Goal: Task Accomplishment & Management: Manage account settings

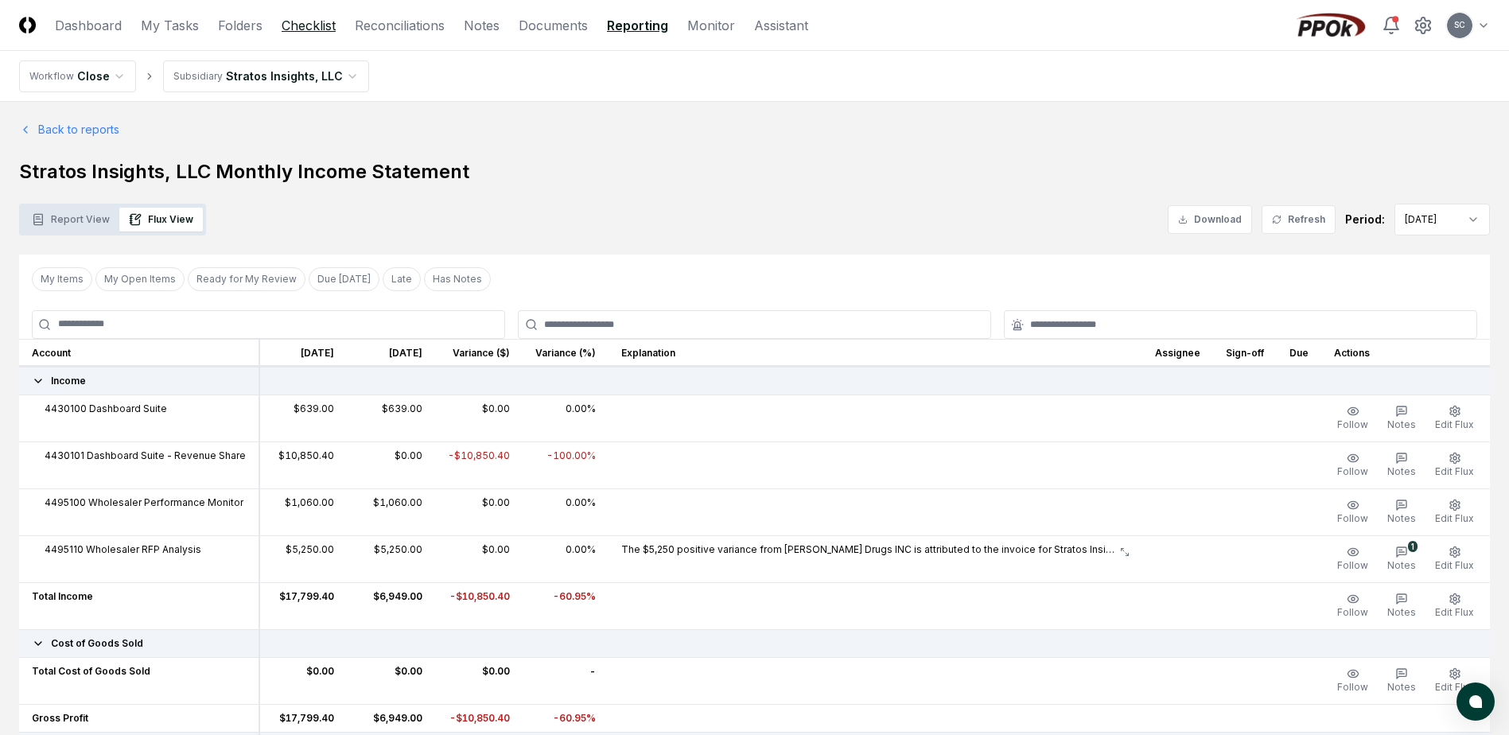
click at [309, 25] on link "Checklist" at bounding box center [309, 25] width 54 height 19
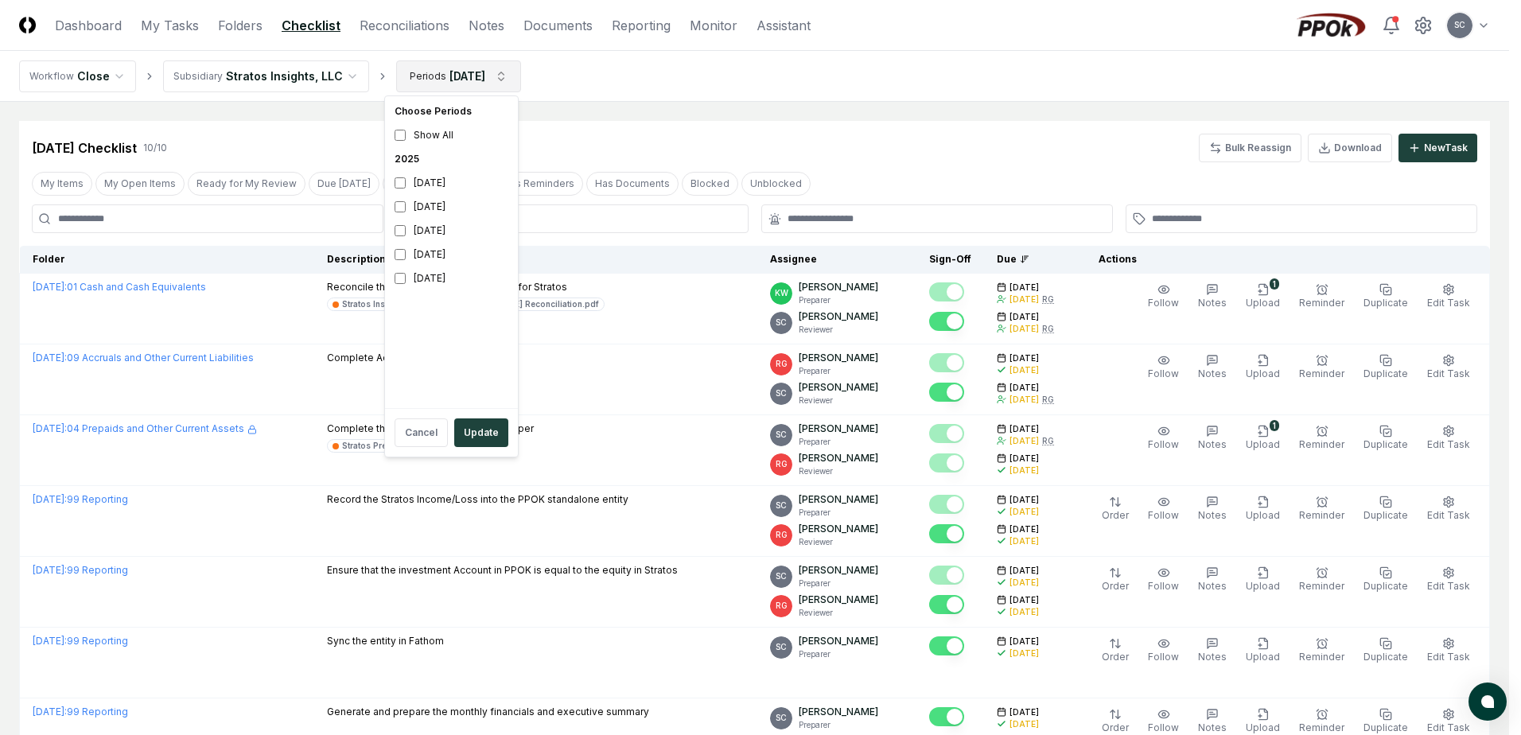
click at [453, 78] on html "CloseCore Dashboard My Tasks Folders Checklist Reconciliations Notes Documents …" at bounding box center [760, 548] width 1521 height 1096
click at [426, 204] on div "[DATE]" at bounding box center [451, 207] width 126 height 24
click at [414, 234] on div "[DATE]" at bounding box center [451, 231] width 126 height 24
click at [479, 430] on button "Update" at bounding box center [481, 432] width 54 height 29
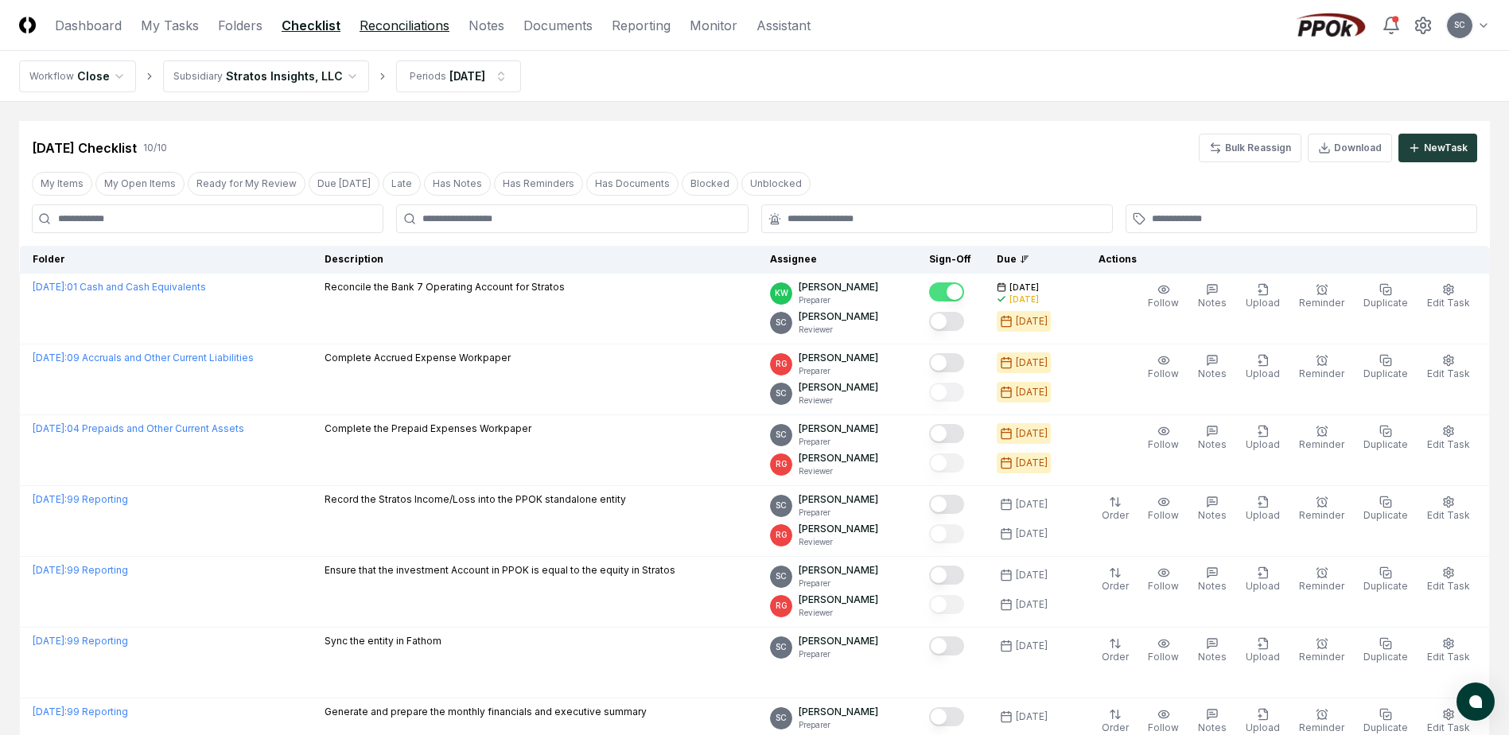
click at [386, 25] on link "Reconciliations" at bounding box center [405, 25] width 90 height 19
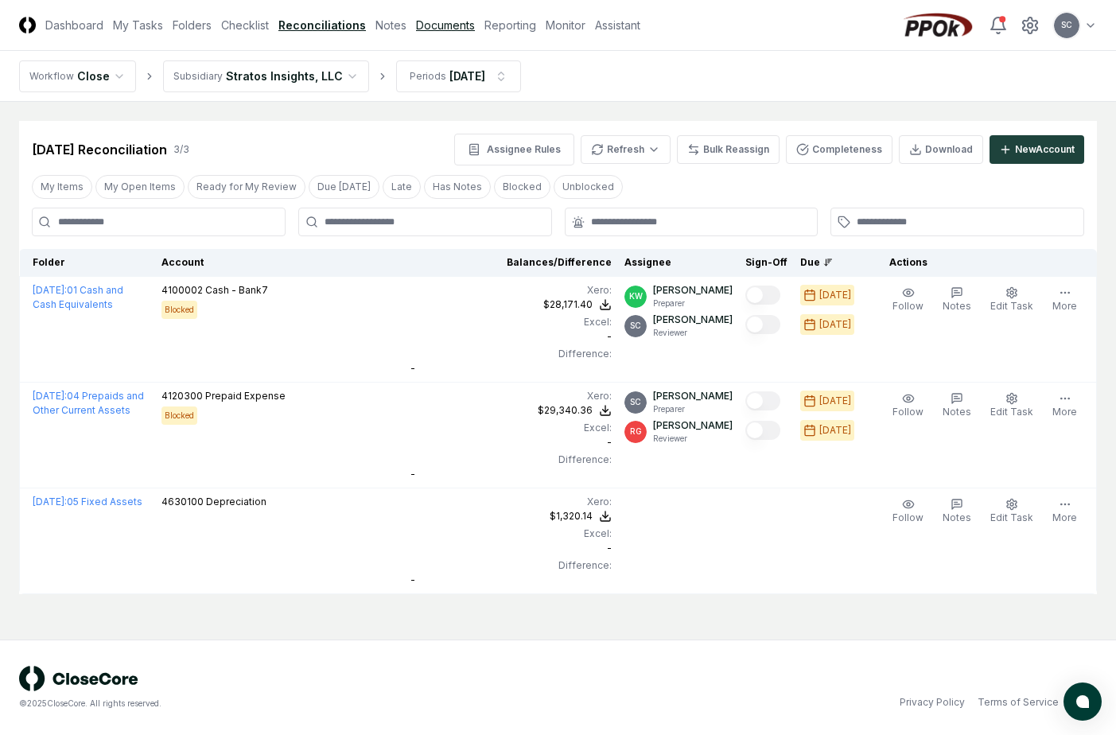
click at [447, 26] on link "Documents" at bounding box center [445, 25] width 59 height 17
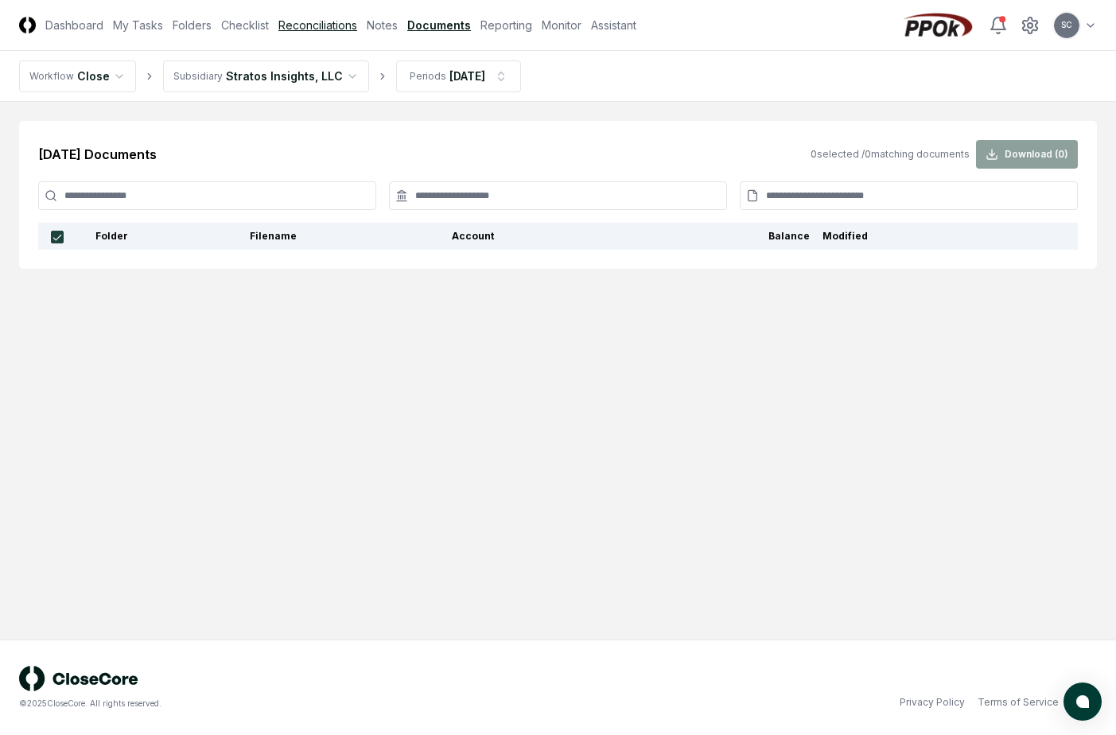
click at [320, 29] on link "Reconciliations" at bounding box center [317, 25] width 79 height 17
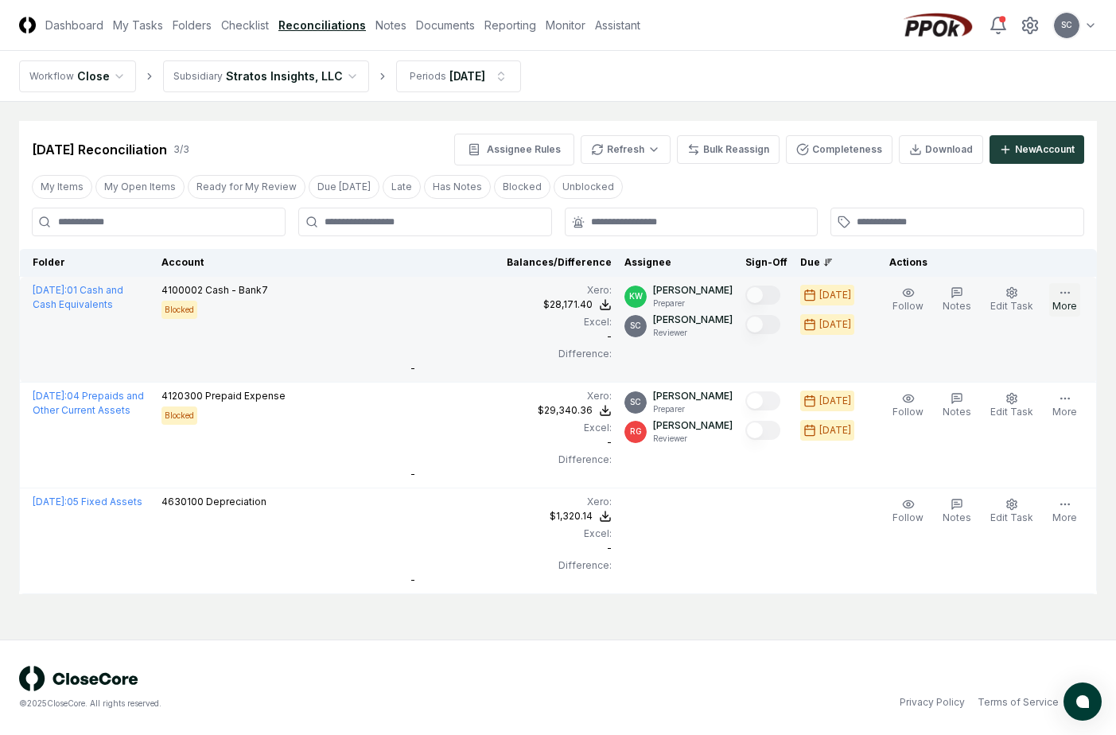
click at [1070, 308] on button "More" at bounding box center [1064, 299] width 31 height 33
click at [441, 313] on div "Xero : $28,171.40 Excel: - Difference: -" at bounding box center [510, 329] width 201 height 92
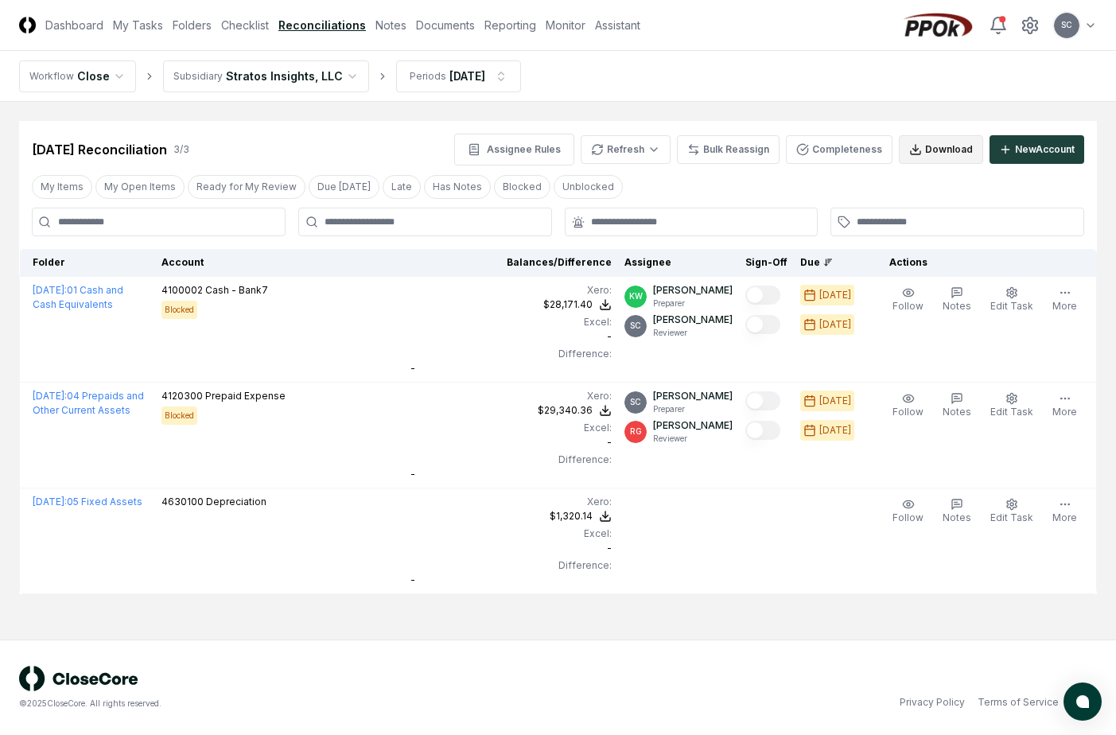
click at [927, 147] on button "Download" at bounding box center [941, 149] width 84 height 29
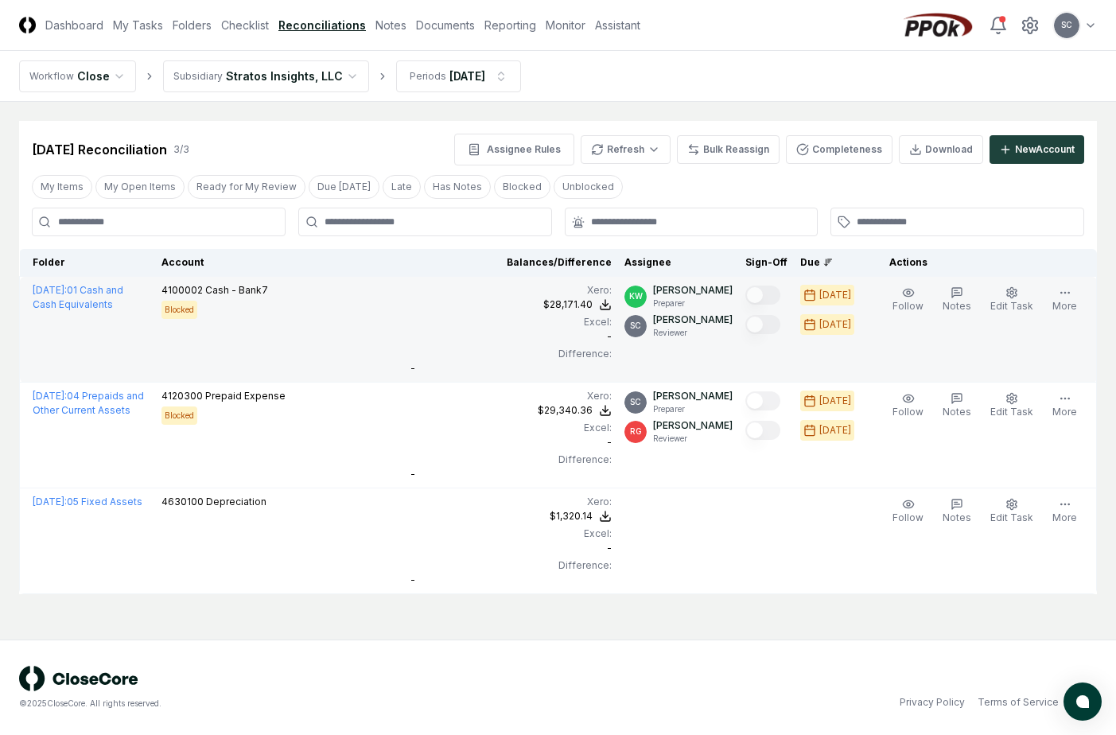
click at [386, 348] on td "4100002 Cash - Bank7 Blocked" at bounding box center [279, 330] width 249 height 106
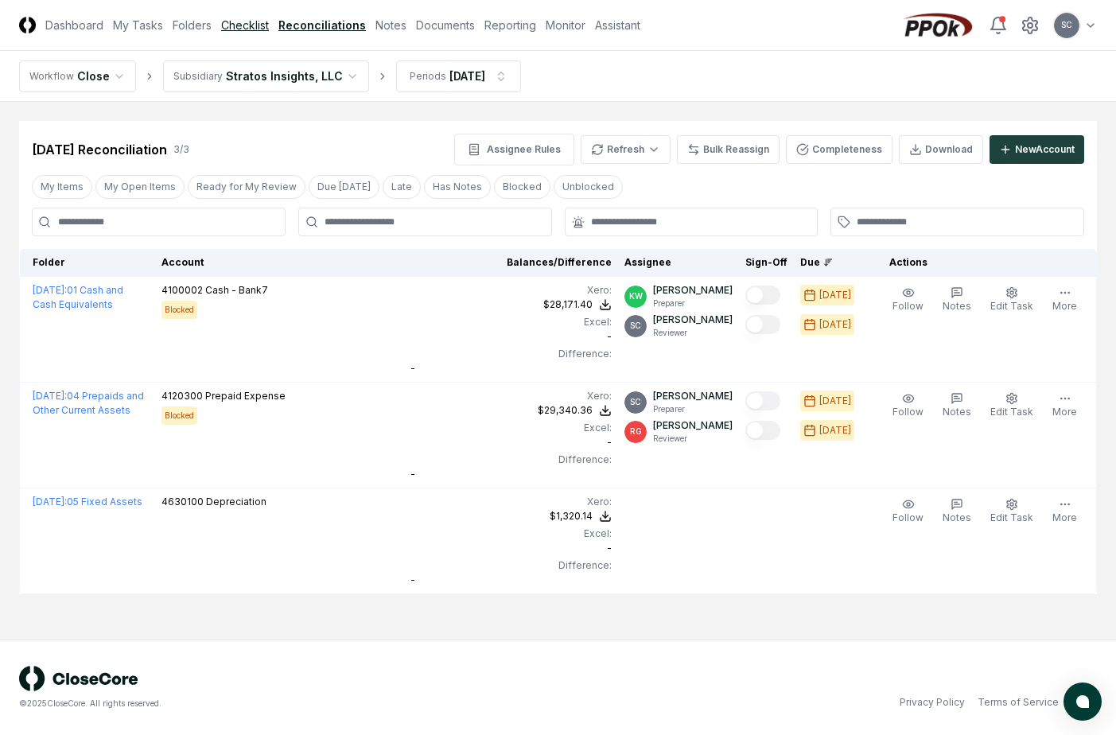
click at [246, 25] on link "Checklist" at bounding box center [245, 25] width 48 height 17
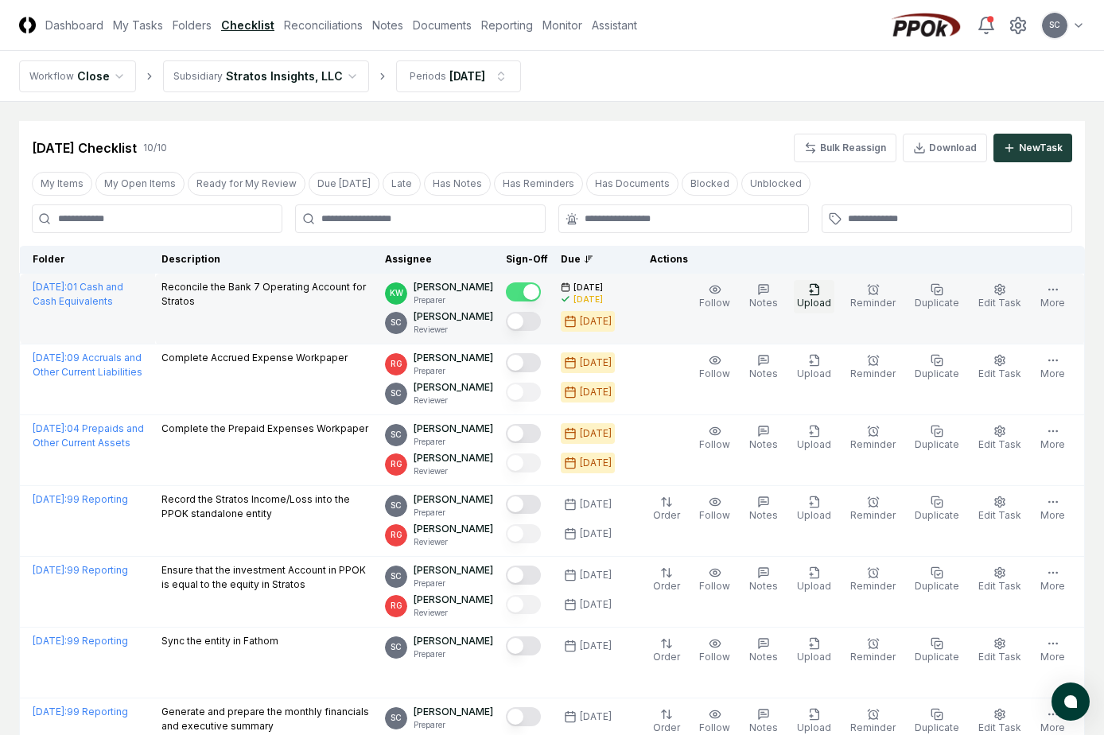
click at [819, 294] on icon "button" at bounding box center [814, 289] width 9 height 10
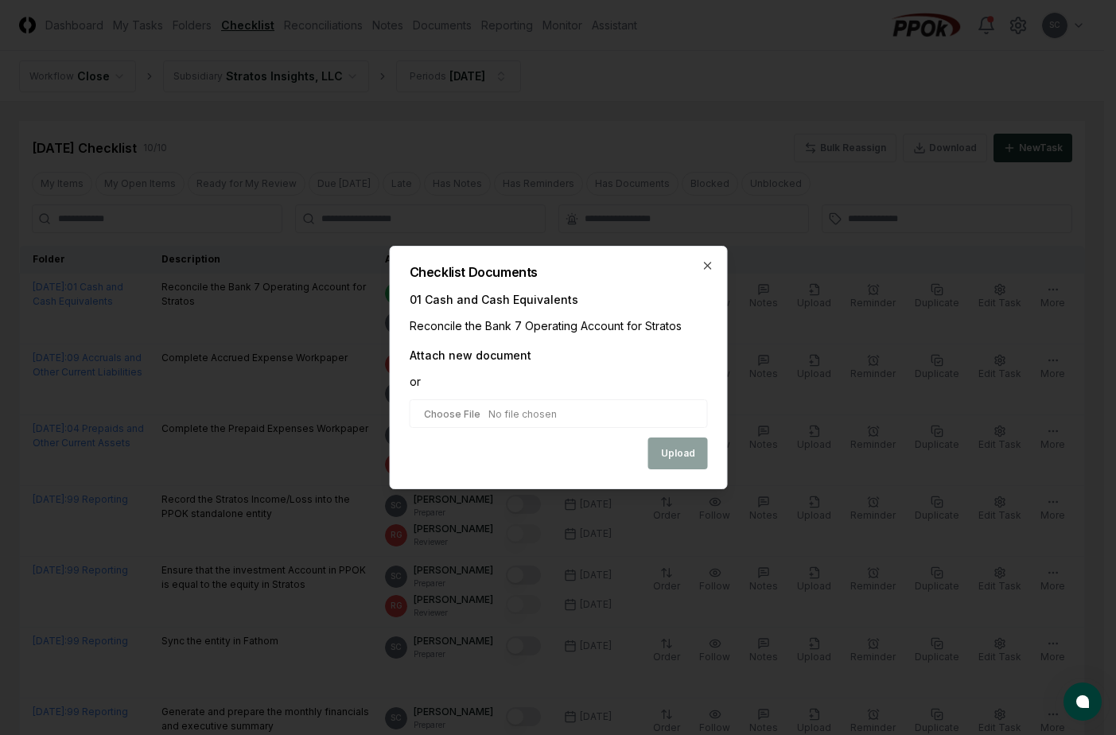
click at [480, 417] on input "file" at bounding box center [558, 413] width 298 height 29
type input "**********"
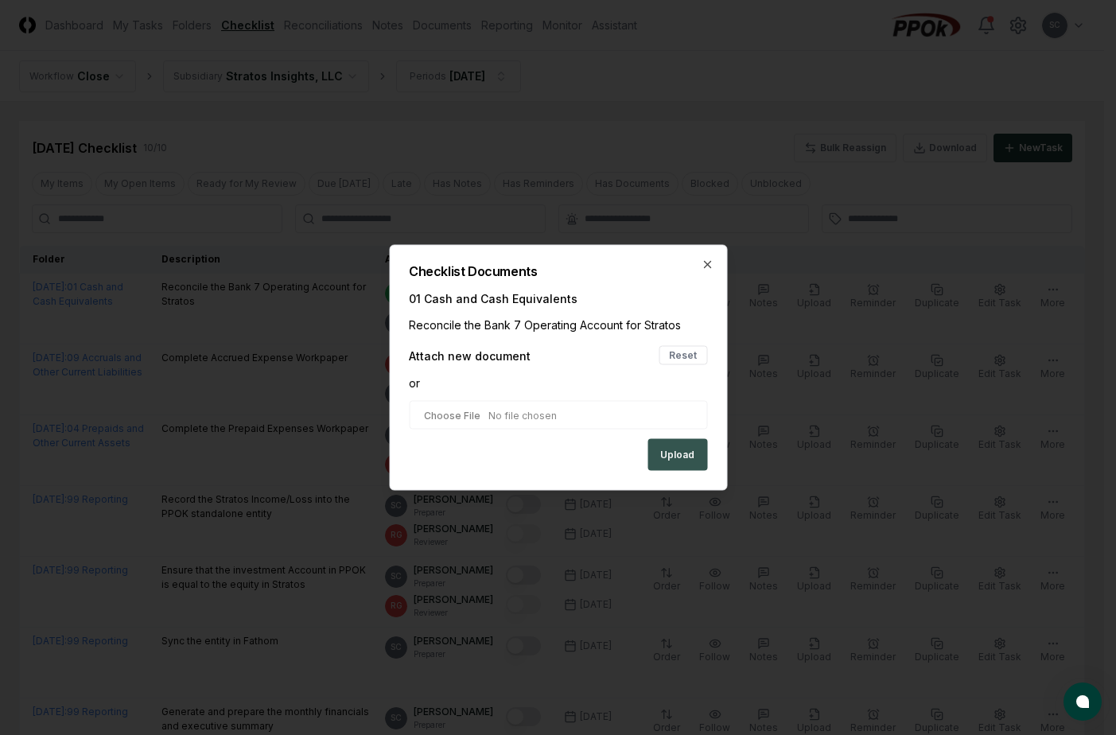
click at [684, 456] on button "Upload" at bounding box center [677, 455] width 60 height 32
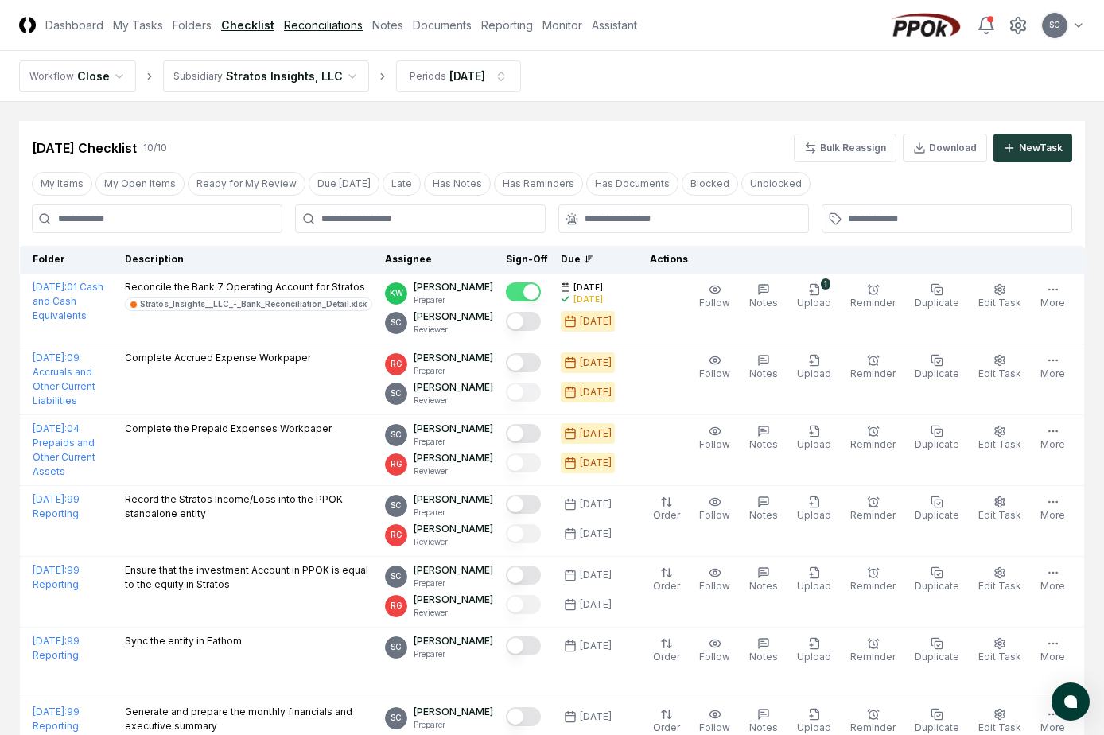
click at [318, 25] on link "Reconciliations" at bounding box center [323, 25] width 79 height 17
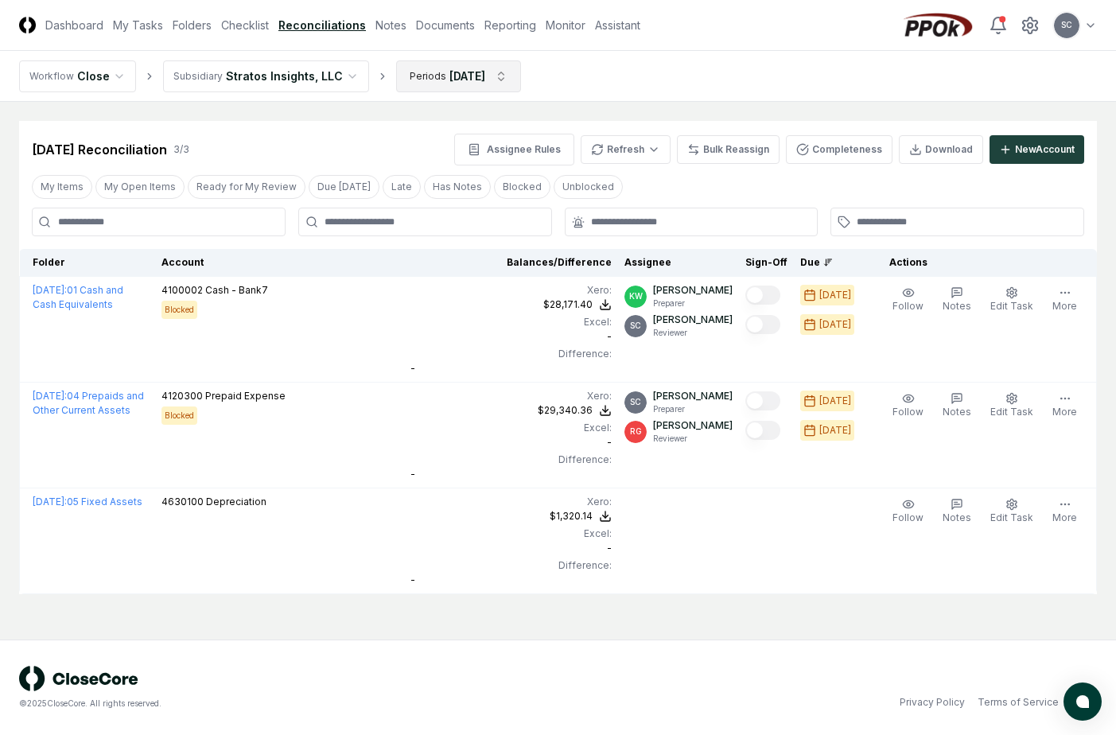
click at [430, 68] on html "CloseCore Dashboard My Tasks Folders Checklist Reconciliations Notes Documents …" at bounding box center [558, 367] width 1116 height 735
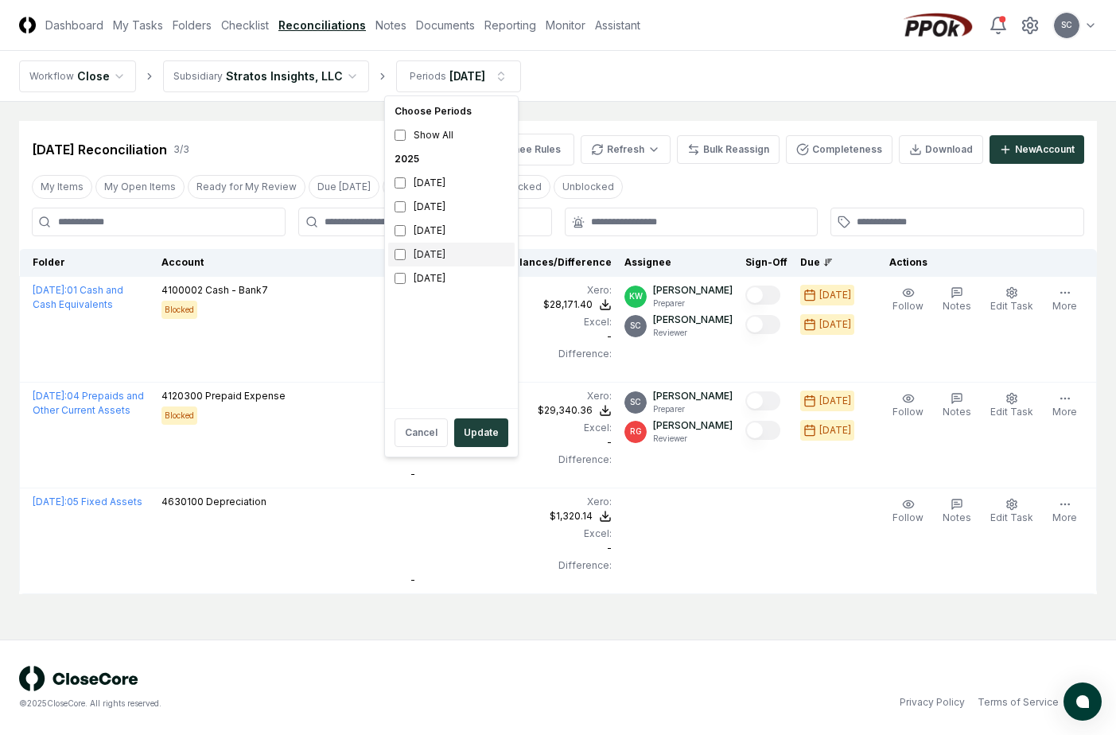
click at [407, 253] on div "[DATE]" at bounding box center [451, 255] width 126 height 24
click at [409, 240] on div "[DATE]" at bounding box center [451, 231] width 126 height 24
click at [476, 441] on button "Update" at bounding box center [481, 432] width 54 height 29
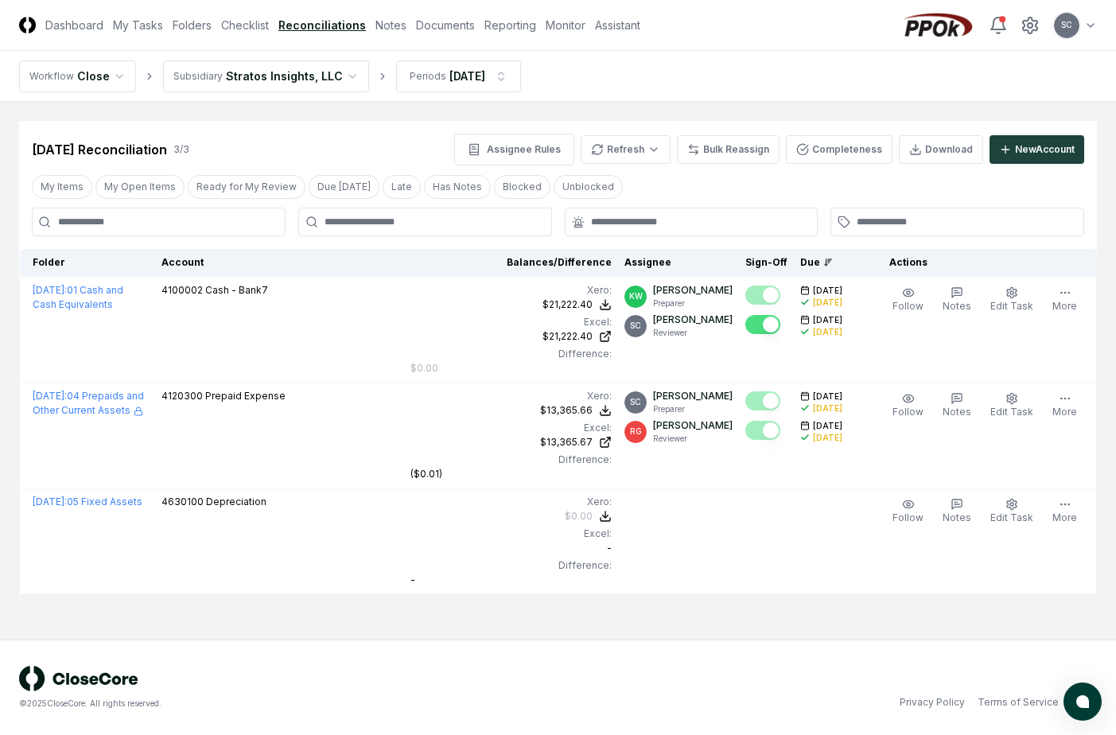
click at [311, 21] on link "Reconciliations" at bounding box center [321, 25] width 87 height 17
click at [445, 14] on header "CloseCore Dashboard My Tasks Folders Checklist Reconciliations Notes Documents …" at bounding box center [558, 25] width 1116 height 51
click at [433, 23] on link "Documents" at bounding box center [445, 25] width 59 height 17
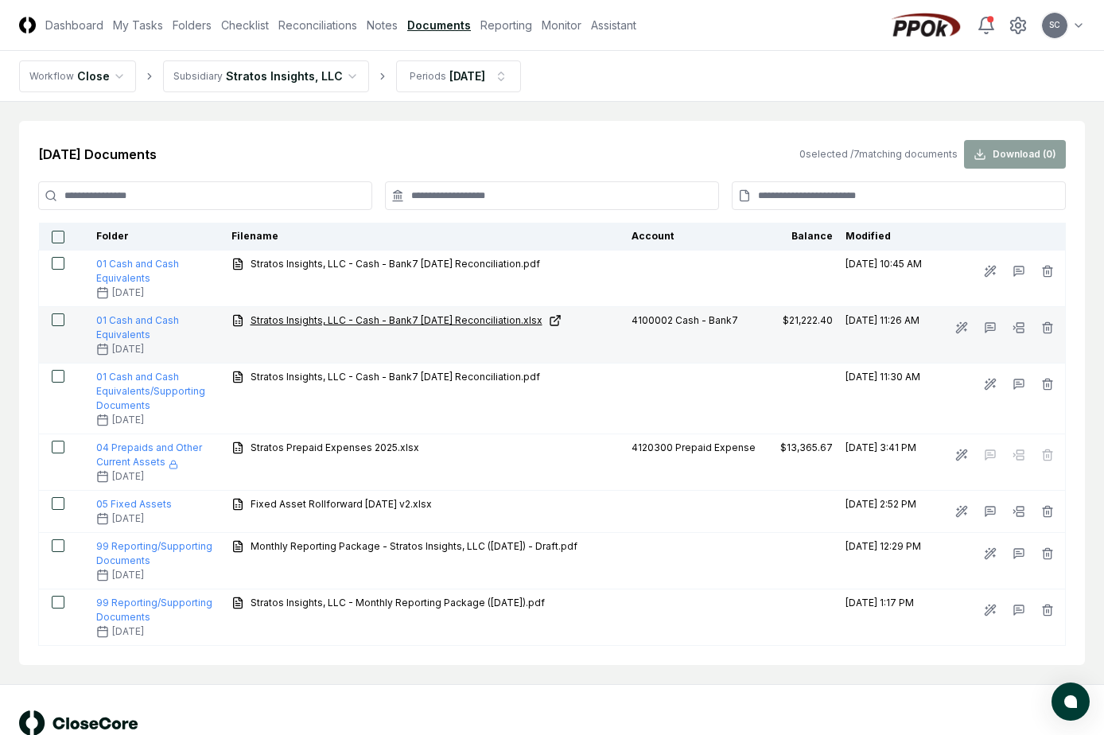
click at [341, 317] on span "Stratos Insights, LLC - Cash - Bank7 [DATE] Reconciliation.xlsx" at bounding box center [397, 320] width 292 height 14
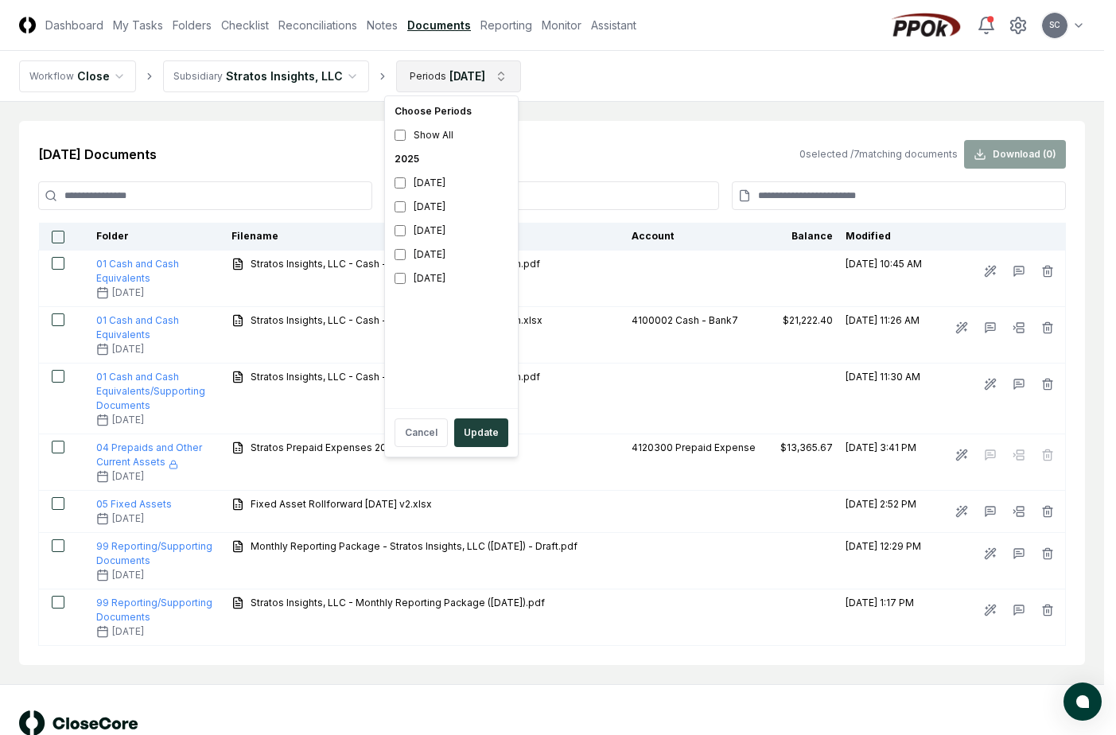
click at [446, 81] on html "CloseCore Dashboard My Tasks Folders Checklist Reconciliations Notes Documents …" at bounding box center [558, 390] width 1116 height 780
click at [418, 226] on div "[DATE]" at bounding box center [451, 231] width 126 height 24
click at [468, 430] on button "Update" at bounding box center [481, 432] width 54 height 29
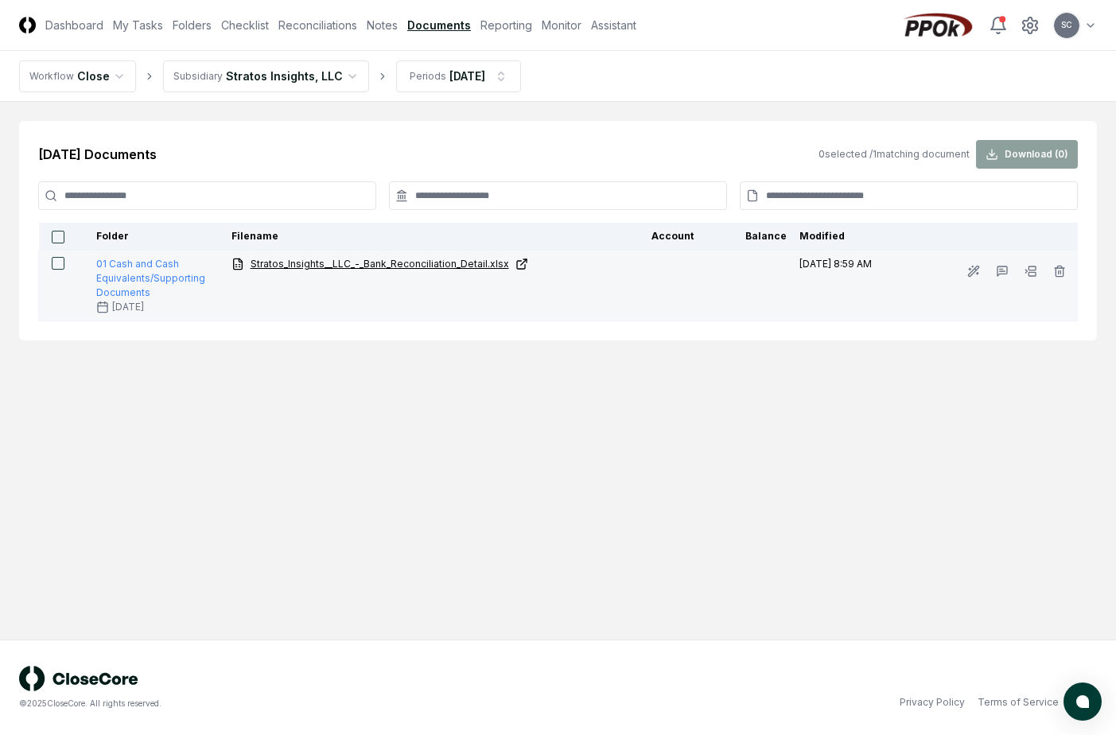
click at [345, 261] on span "Stratos_Insights__LLC_-_Bank_Reconciliation_Detail.xlsx" at bounding box center [380, 264] width 259 height 14
click at [516, 265] on icon at bounding box center [521, 264] width 13 height 13
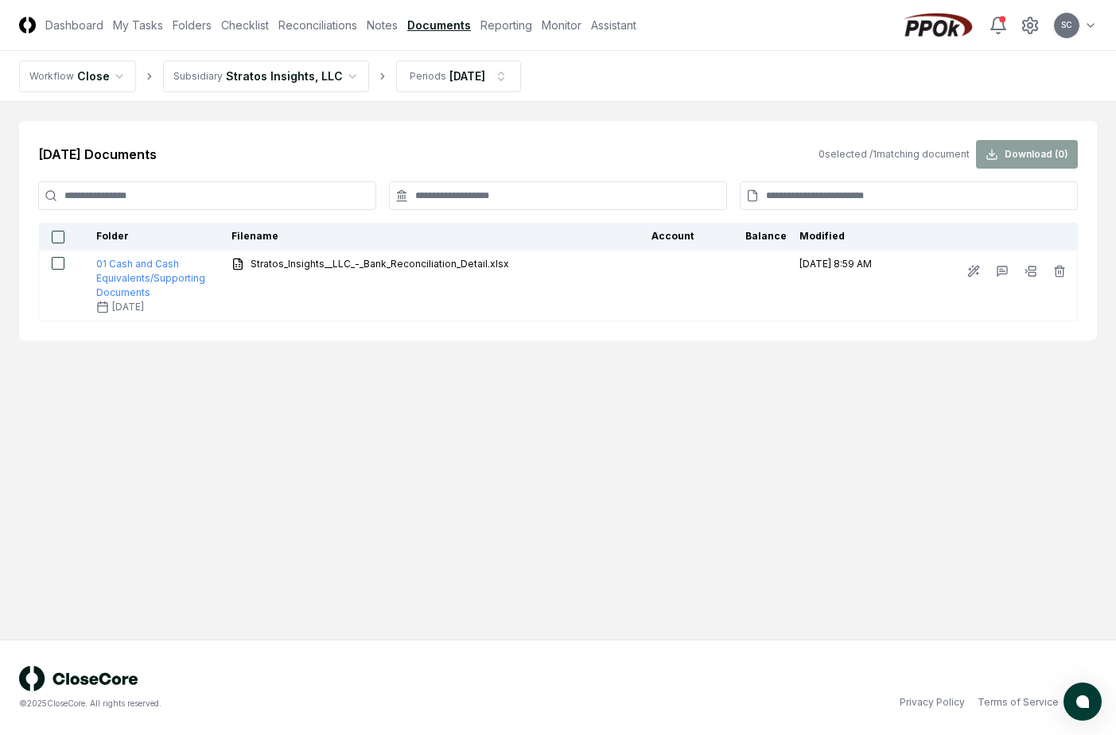
click at [427, 25] on link "Documents" at bounding box center [439, 25] width 64 height 17
click at [262, 78] on html "CloseCore Dashboard My Tasks Folders Checklist Reconciliations Notes Documents …" at bounding box center [558, 367] width 1116 height 735
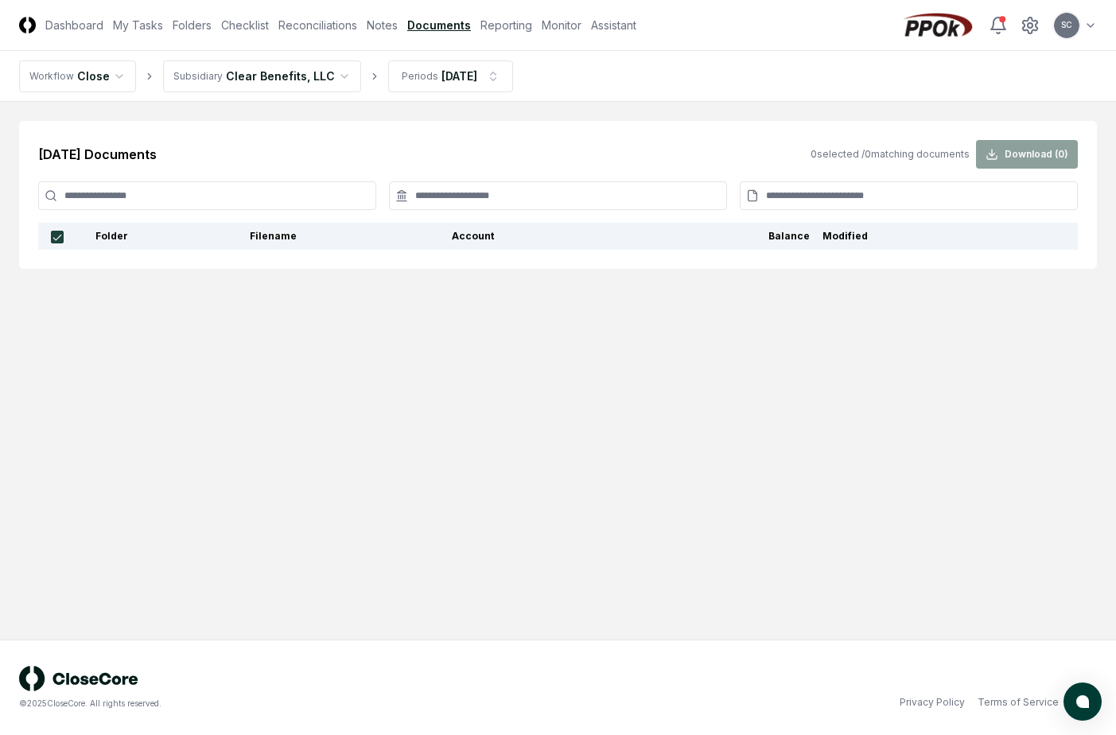
click at [423, 20] on link "Documents" at bounding box center [439, 25] width 64 height 17
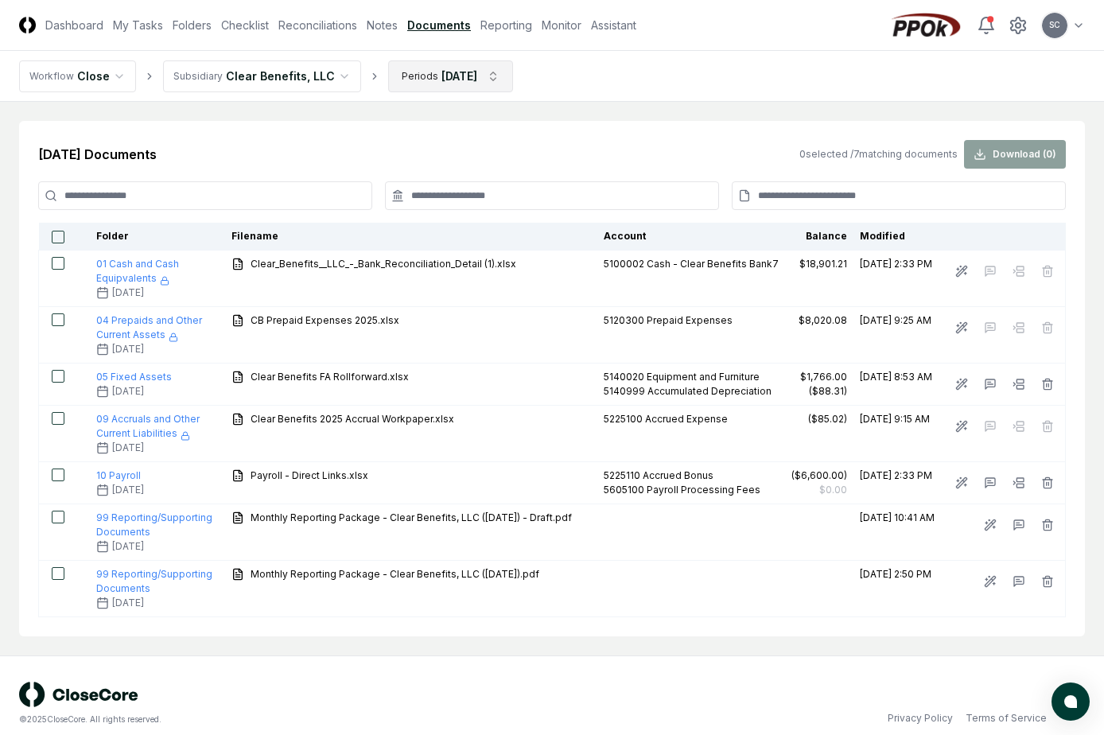
click at [452, 75] on html "CloseCore Dashboard My Tasks Folders Checklist Reconciliations Notes Documents …" at bounding box center [552, 375] width 1104 height 751
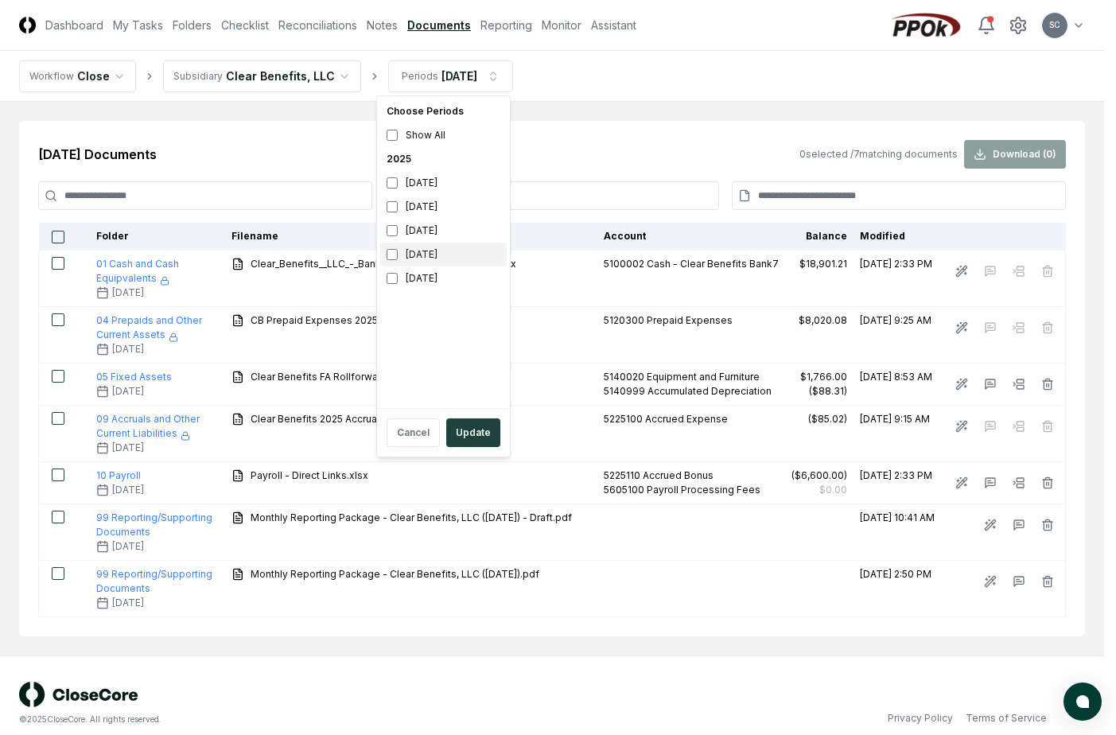
click at [399, 254] on div "[DATE]" at bounding box center [443, 255] width 126 height 24
click at [468, 440] on button "Update" at bounding box center [473, 432] width 54 height 29
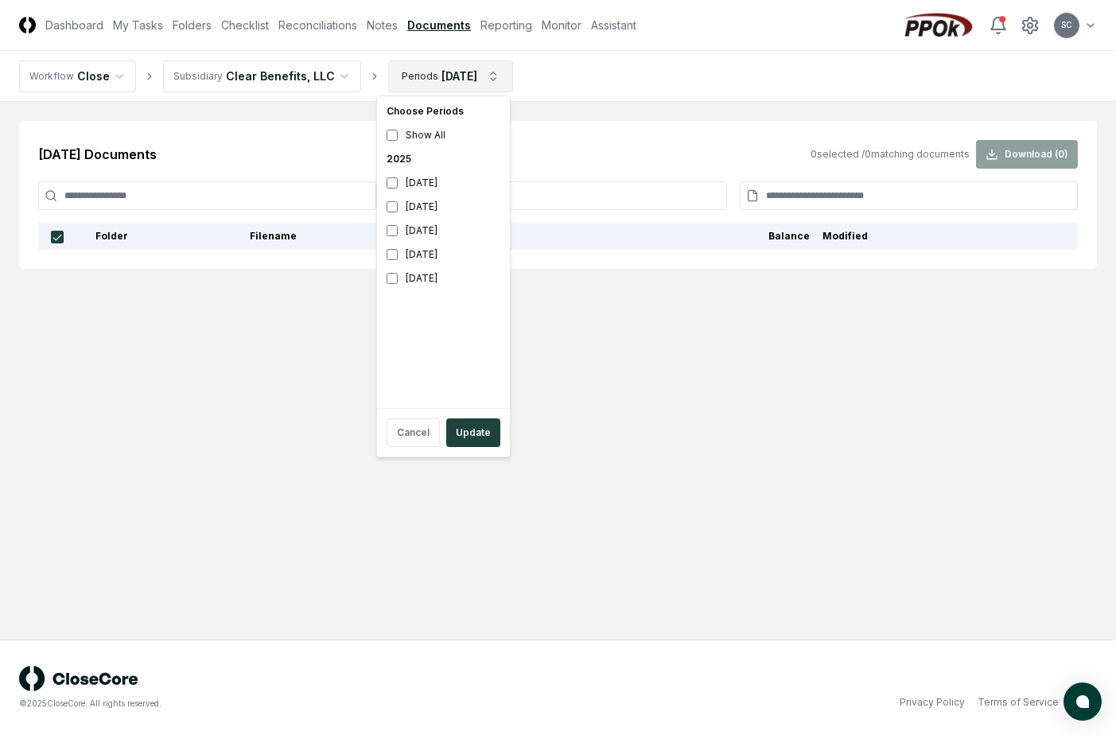
click at [435, 72] on html "CloseCore Dashboard My Tasks Folders Checklist Reconciliations Notes Documents …" at bounding box center [558, 367] width 1116 height 735
click at [465, 427] on button "Update" at bounding box center [473, 432] width 54 height 29
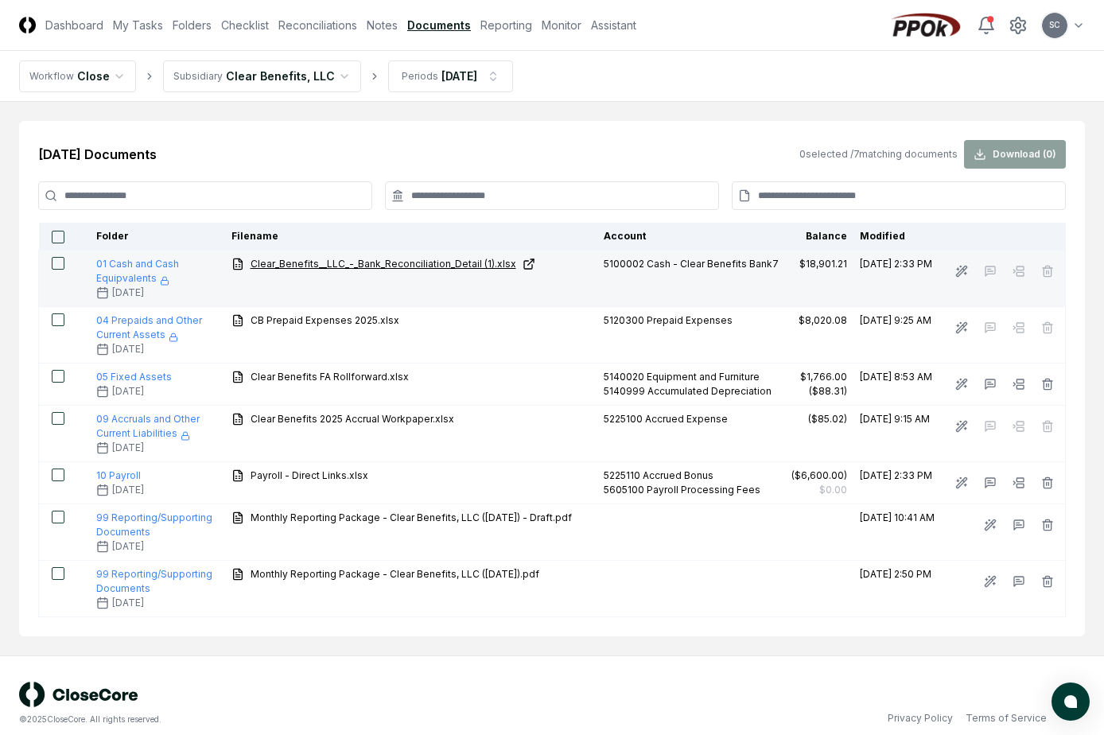
click at [308, 260] on span "Clear_Benefits__LLC_-_Bank_Reconciliation_Detail (1).xlsx" at bounding box center [384, 264] width 266 height 14
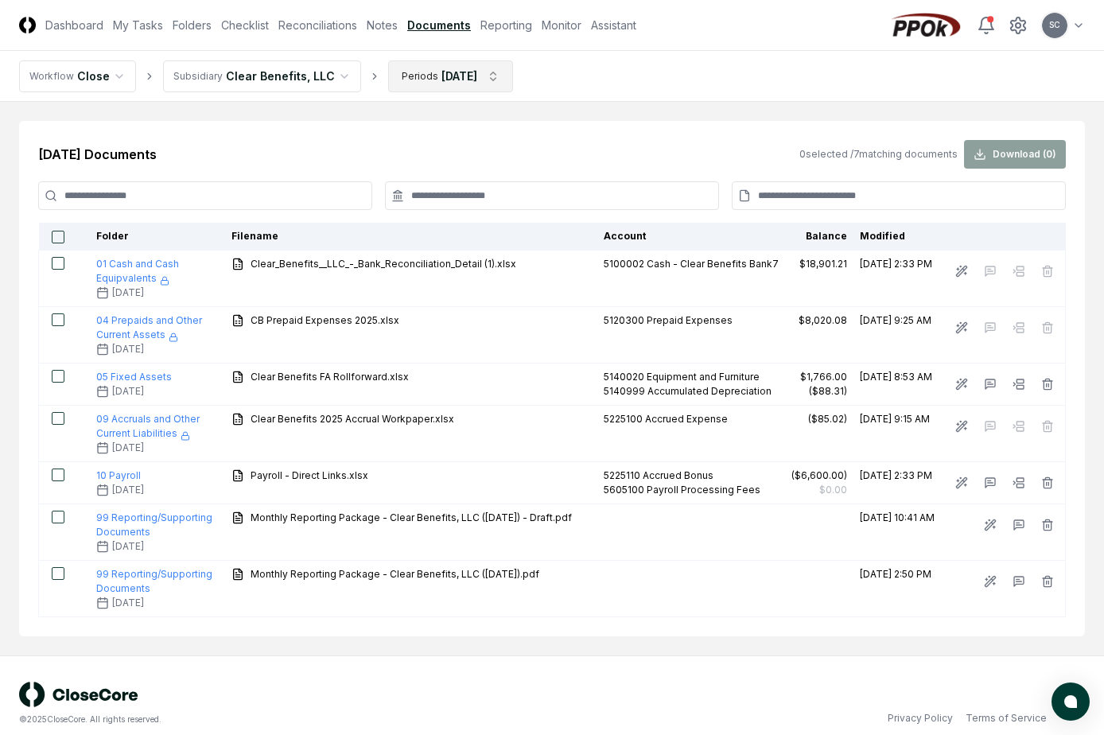
click at [451, 72] on html "CloseCore Dashboard My Tasks Folders Checklist Reconciliations Notes Documents …" at bounding box center [552, 375] width 1104 height 751
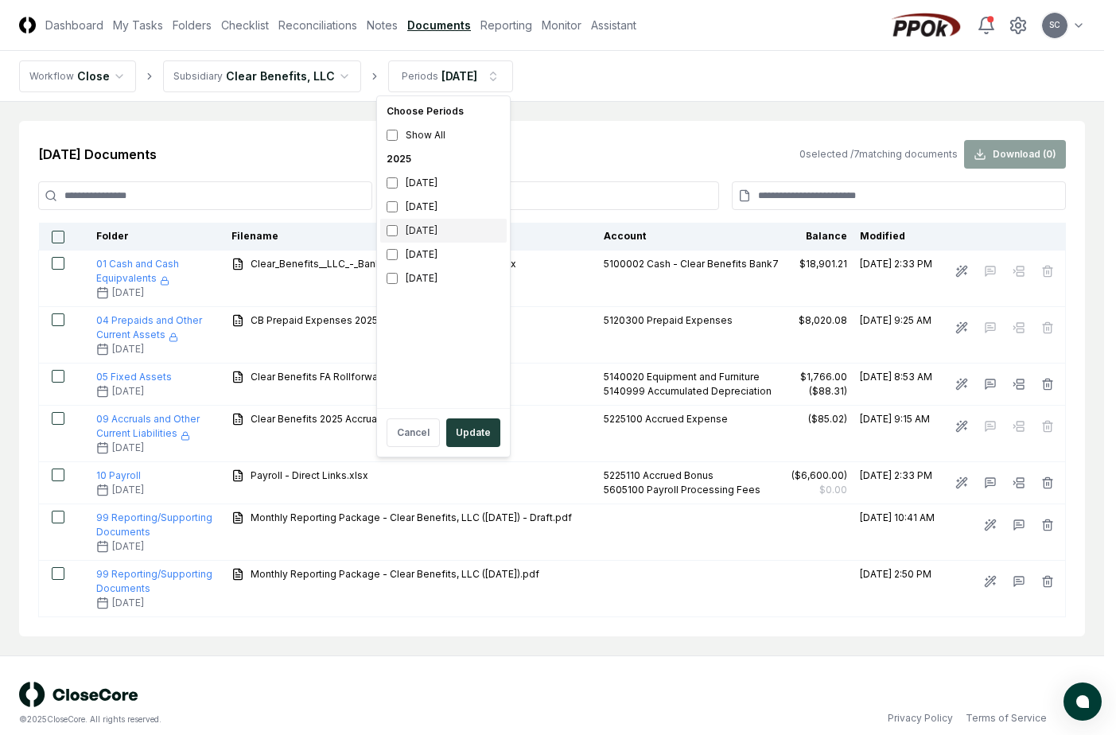
click at [410, 230] on div "[DATE]" at bounding box center [443, 231] width 126 height 24
click at [471, 433] on button "Update" at bounding box center [473, 432] width 54 height 29
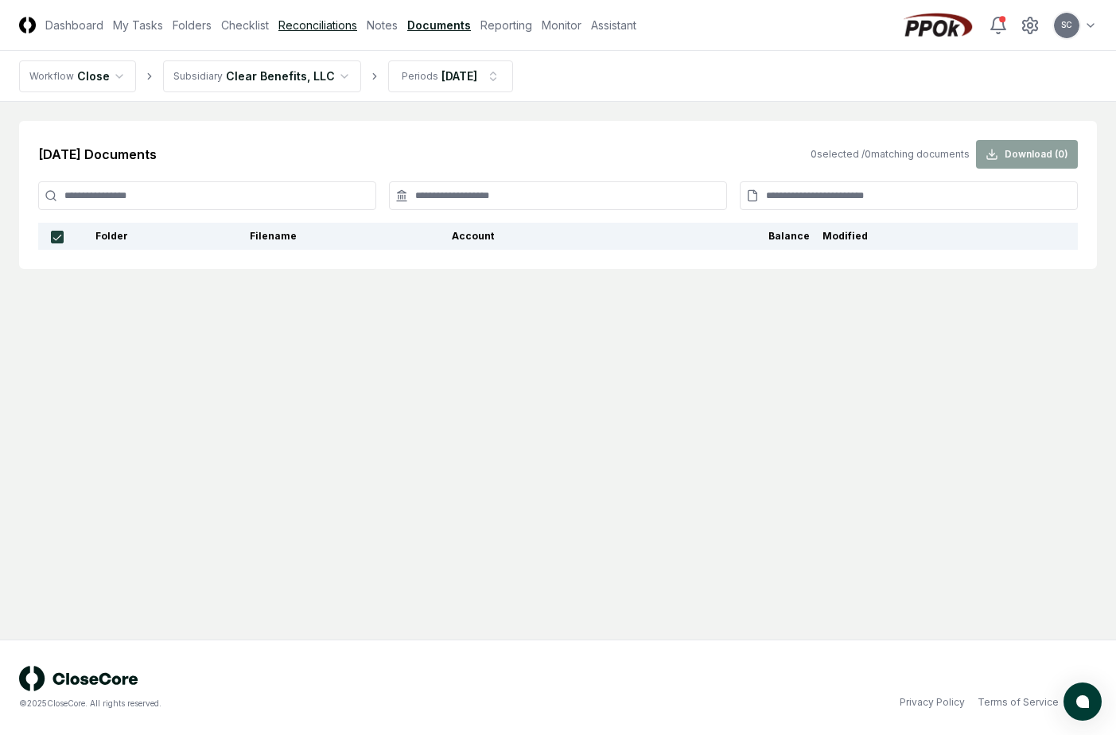
click at [327, 25] on link "Reconciliations" at bounding box center [317, 25] width 79 height 17
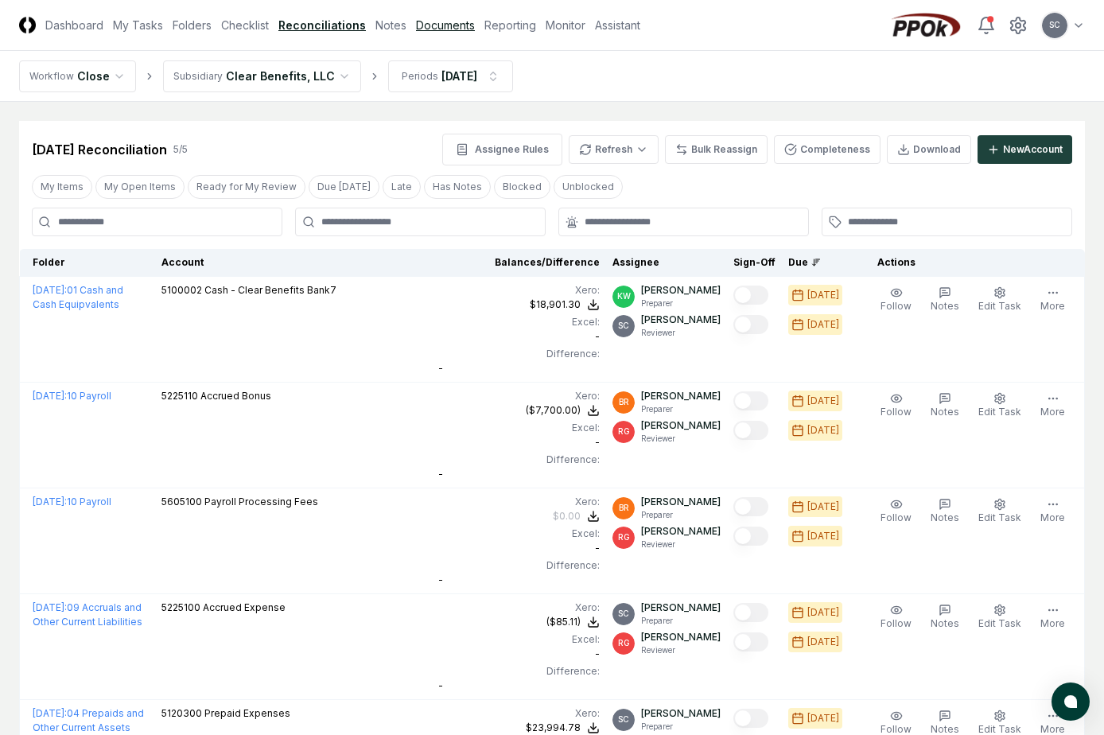
click at [443, 32] on link "Documents" at bounding box center [445, 25] width 59 height 17
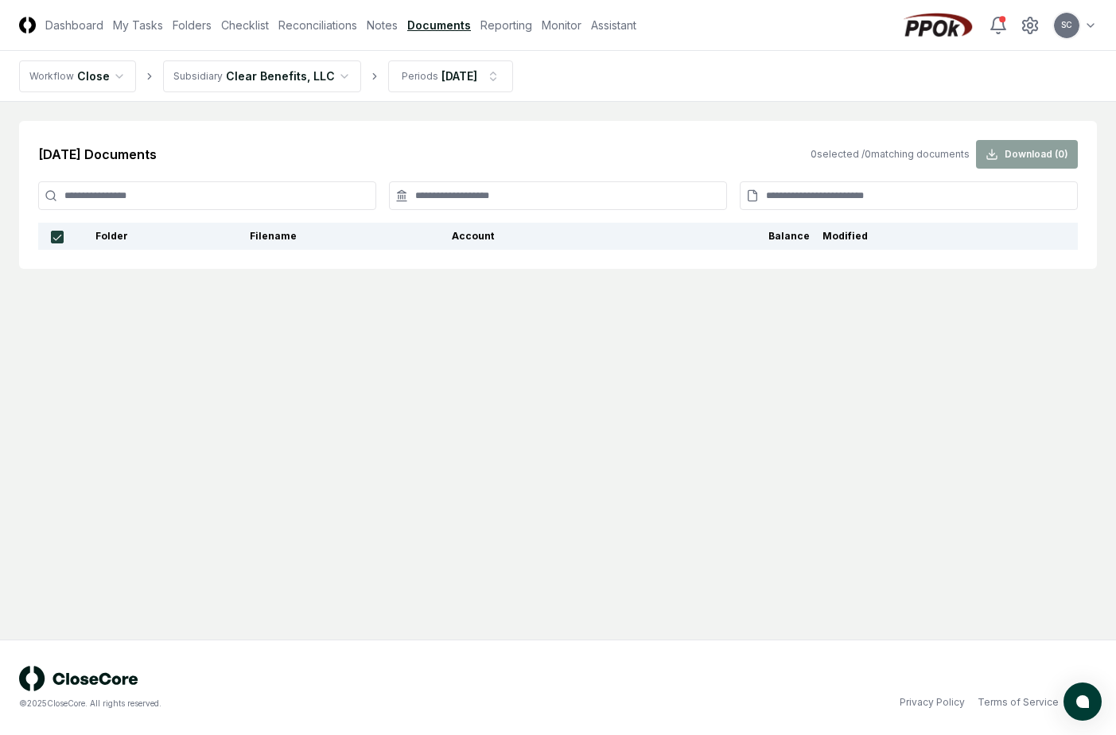
click at [237, 191] on input at bounding box center [207, 195] width 338 height 29
click at [493, 190] on input at bounding box center [558, 195] width 338 height 29
click at [282, 348] on main "[DATE] Documents 0 selected / 0 matching documents Download ( 0 ) Folder Filena…" at bounding box center [558, 371] width 1116 height 538
click at [301, 22] on link "Reconciliations" at bounding box center [317, 25] width 79 height 17
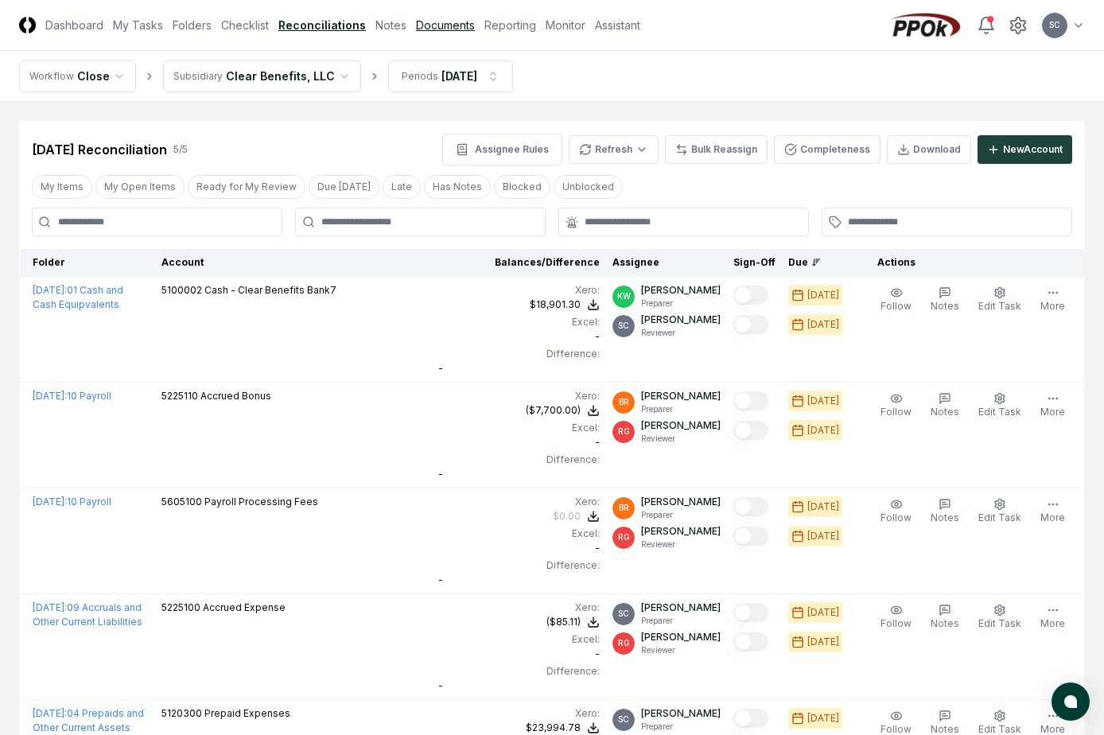
click at [441, 27] on link "Documents" at bounding box center [445, 25] width 59 height 17
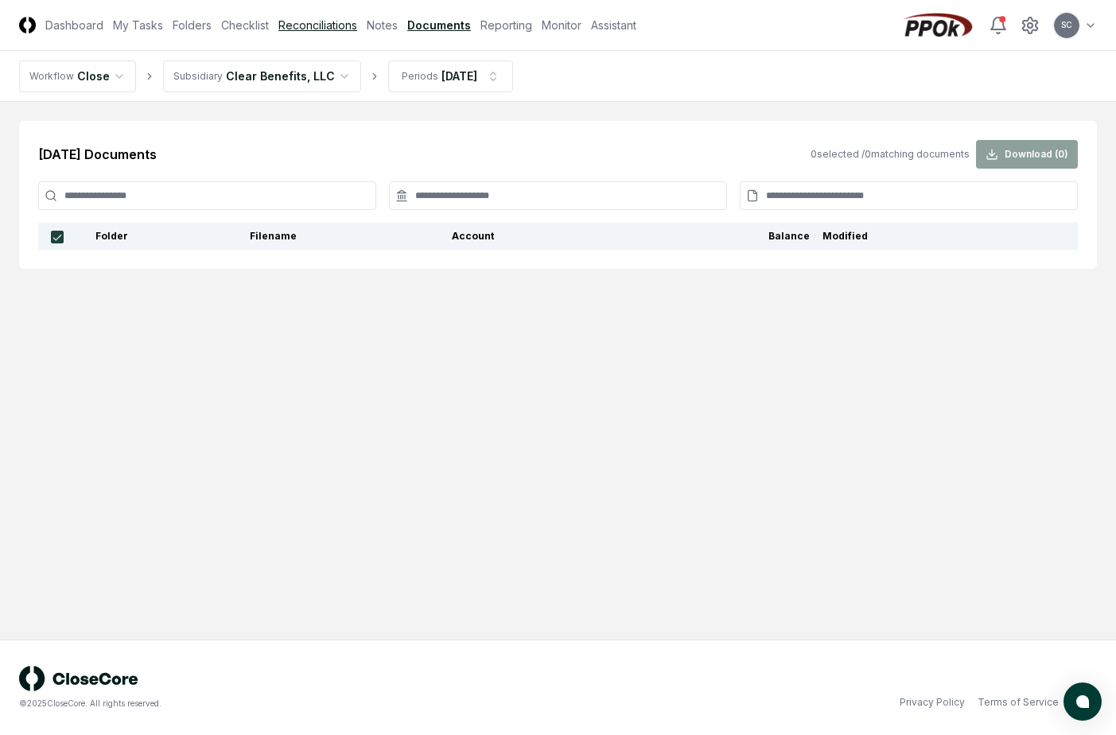
click at [303, 22] on link "Reconciliations" at bounding box center [317, 25] width 79 height 17
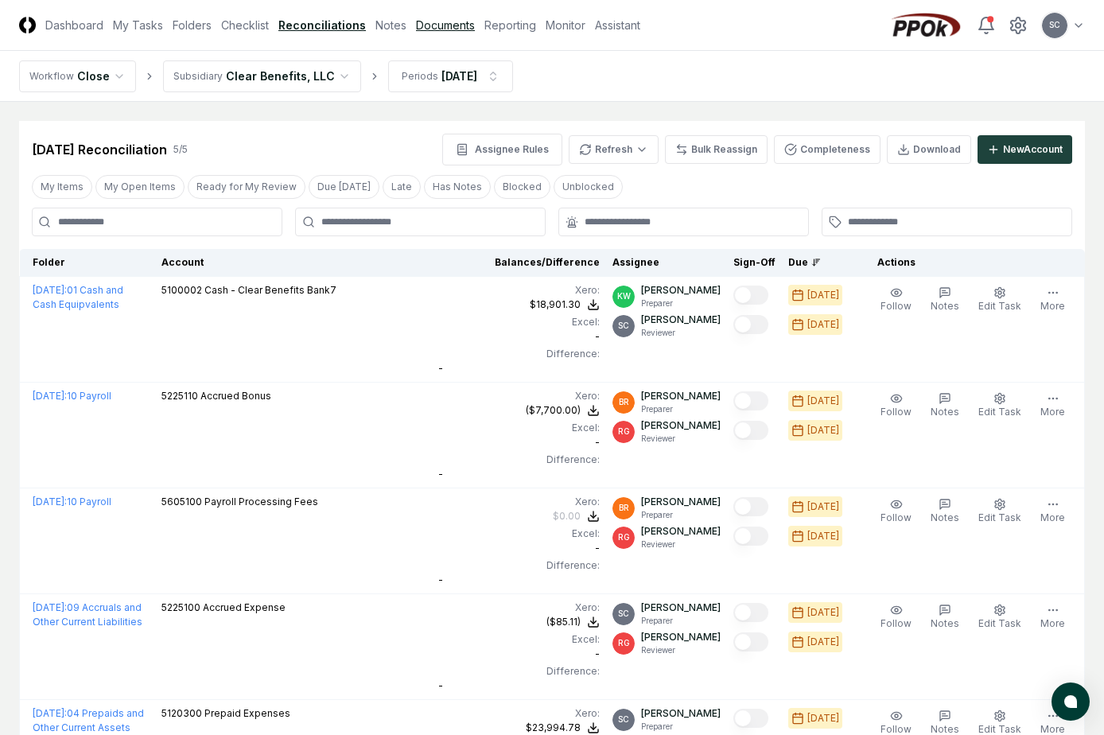
click at [457, 30] on link "Documents" at bounding box center [445, 25] width 59 height 17
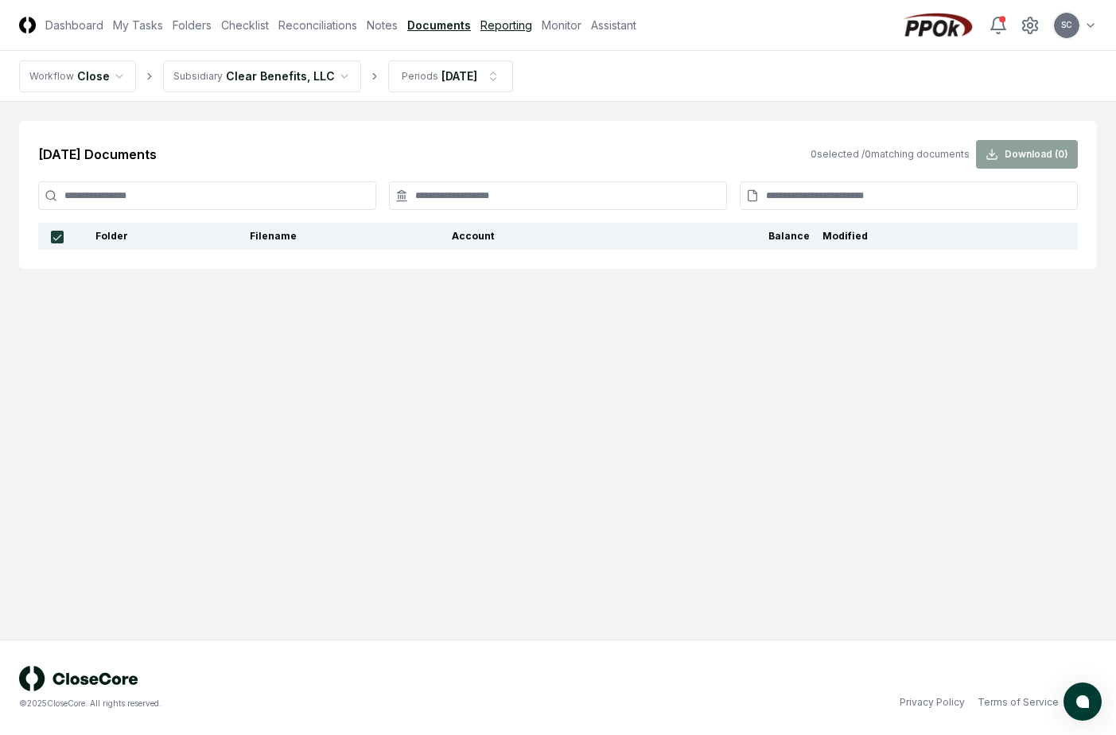
click at [506, 32] on link "Reporting" at bounding box center [506, 25] width 52 height 17
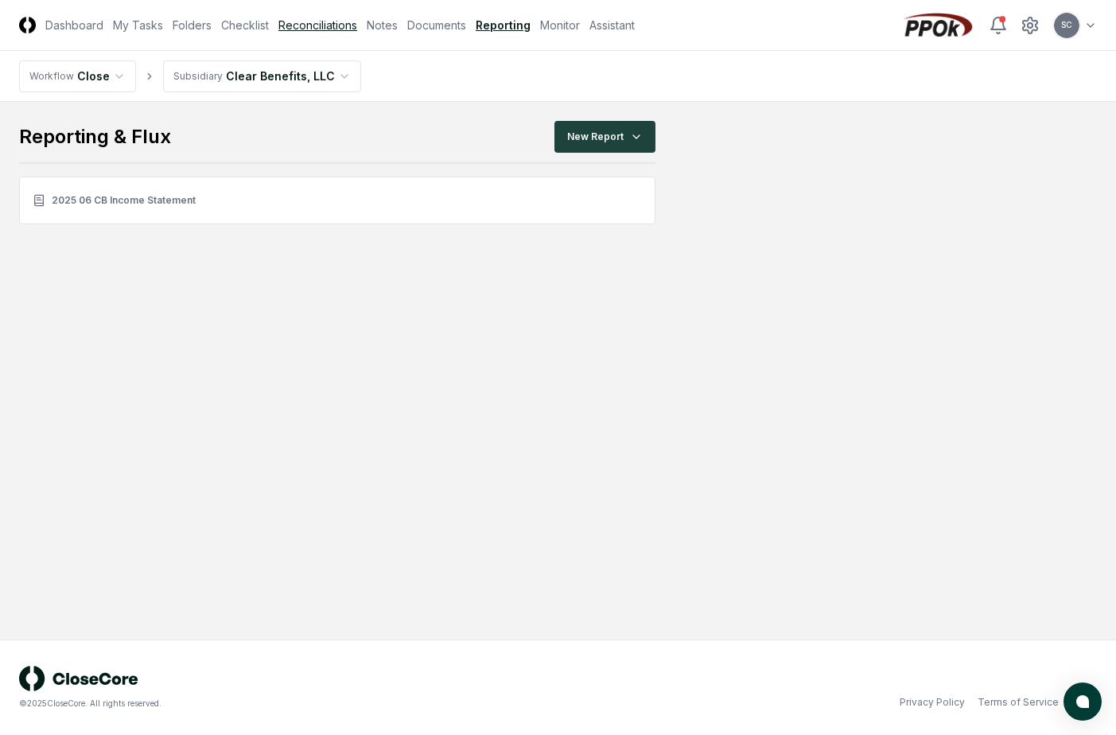
click at [320, 25] on link "Reconciliations" at bounding box center [317, 25] width 79 height 17
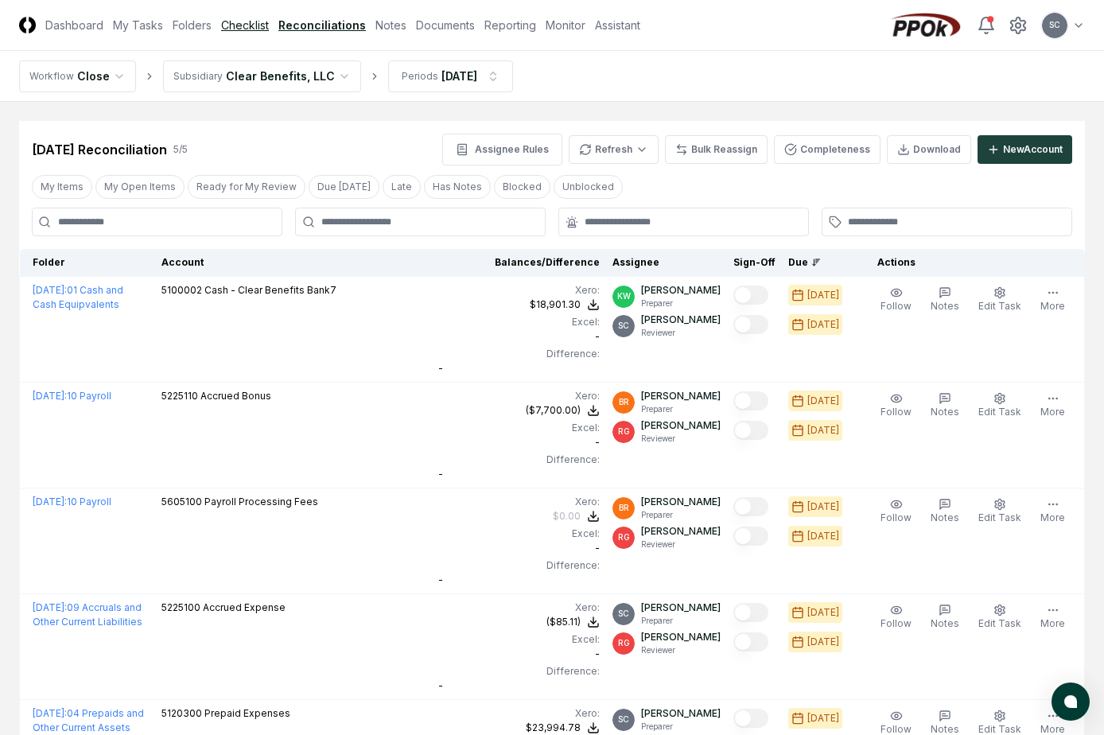
click at [231, 27] on link "Checklist" at bounding box center [245, 25] width 48 height 17
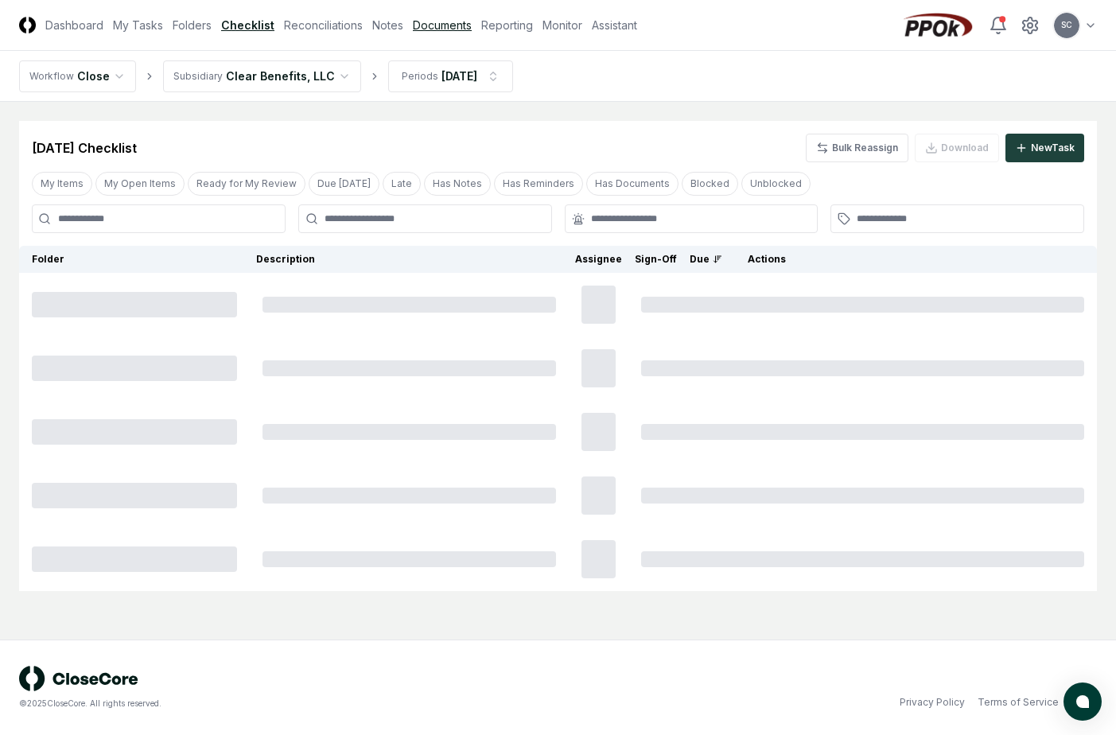
click at [444, 21] on link "Documents" at bounding box center [442, 25] width 59 height 17
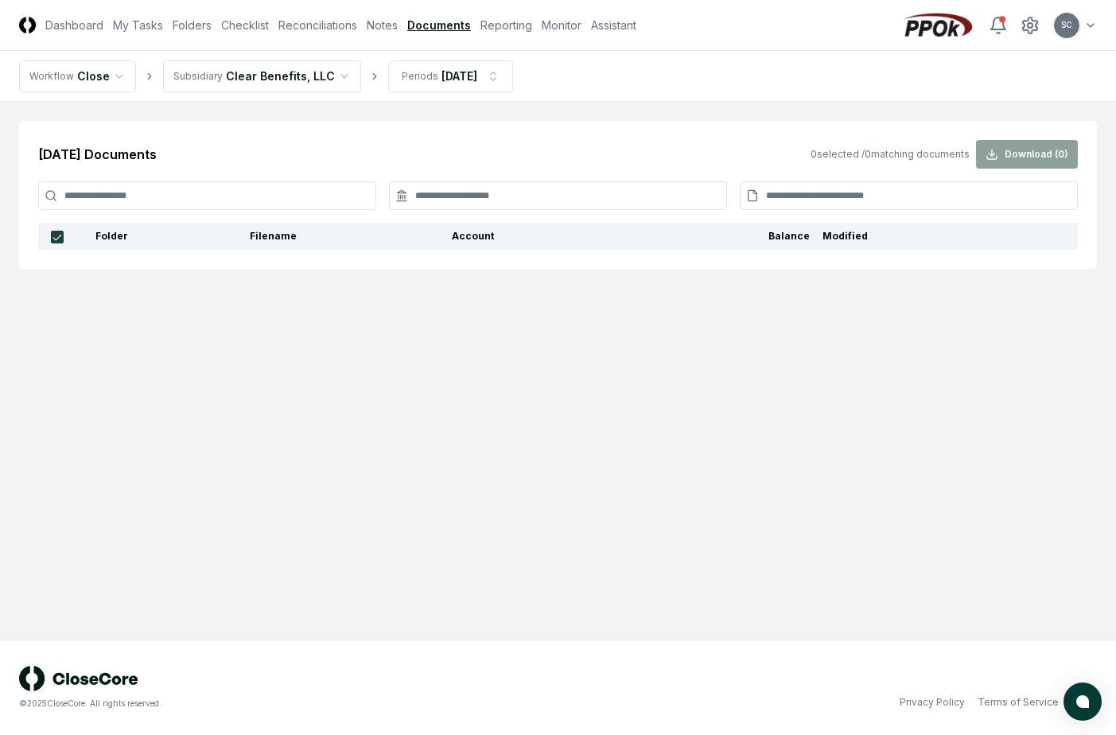
click at [262, 94] on nav "Workflow Close Subsidiary Clear Benefits, LLC Periods [DATE]" at bounding box center [558, 76] width 1116 height 51
click at [265, 80] on html "CloseCore Dashboard My Tasks Folders Checklist Reconciliations Notes Documents …" at bounding box center [558, 367] width 1116 height 735
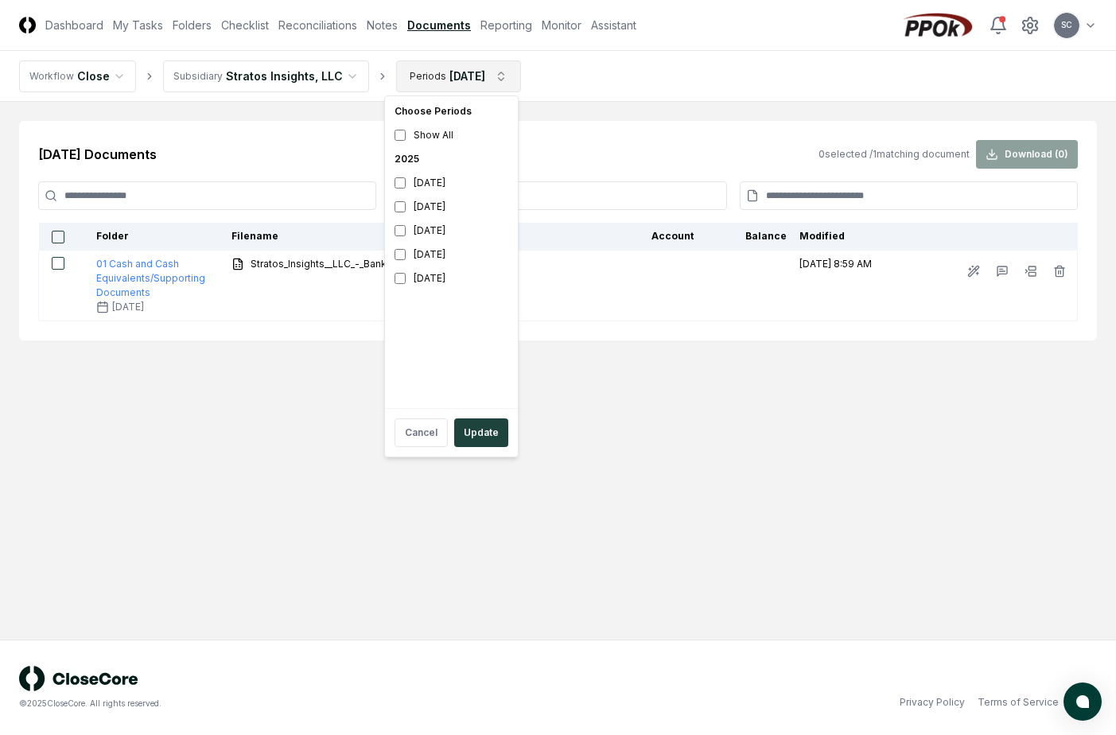
click at [444, 83] on html "CloseCore Dashboard My Tasks Folders Checklist Reconciliations Notes Documents …" at bounding box center [558, 367] width 1116 height 735
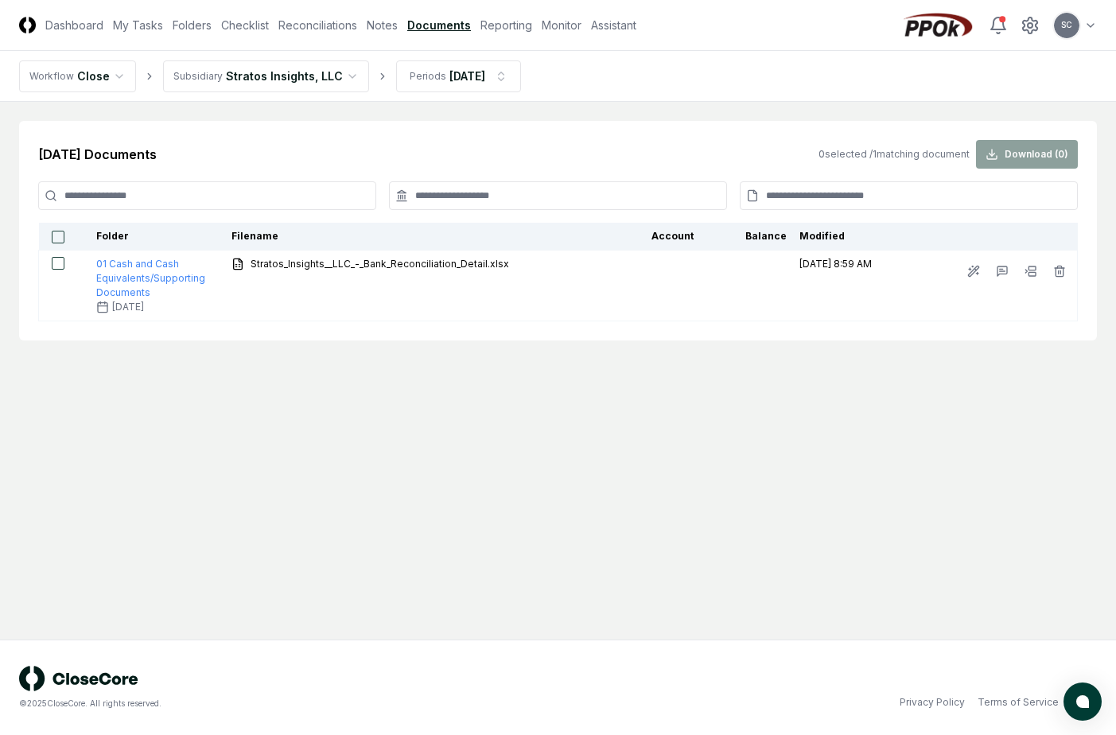
click at [302, 73] on html "CloseCore Dashboard My Tasks Folders Checklist Reconciliations Notes Documents …" at bounding box center [558, 367] width 1116 height 735
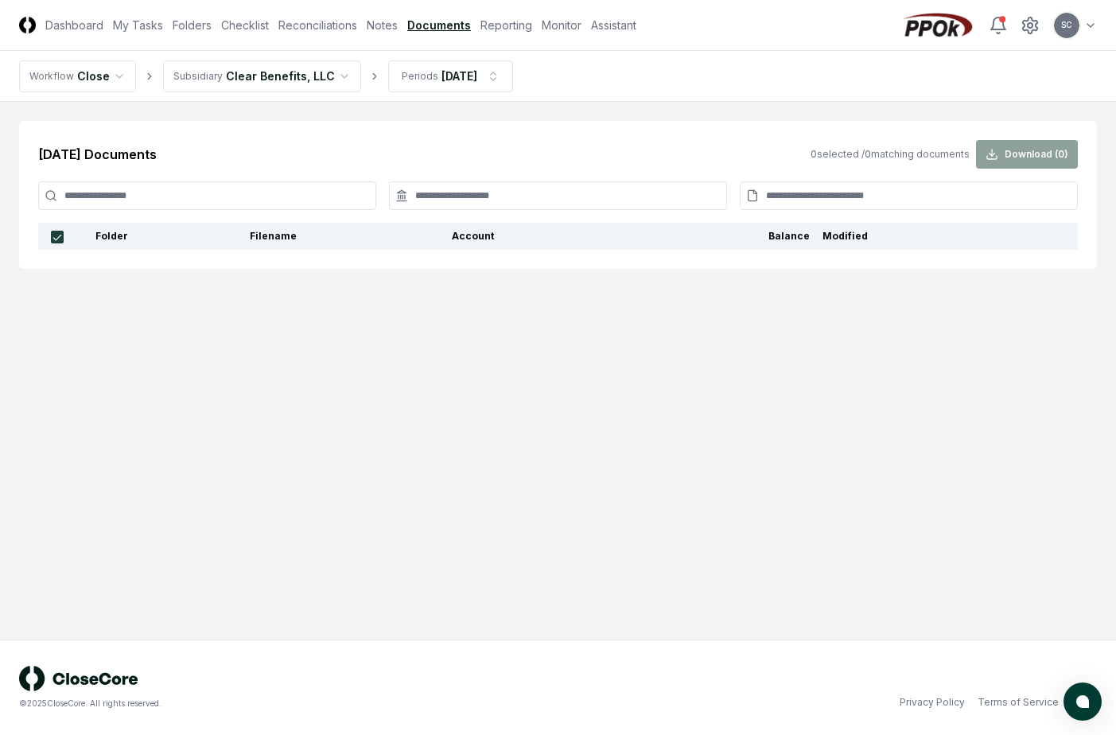
click at [721, 395] on main "[DATE] Documents 0 selected / 0 matching documents Download ( 0 ) Folder Filena…" at bounding box center [558, 371] width 1116 height 538
click at [430, 24] on link "Documents" at bounding box center [439, 25] width 64 height 17
click at [1090, 33] on html "CloseCore Dashboard My Tasks Folders Checklist Reconciliations Notes Documents …" at bounding box center [558, 367] width 1116 height 735
drag, startPoint x: 558, startPoint y: 109, endPoint x: 540, endPoint y: 47, distance: 64.5
click at [558, 107] on html "CloseCore Dashboard My Tasks Folders Checklist Reconciliations Notes Documents …" at bounding box center [558, 367] width 1116 height 735
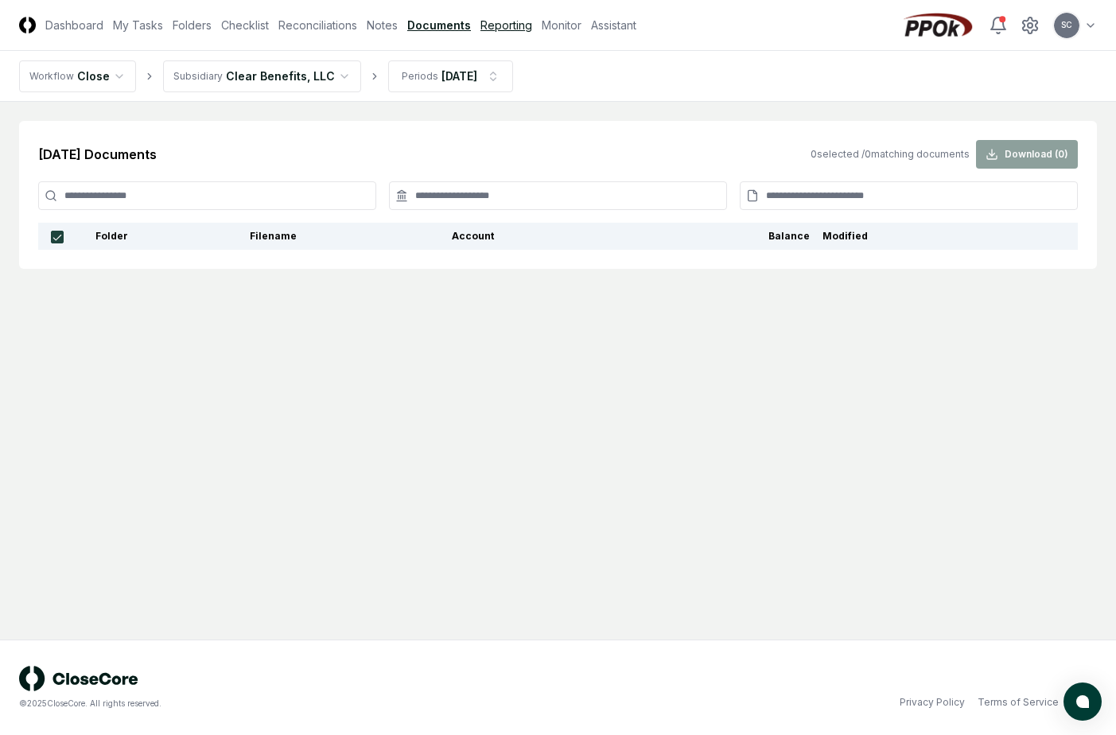
click at [513, 27] on link "Reporting" at bounding box center [506, 25] width 52 height 17
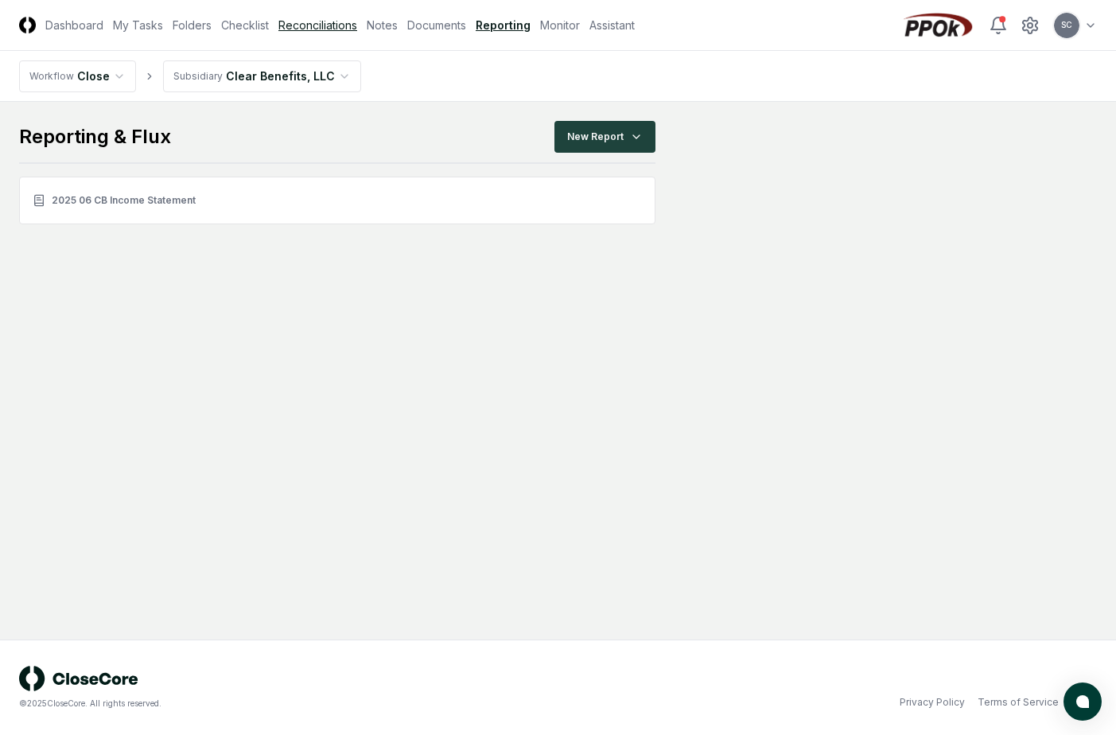
click at [310, 26] on link "Reconciliations" at bounding box center [317, 25] width 79 height 17
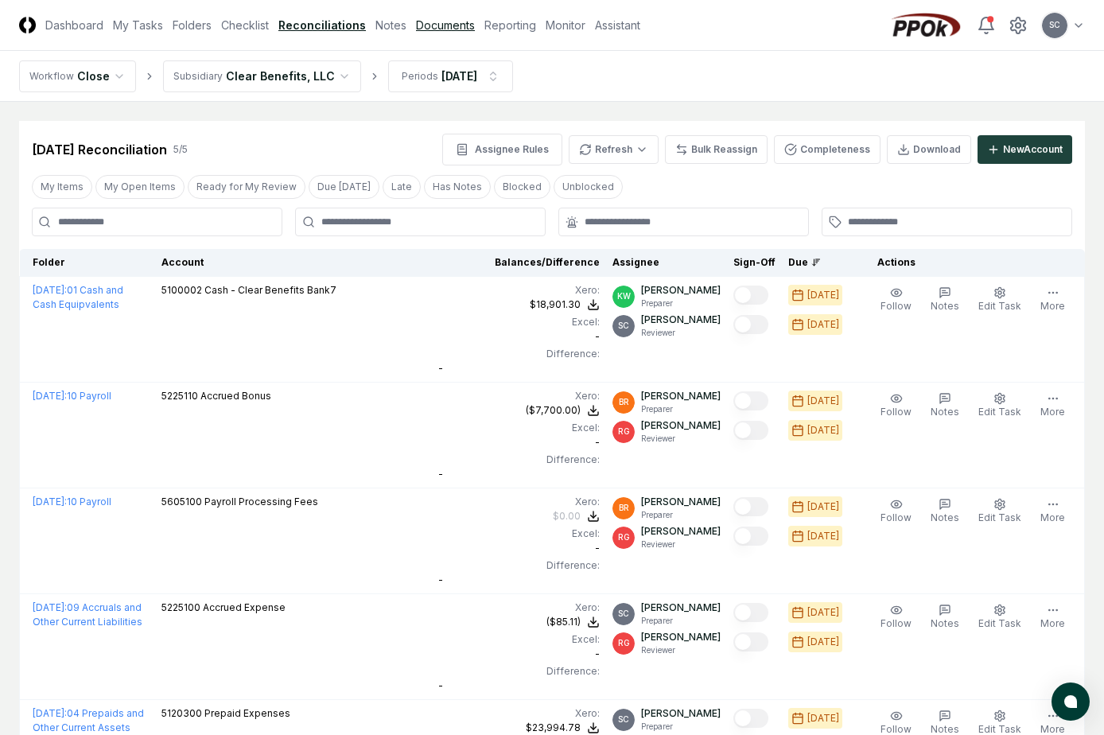
click at [454, 25] on link "Documents" at bounding box center [445, 25] width 59 height 17
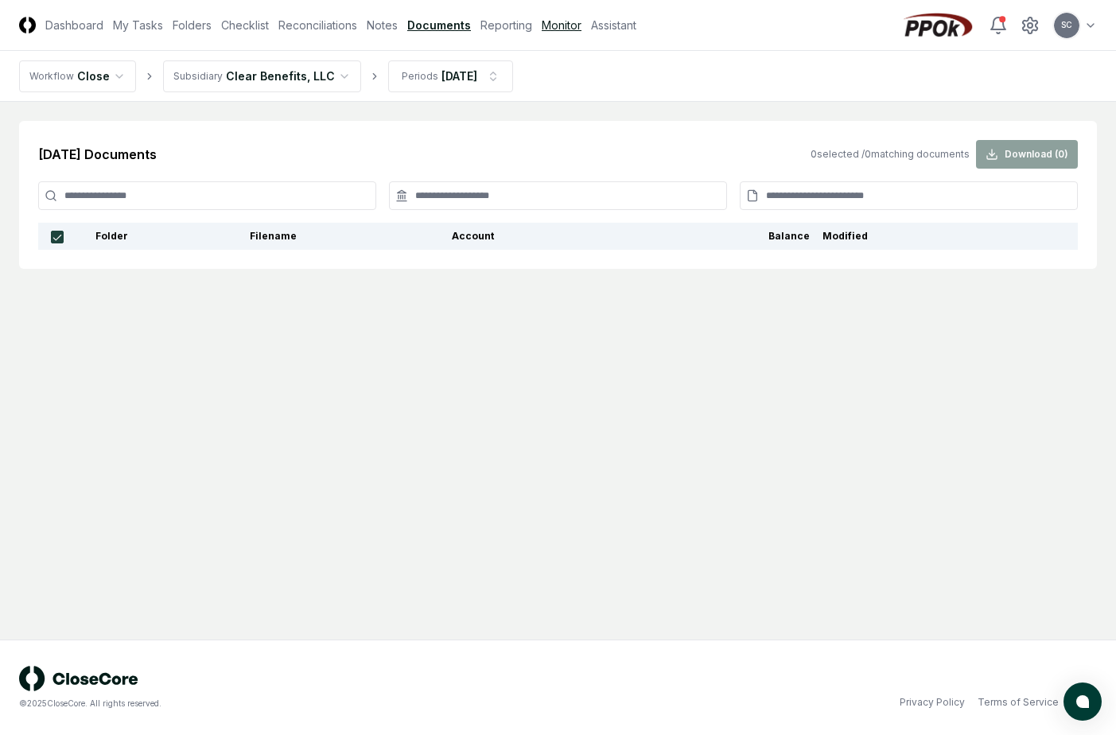
click at [549, 23] on link "Monitor" at bounding box center [562, 25] width 40 height 17
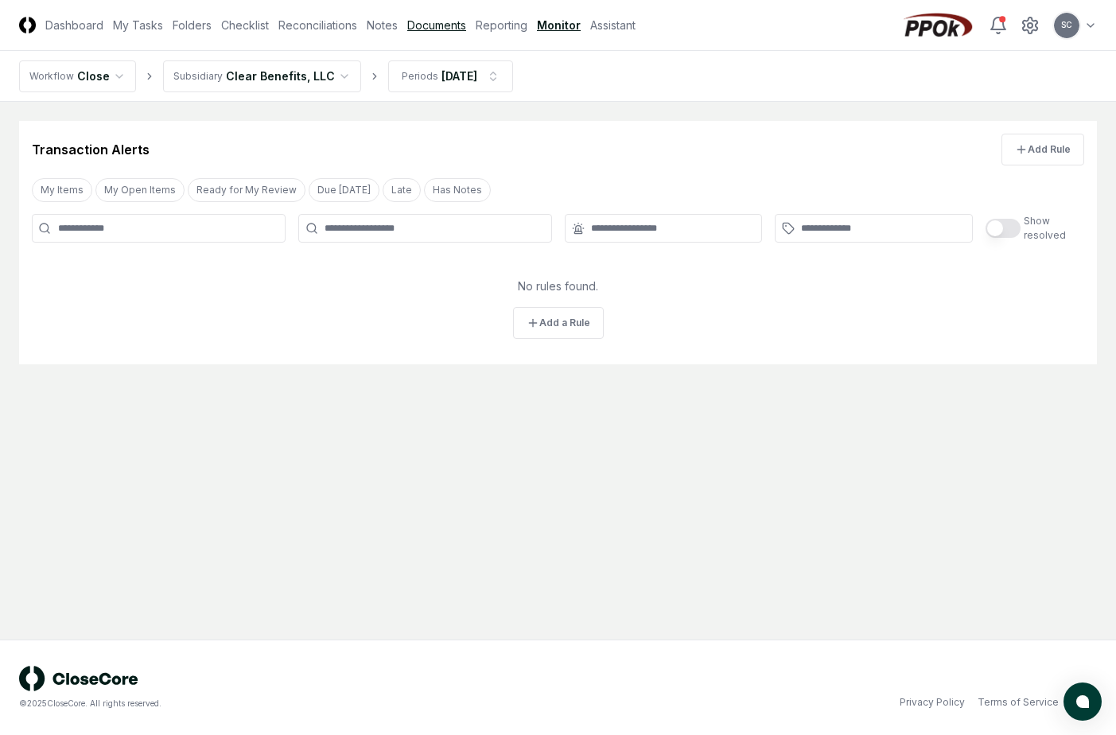
click at [424, 23] on link "Documents" at bounding box center [436, 25] width 59 height 17
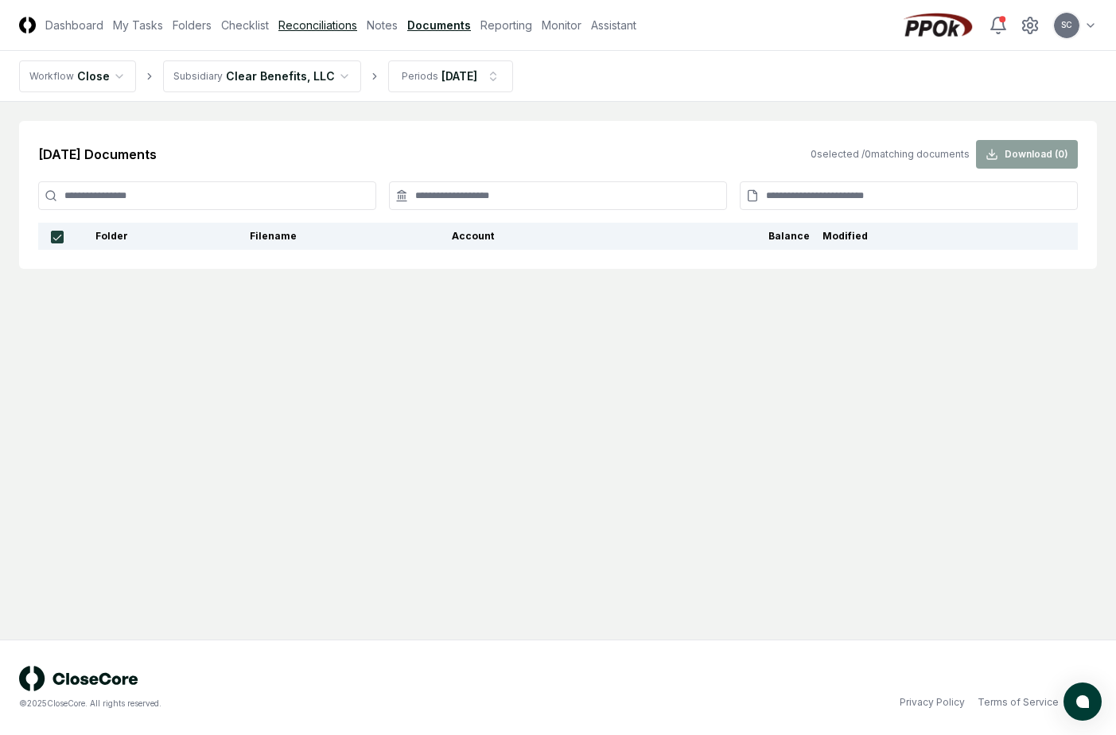
click at [339, 23] on link "Reconciliations" at bounding box center [317, 25] width 79 height 17
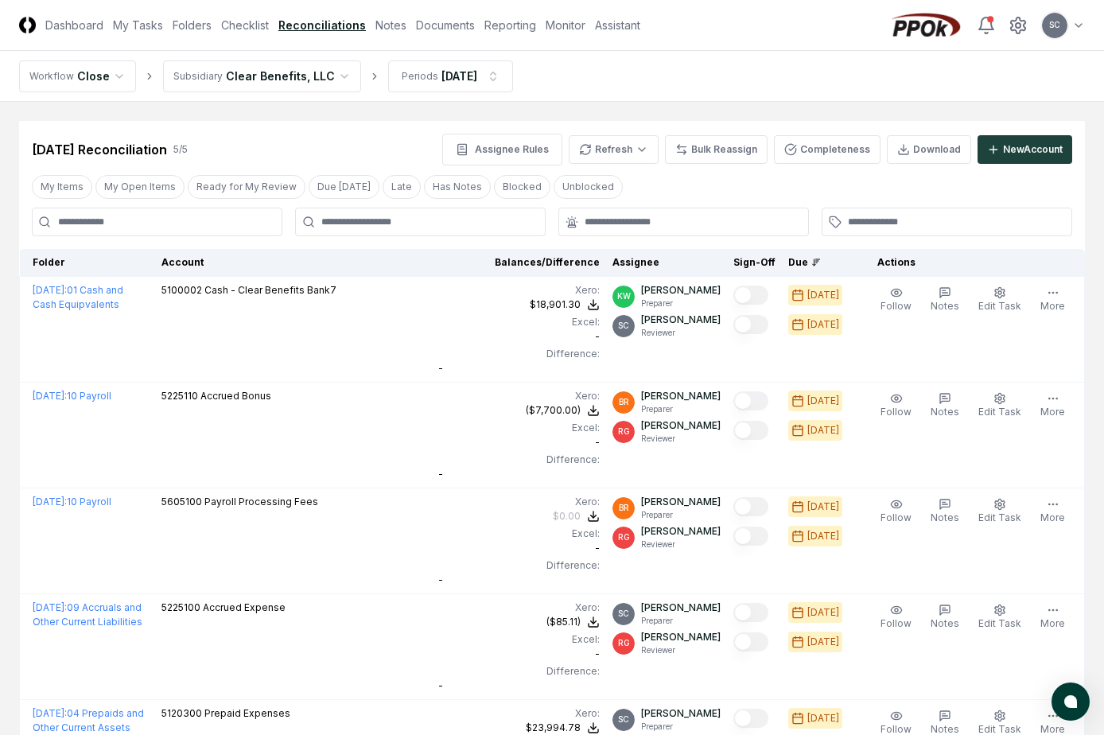
click at [188, 34] on header "CloseCore Dashboard My Tasks Folders Checklist Reconciliations Notes Documents …" at bounding box center [552, 25] width 1104 height 51
click at [193, 26] on link "Folders" at bounding box center [192, 25] width 39 height 17
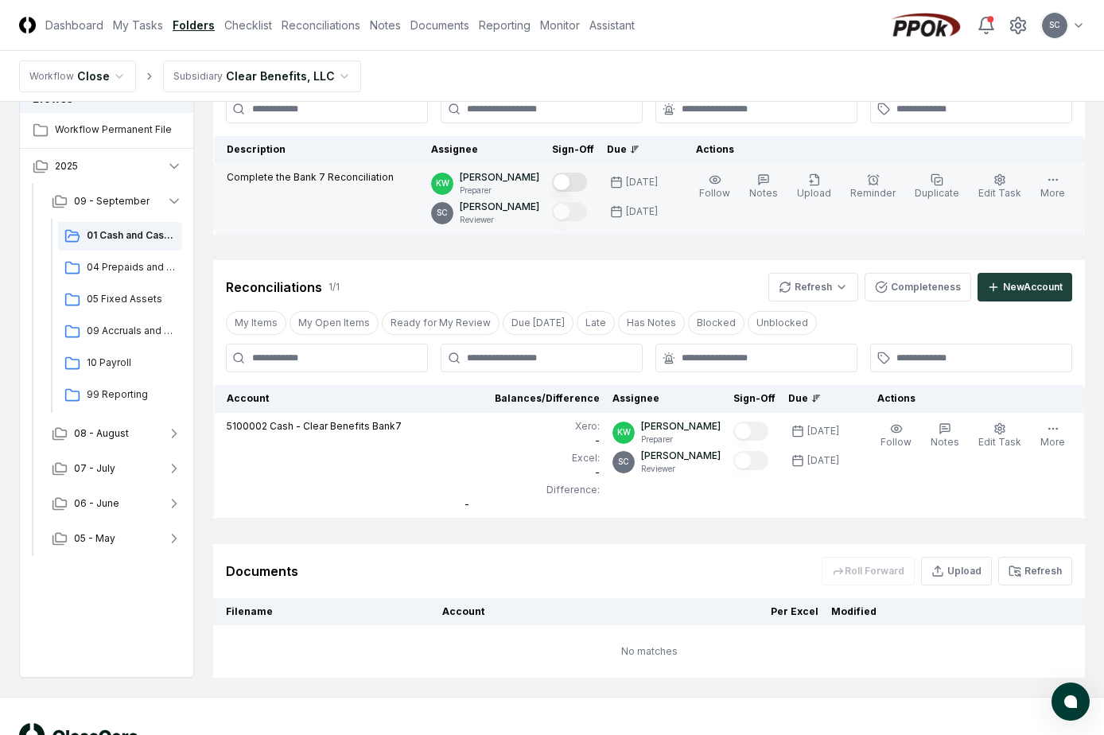
scroll to position [192, 0]
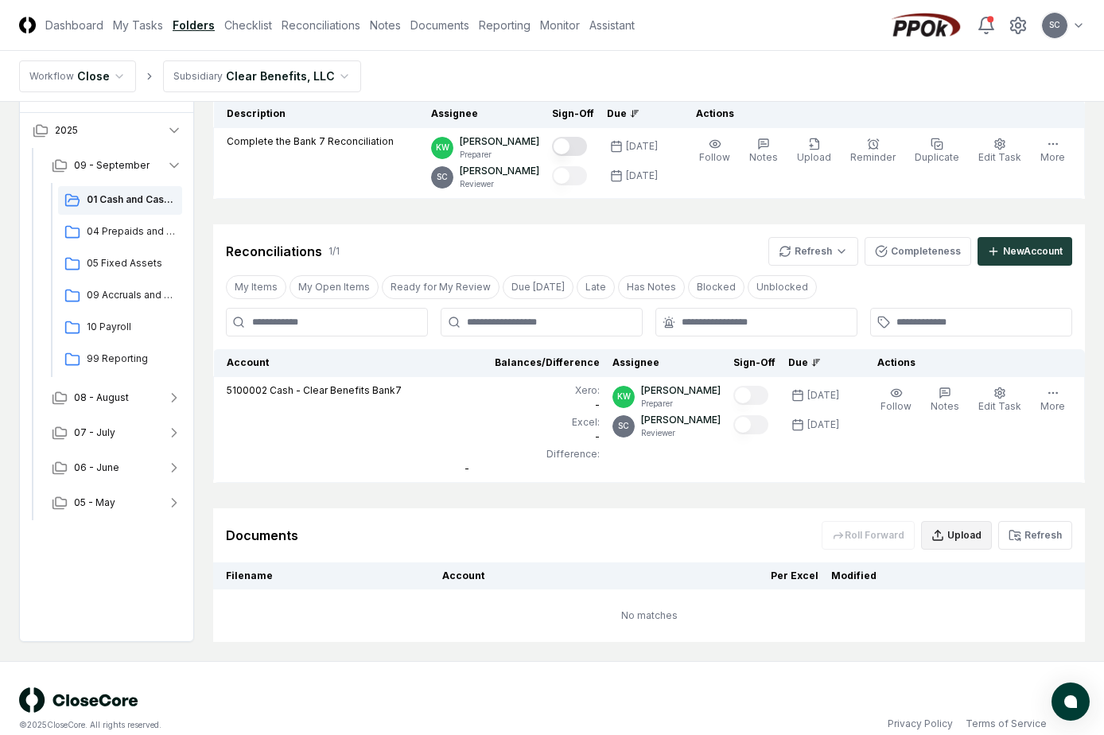
click at [965, 521] on button "Upload" at bounding box center [956, 535] width 71 height 29
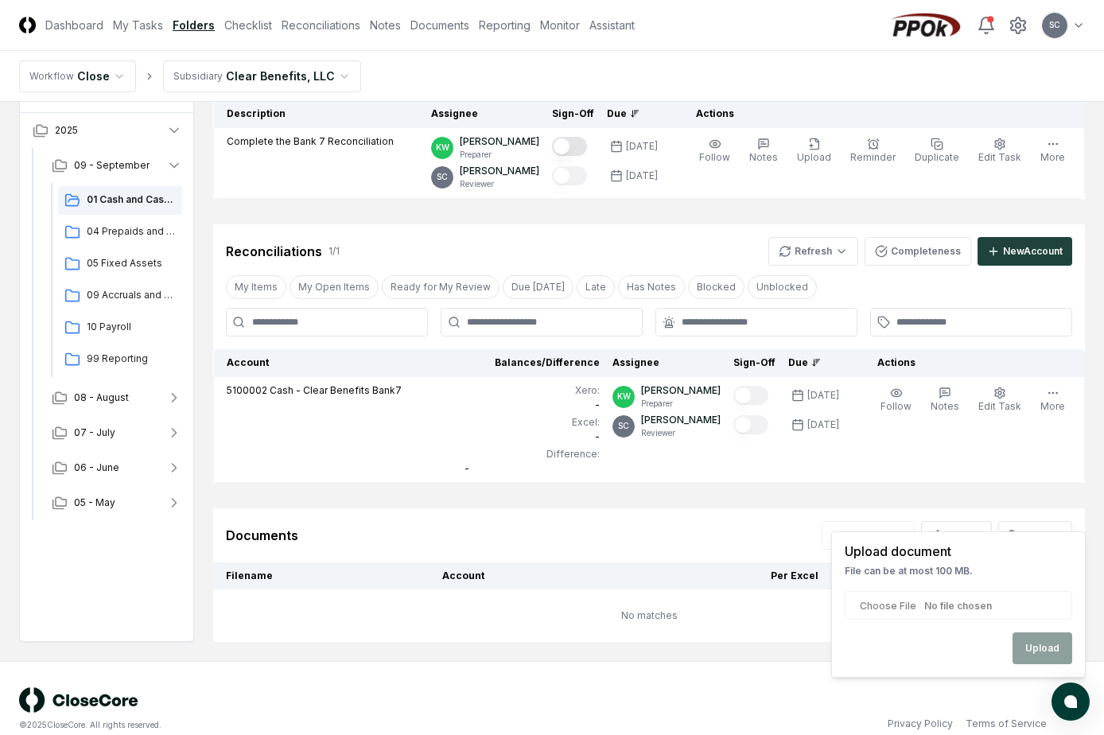
click at [908, 609] on input "file" at bounding box center [958, 605] width 227 height 29
type input "**********"
click at [1044, 649] on button "Upload" at bounding box center [1043, 648] width 60 height 32
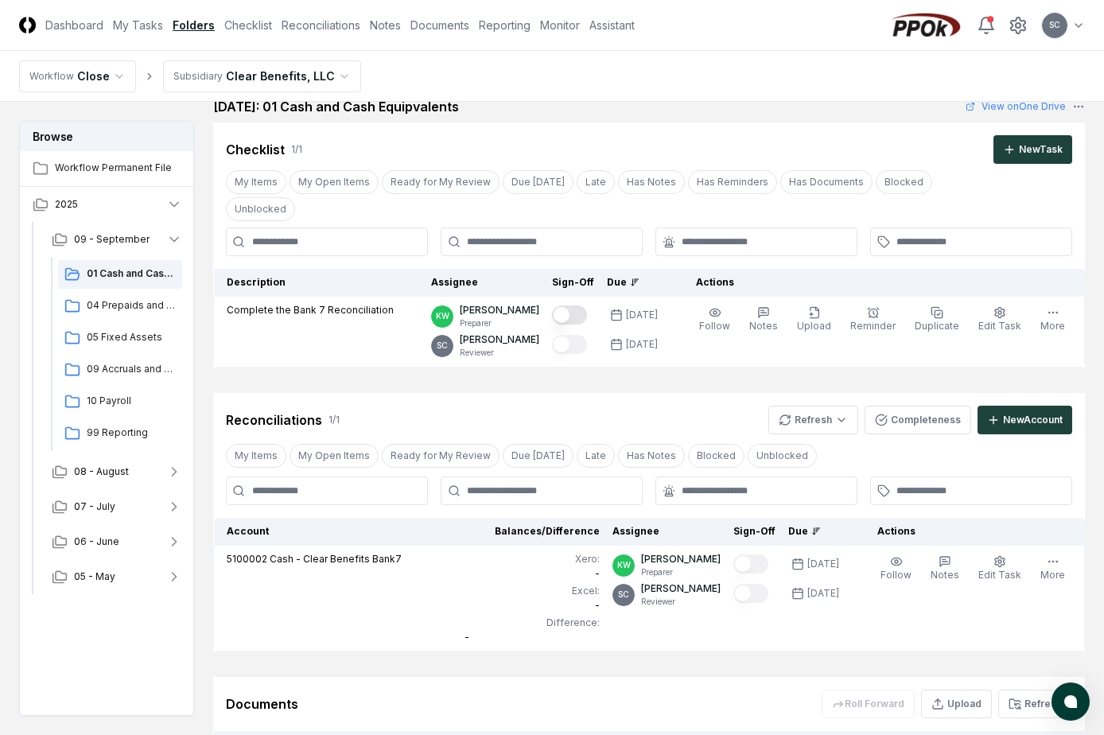
scroll to position [0, 0]
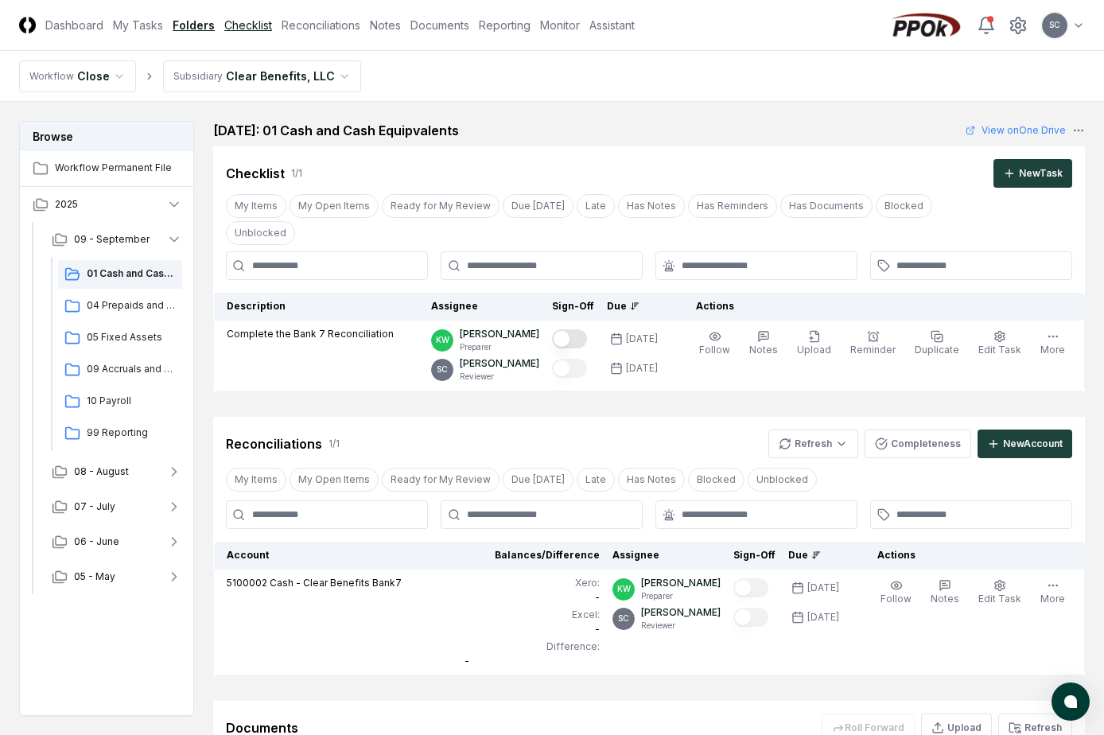
click at [251, 22] on link "Checklist" at bounding box center [248, 25] width 48 height 17
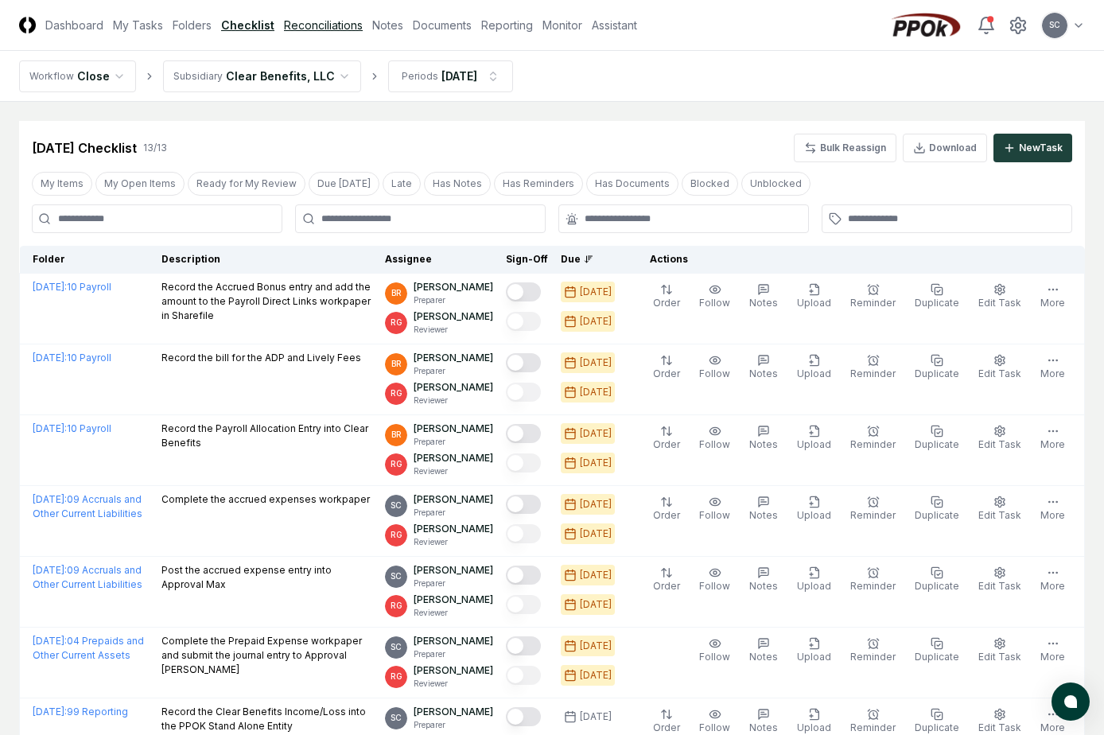
click at [334, 31] on link "Reconciliations" at bounding box center [323, 25] width 79 height 17
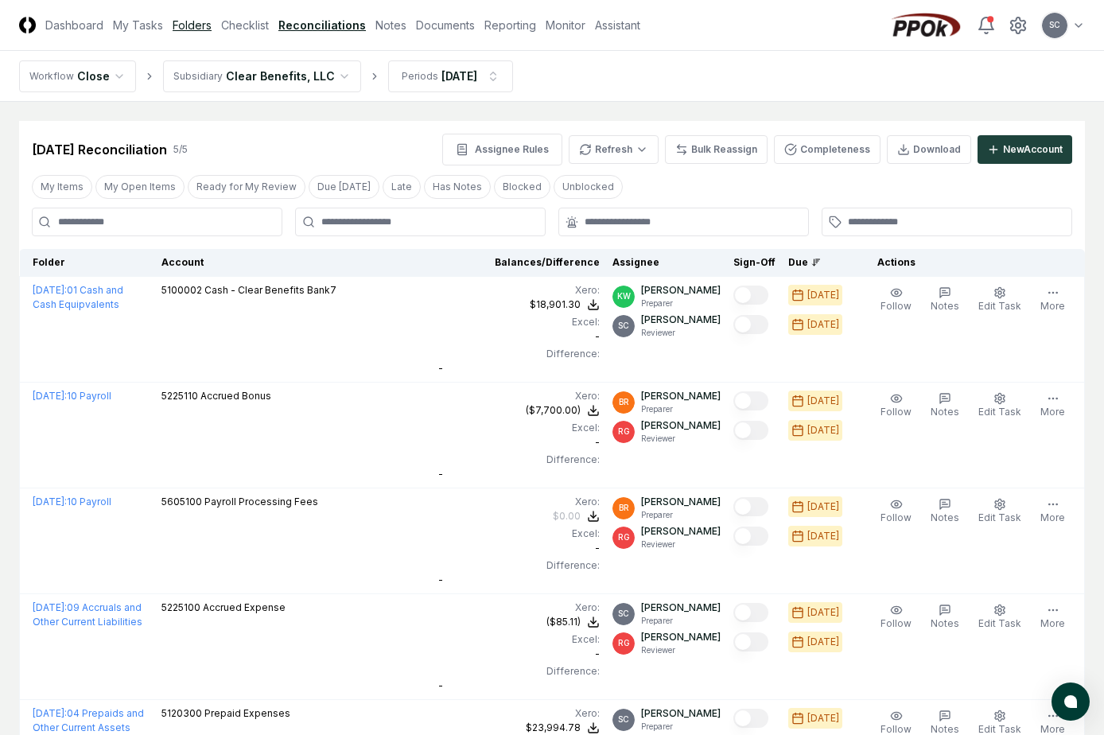
click at [184, 23] on link "Folders" at bounding box center [192, 25] width 39 height 17
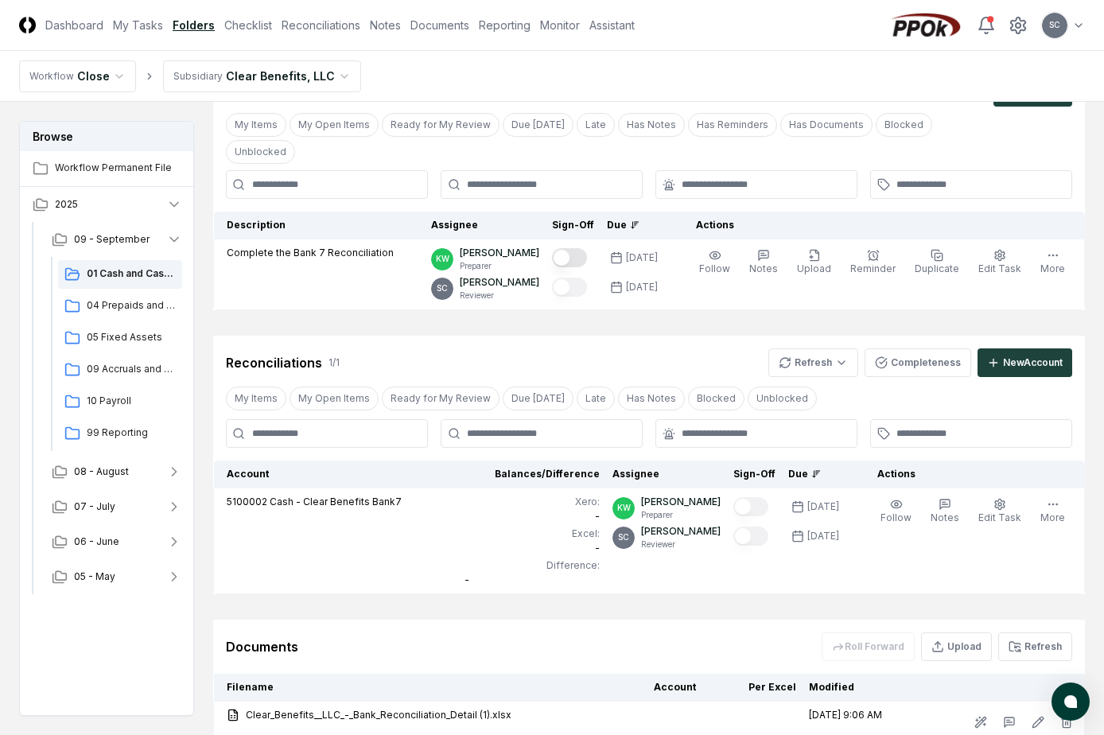
scroll to position [183, 0]
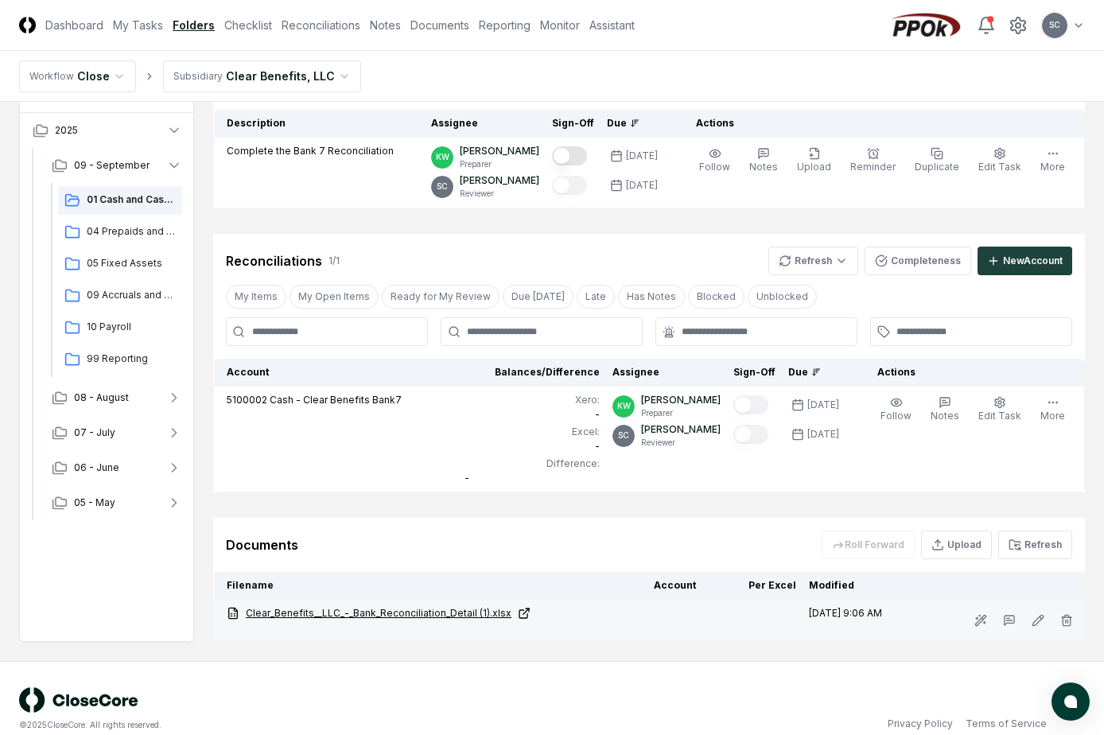
click at [414, 606] on link "Clear_Benefits__LLC_-_Bank_Reconciliation_Detail (1).xlsx" at bounding box center [434, 613] width 414 height 14
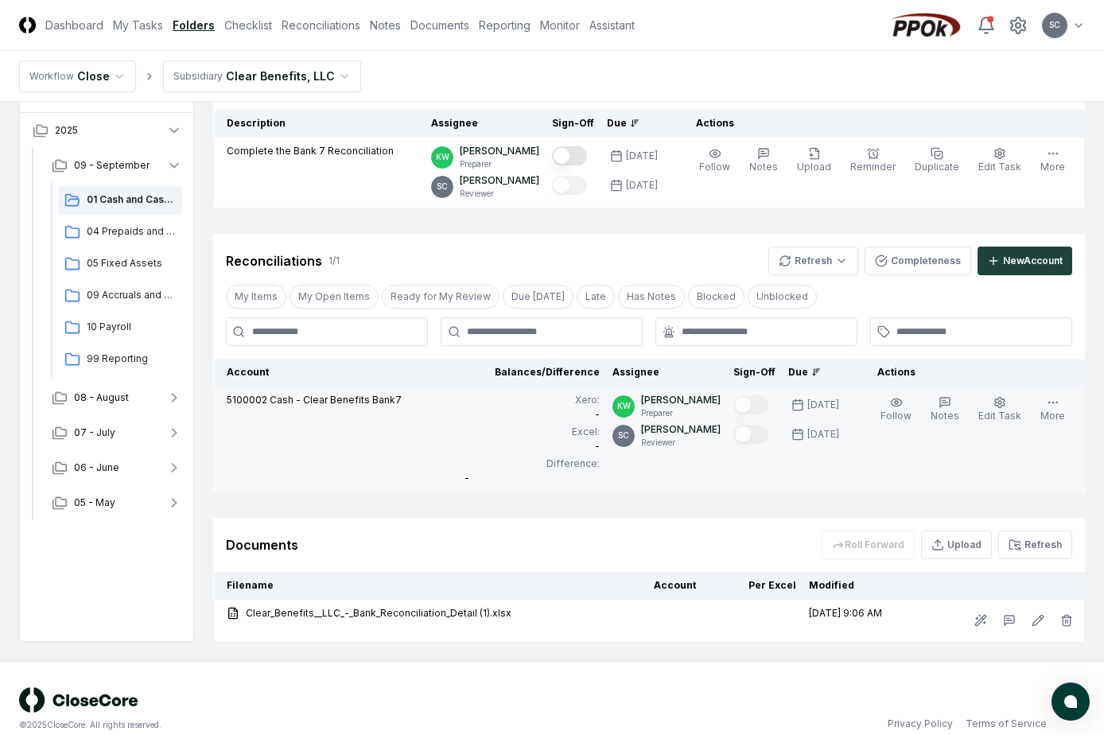
scroll to position [0, 0]
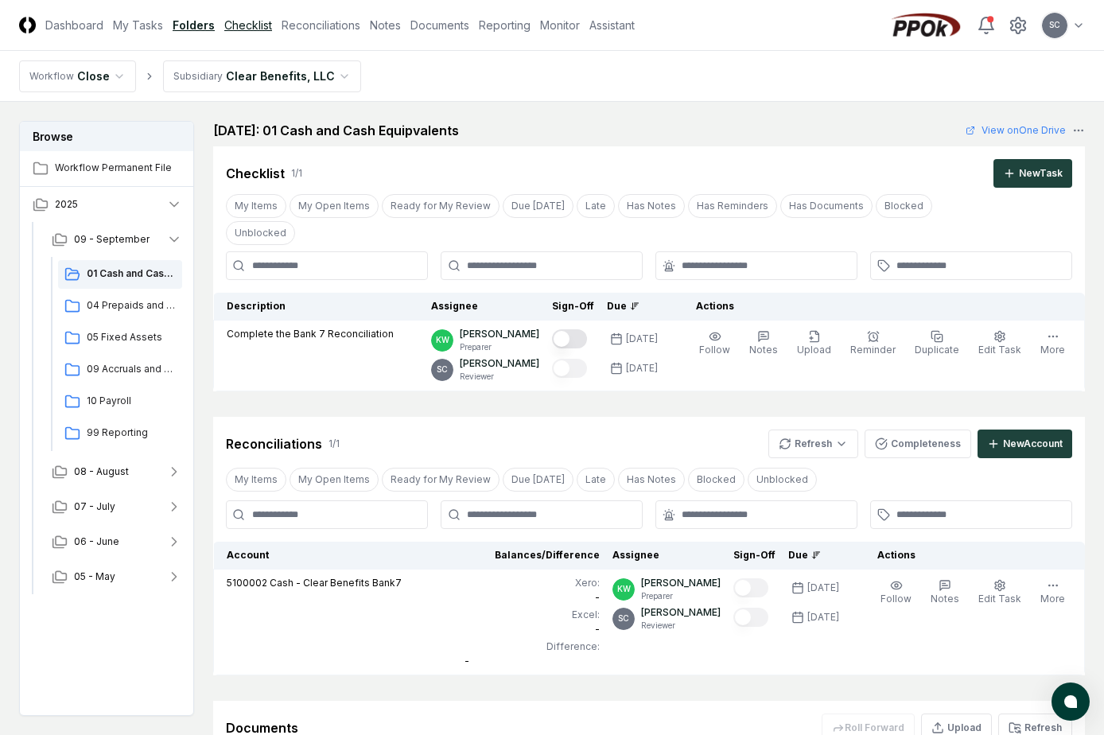
click at [244, 23] on link "Checklist" at bounding box center [248, 25] width 48 height 17
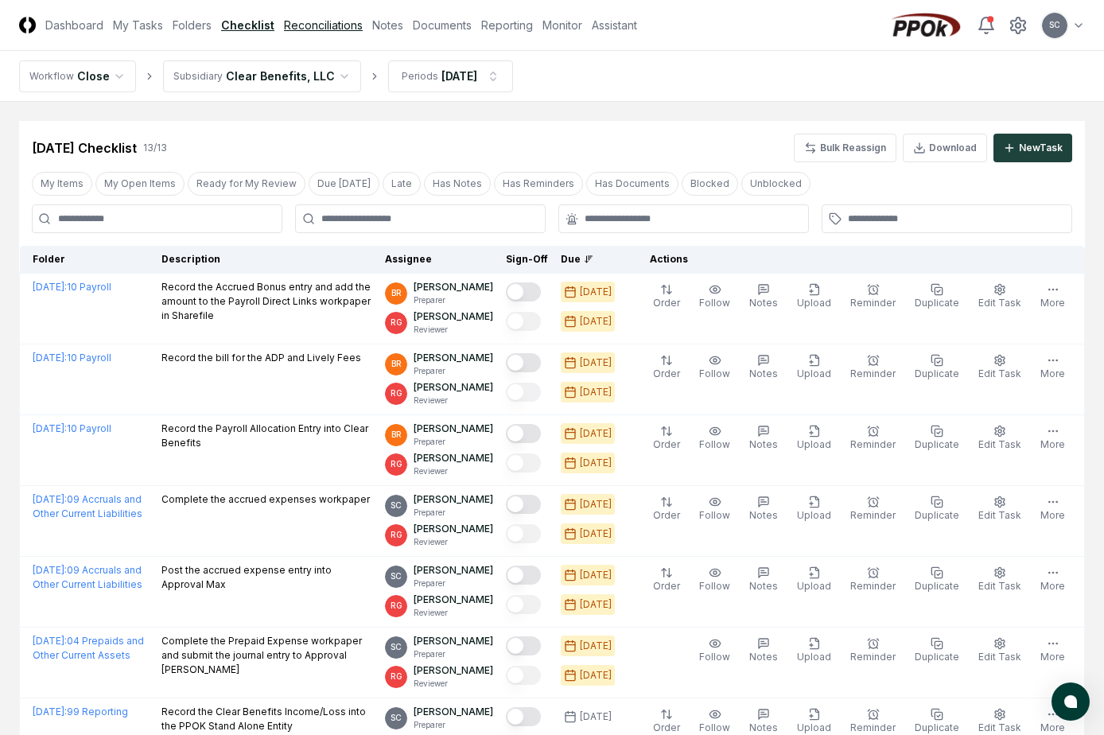
click at [337, 19] on link "Reconciliations" at bounding box center [323, 25] width 79 height 17
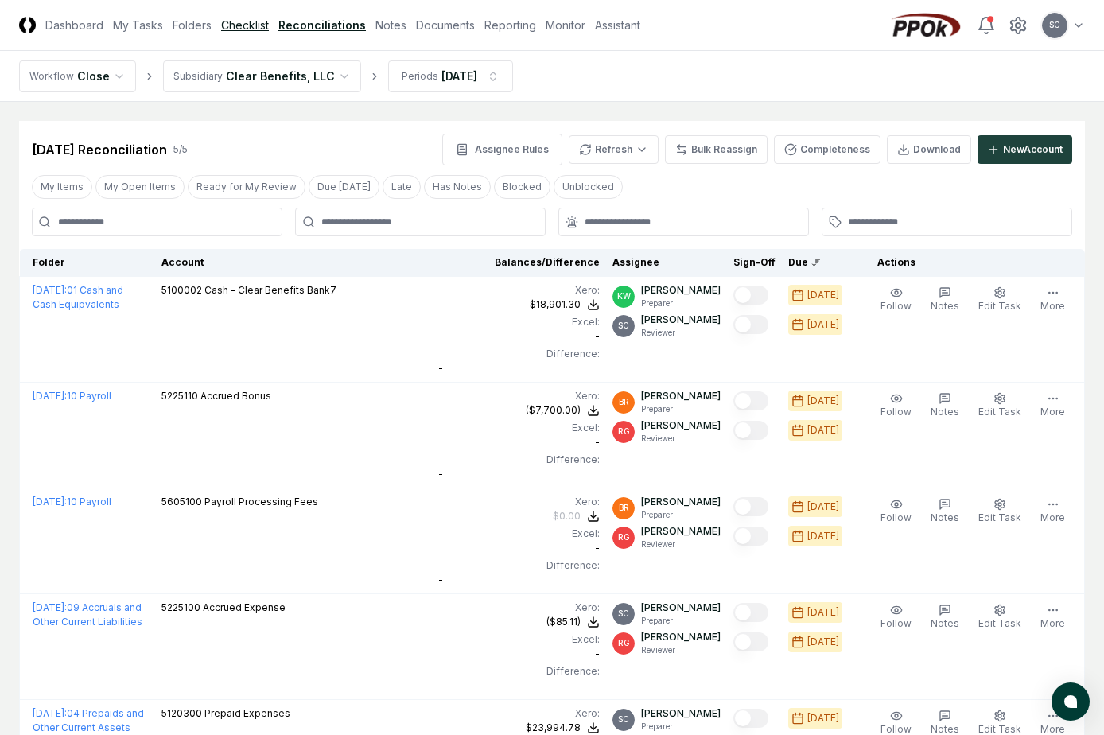
click at [241, 22] on link "Checklist" at bounding box center [245, 25] width 48 height 17
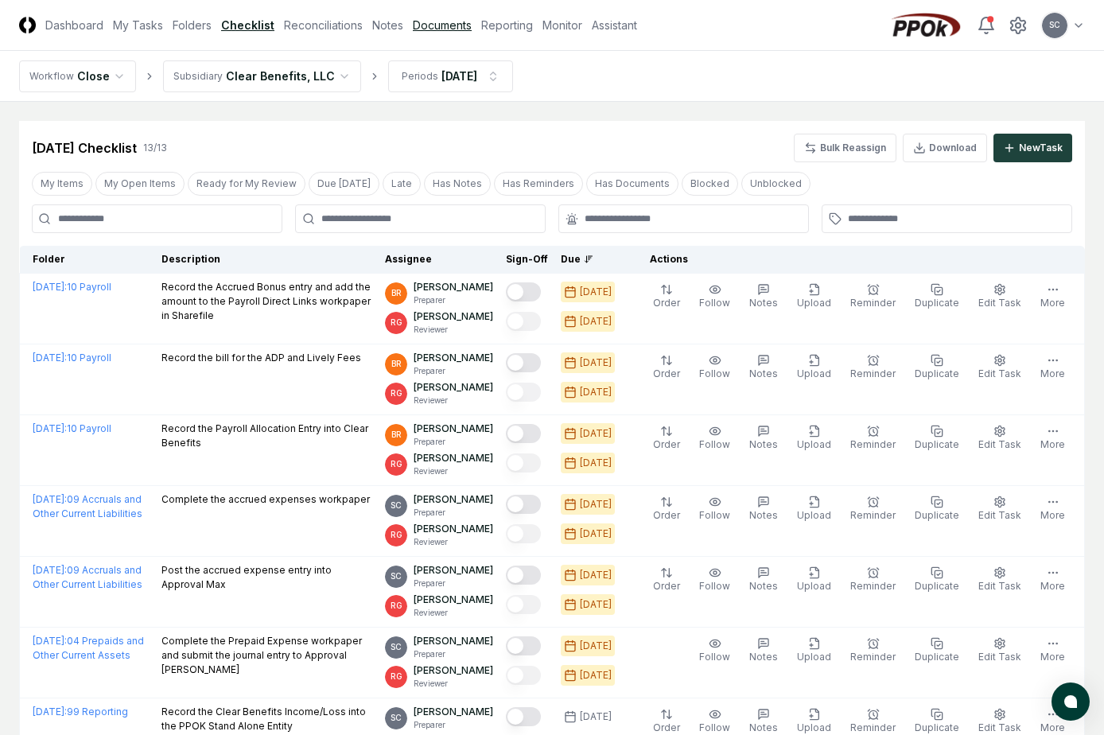
click at [449, 28] on link "Documents" at bounding box center [442, 25] width 59 height 17
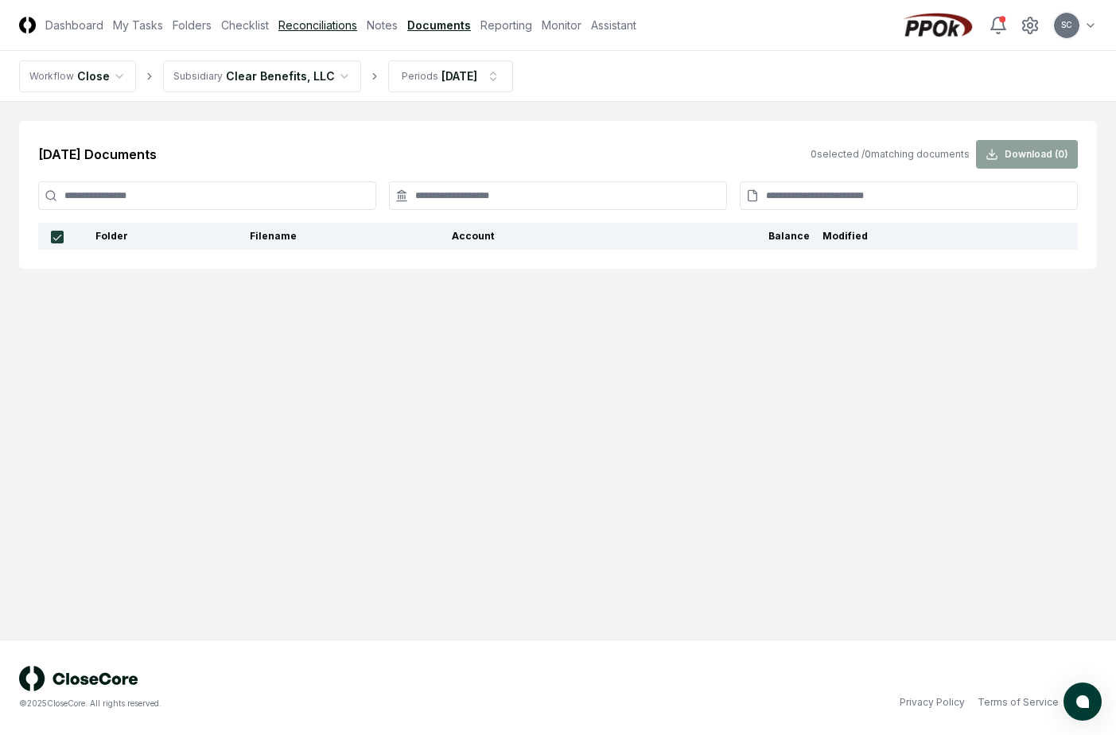
click at [324, 21] on link "Reconciliations" at bounding box center [317, 25] width 79 height 17
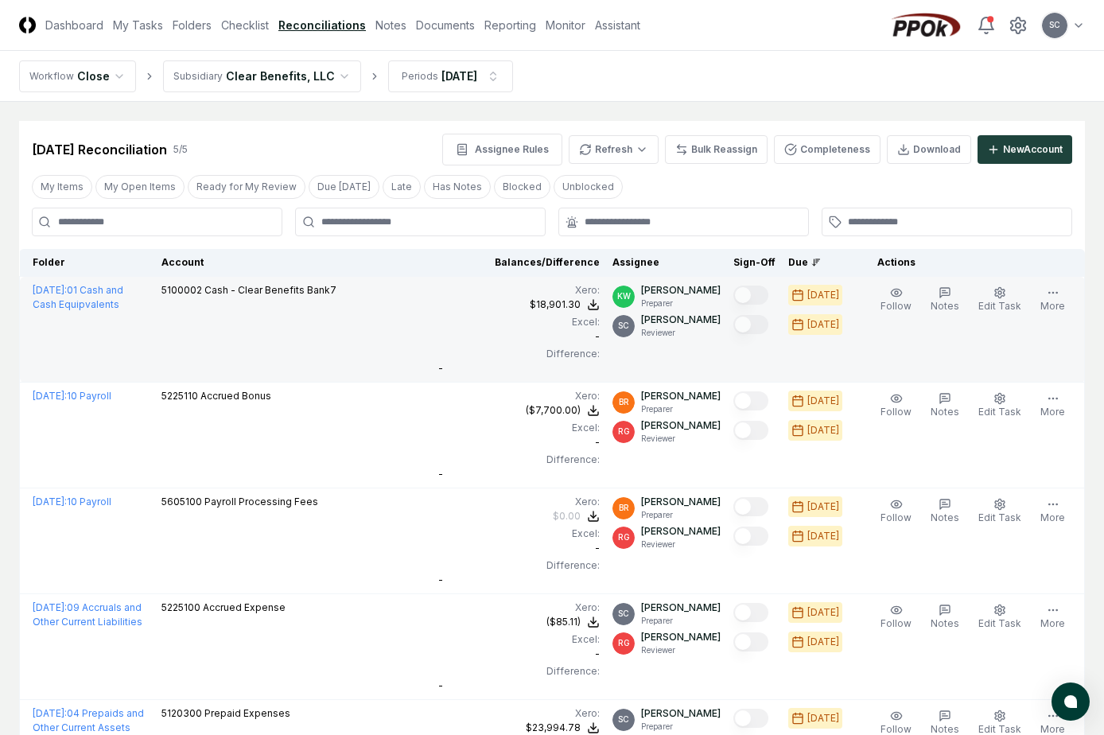
click at [385, 345] on td "5100002 Cash - Clear Benefits Bank7" at bounding box center [294, 330] width 278 height 106
click at [575, 297] on div "Xero :" at bounding box center [518, 290] width 161 height 14
click at [578, 301] on div "$18,901.30" at bounding box center [555, 304] width 51 height 14
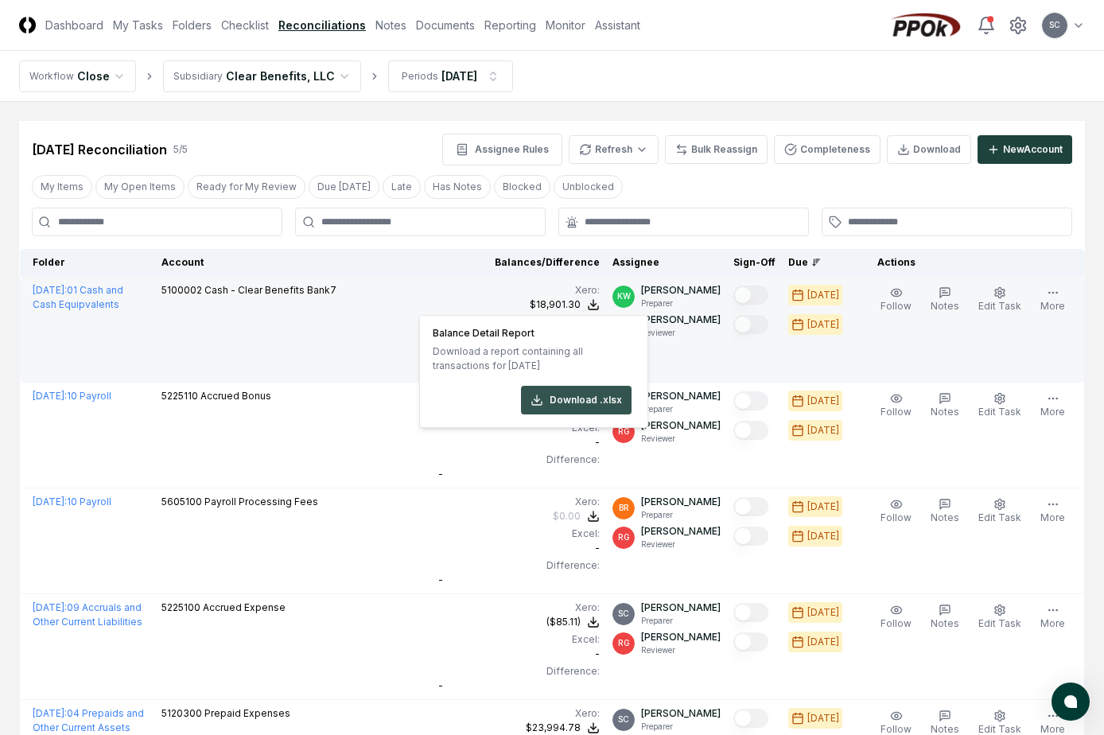
click at [552, 396] on button "Download .xlsx" at bounding box center [576, 400] width 111 height 29
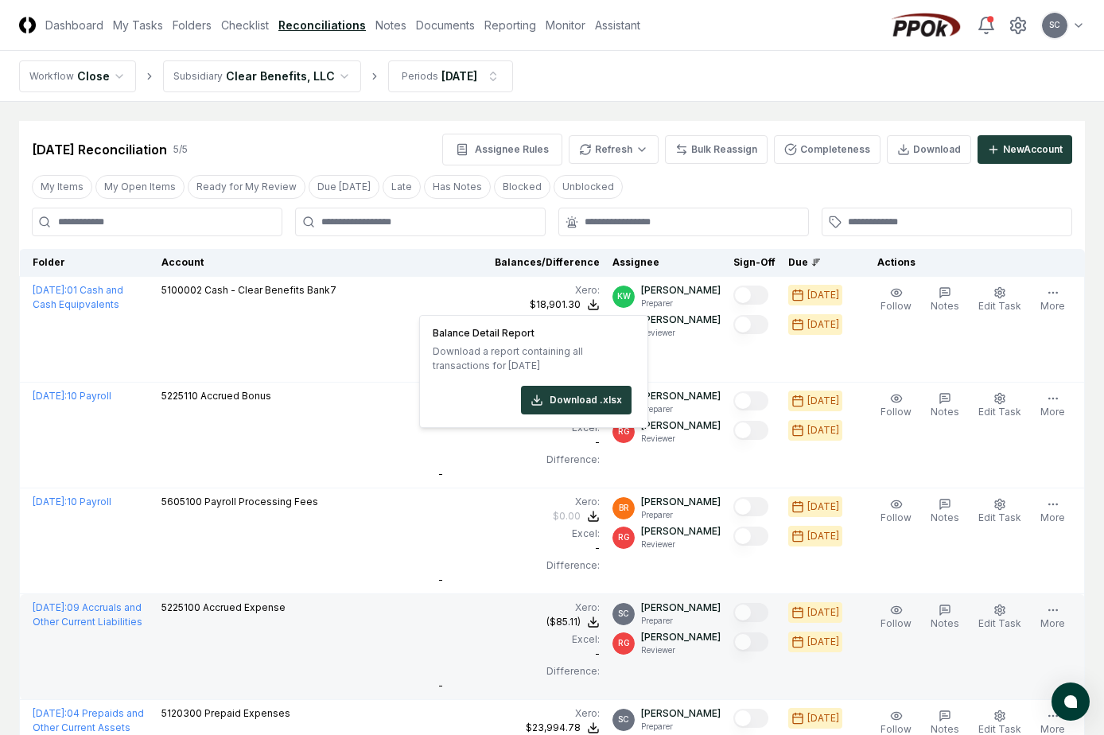
click at [498, 684] on div "-" at bounding box center [518, 686] width 161 height 14
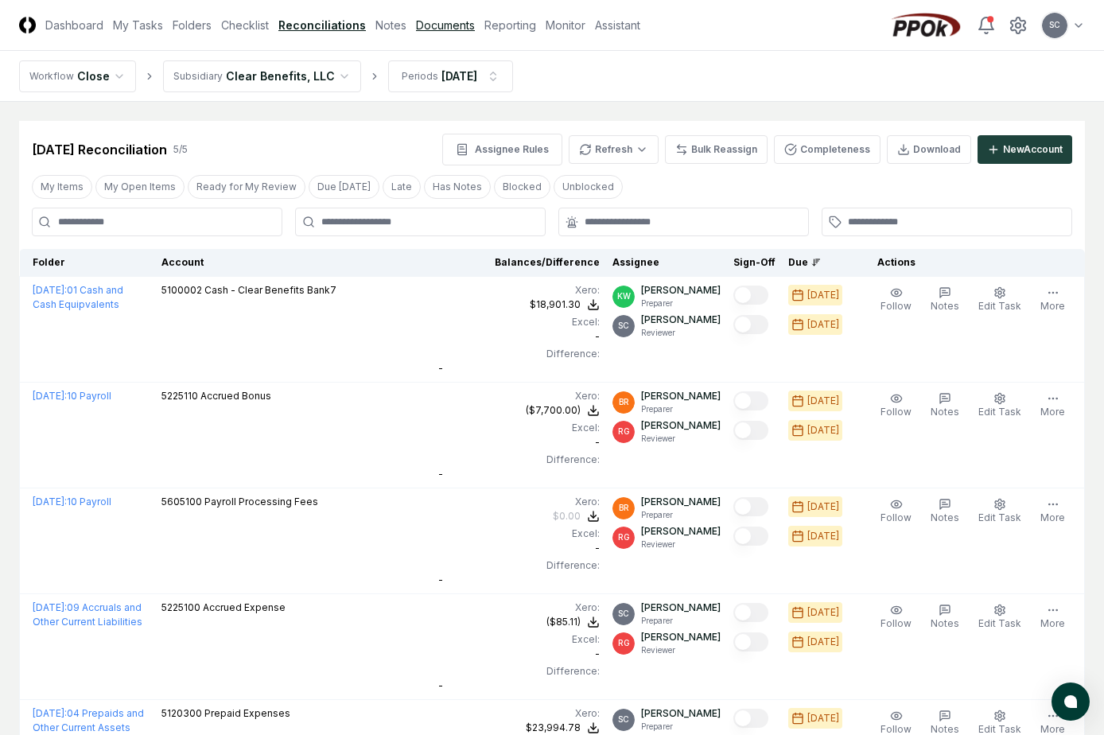
click at [445, 27] on link "Documents" at bounding box center [445, 25] width 59 height 17
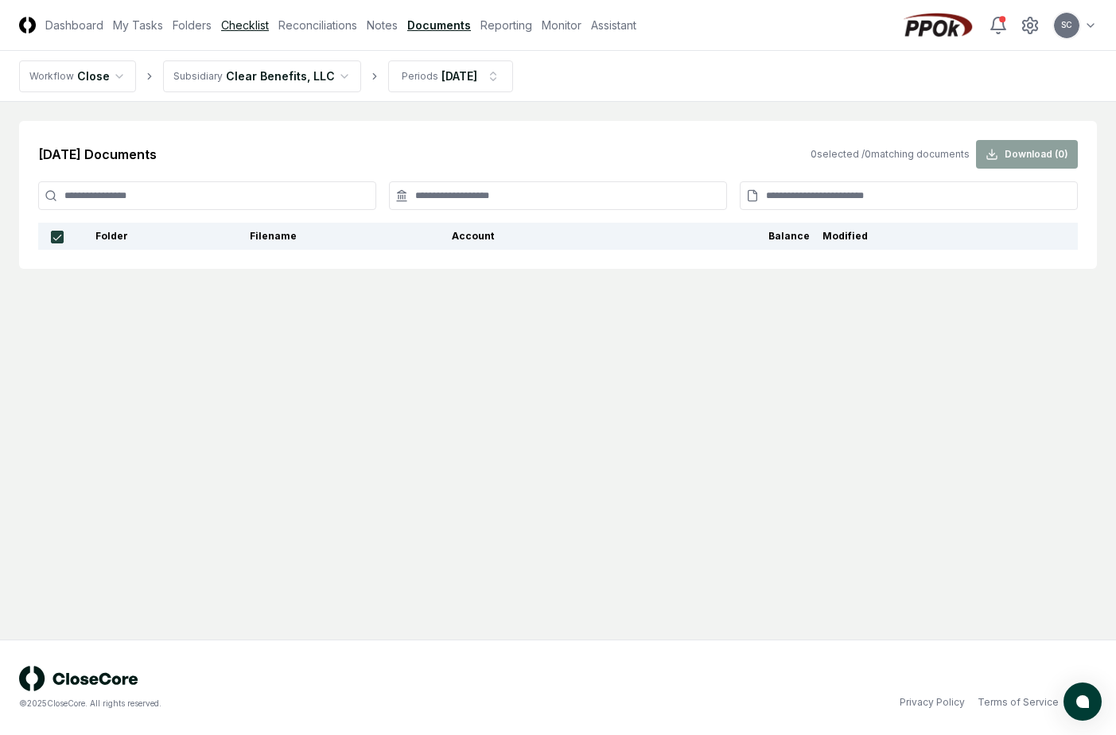
click at [254, 27] on link "Checklist" at bounding box center [245, 25] width 48 height 17
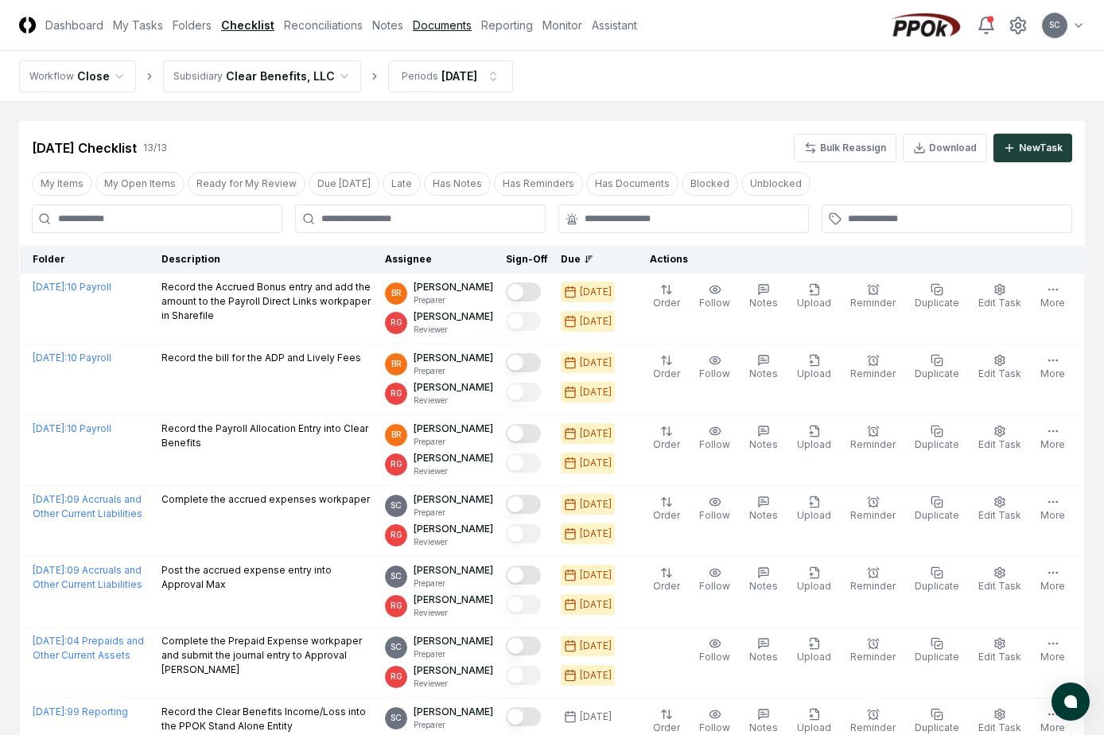
click at [441, 21] on link "Documents" at bounding box center [442, 25] width 59 height 17
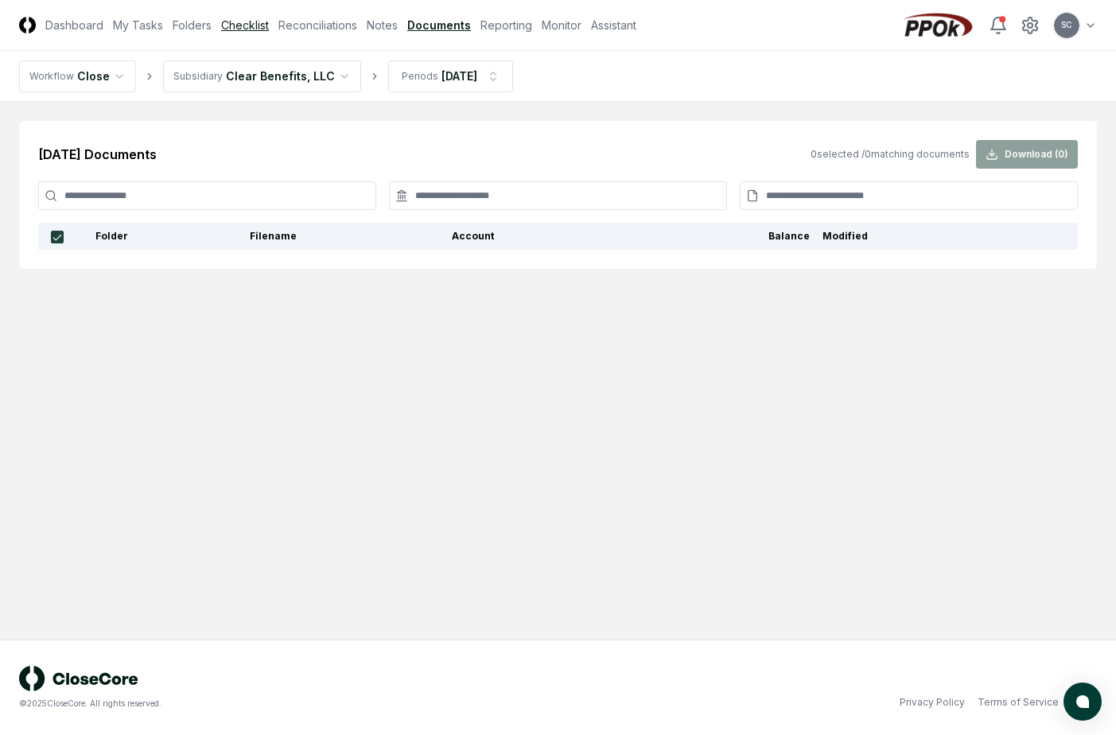
click at [251, 21] on link "Checklist" at bounding box center [245, 25] width 48 height 17
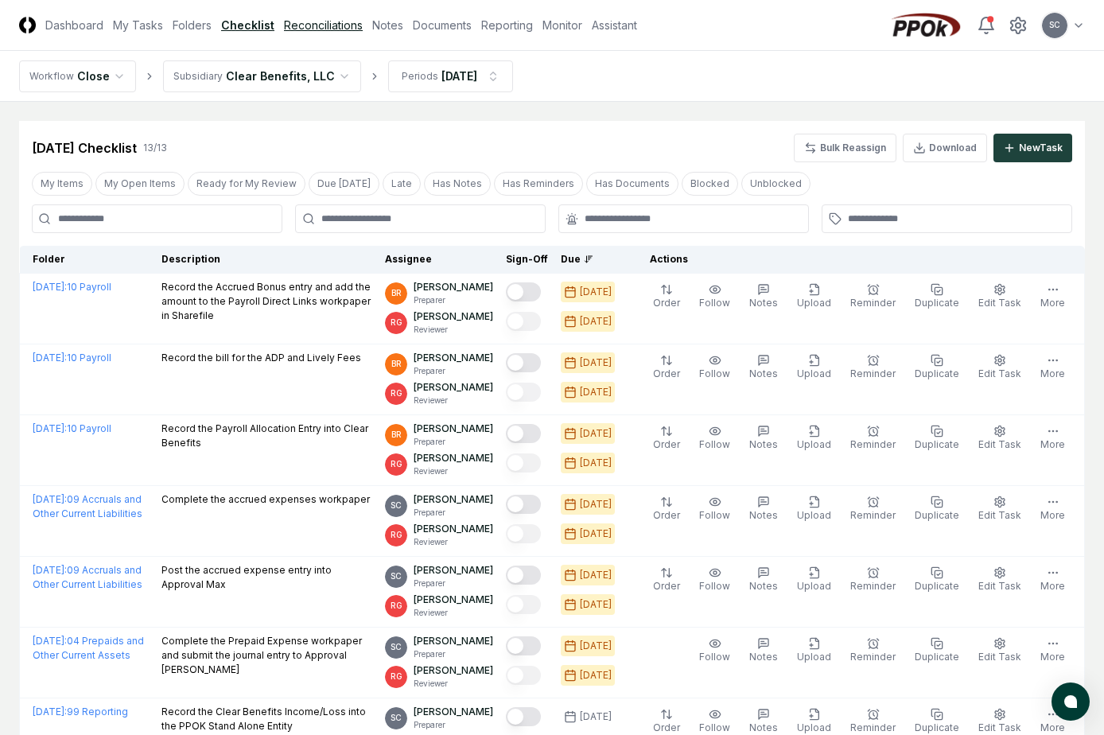
click at [323, 21] on link "Reconciliations" at bounding box center [323, 25] width 79 height 17
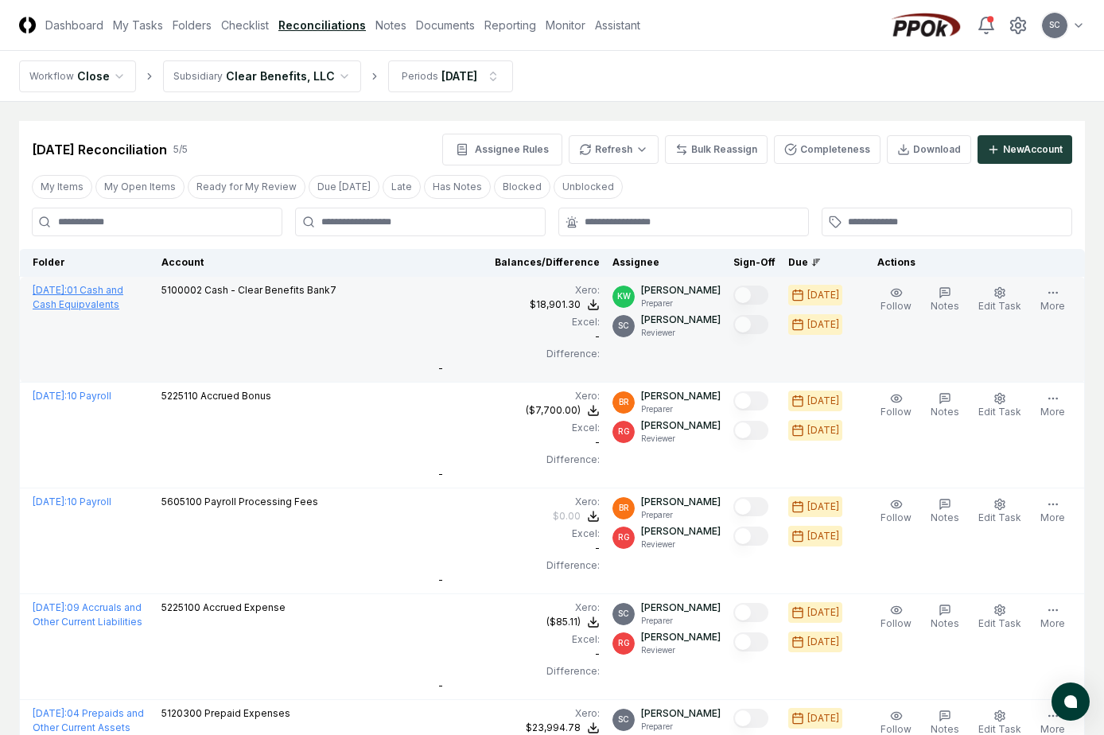
click at [84, 304] on link "[DATE] : 01 Cash and Cash Equipvalents" at bounding box center [78, 297] width 91 height 26
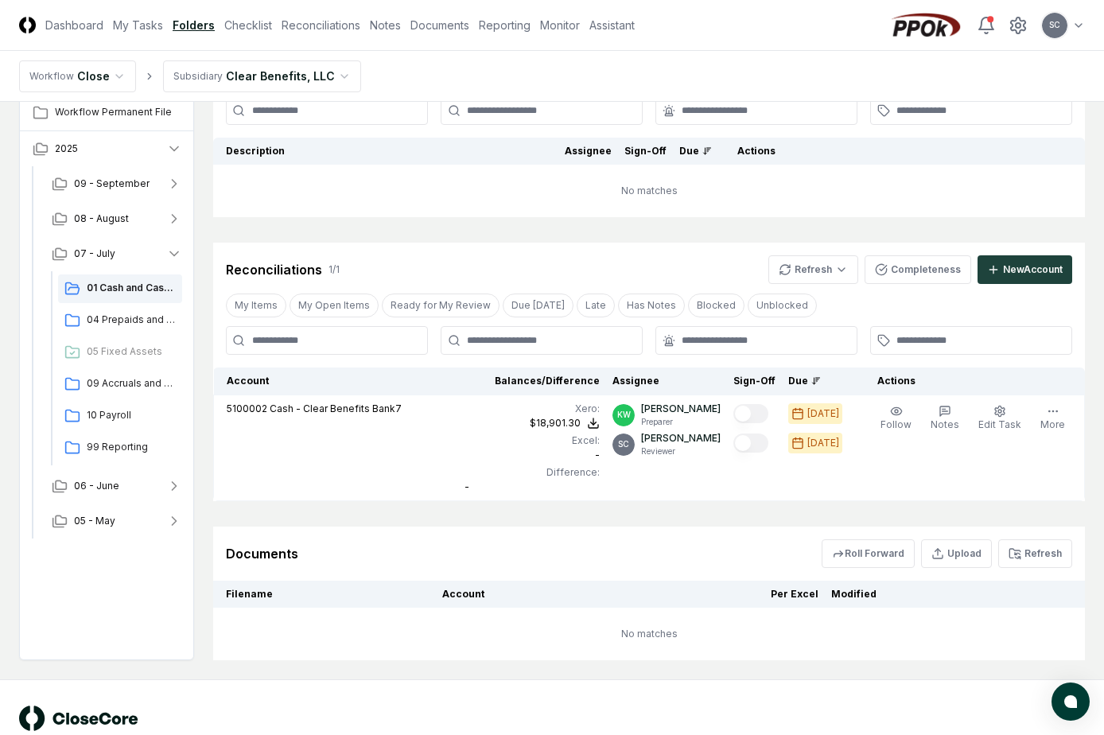
scroll to position [173, 0]
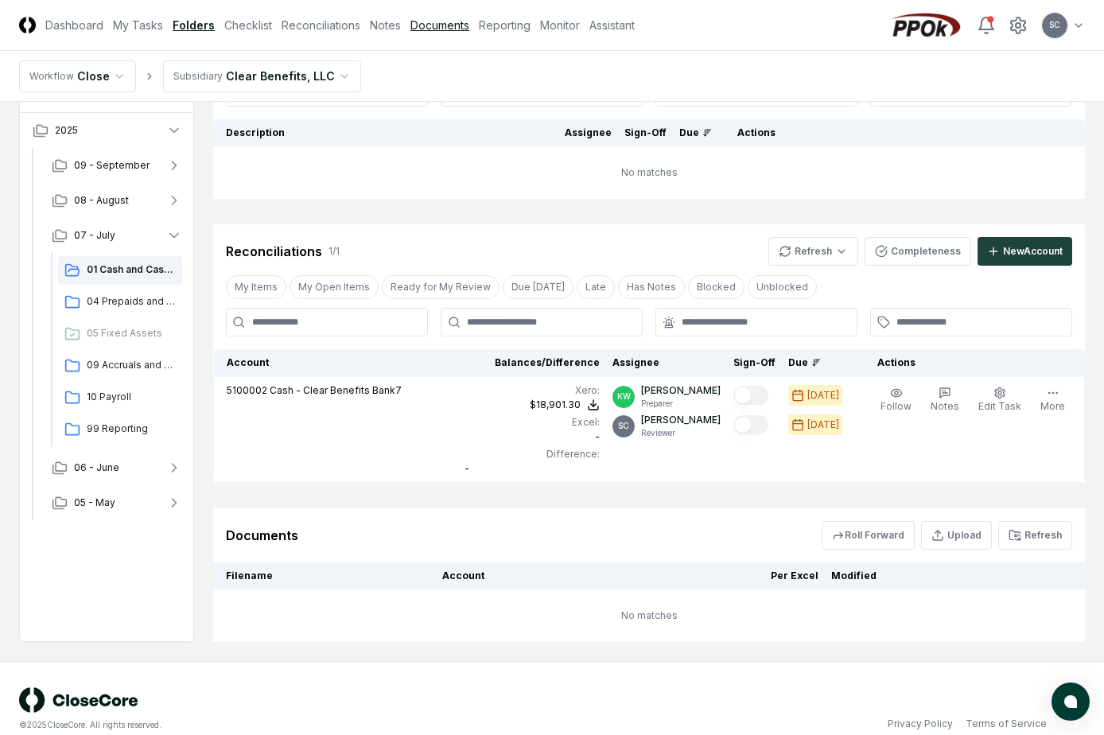
click at [448, 24] on link "Documents" at bounding box center [439, 25] width 59 height 17
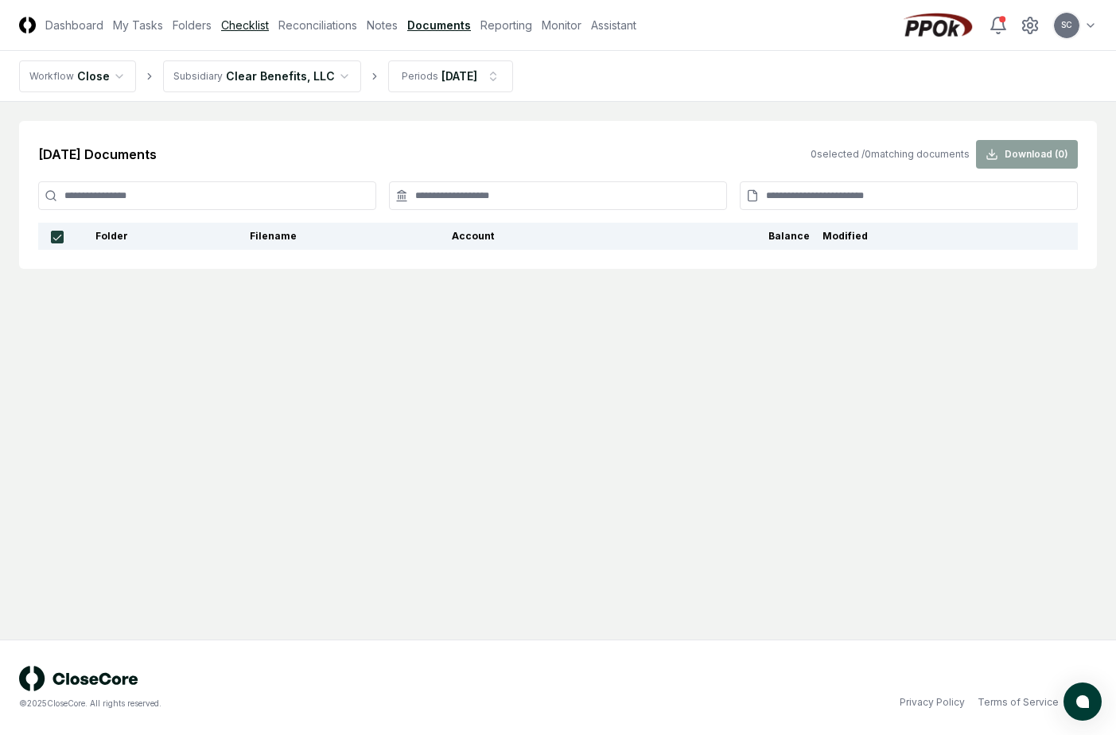
click at [229, 25] on link "Checklist" at bounding box center [245, 25] width 48 height 17
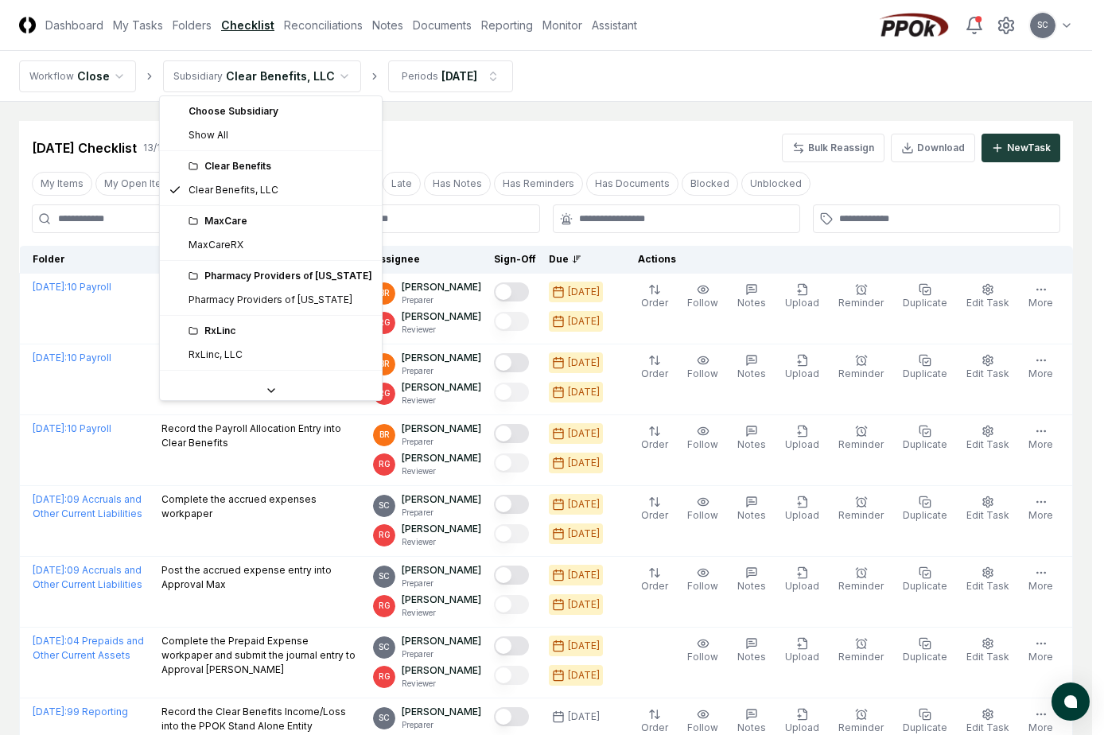
click at [257, 80] on html "CloseCore Dashboard My Tasks Folders Checklist Reconciliations Notes Documents …" at bounding box center [552, 654] width 1104 height 1309
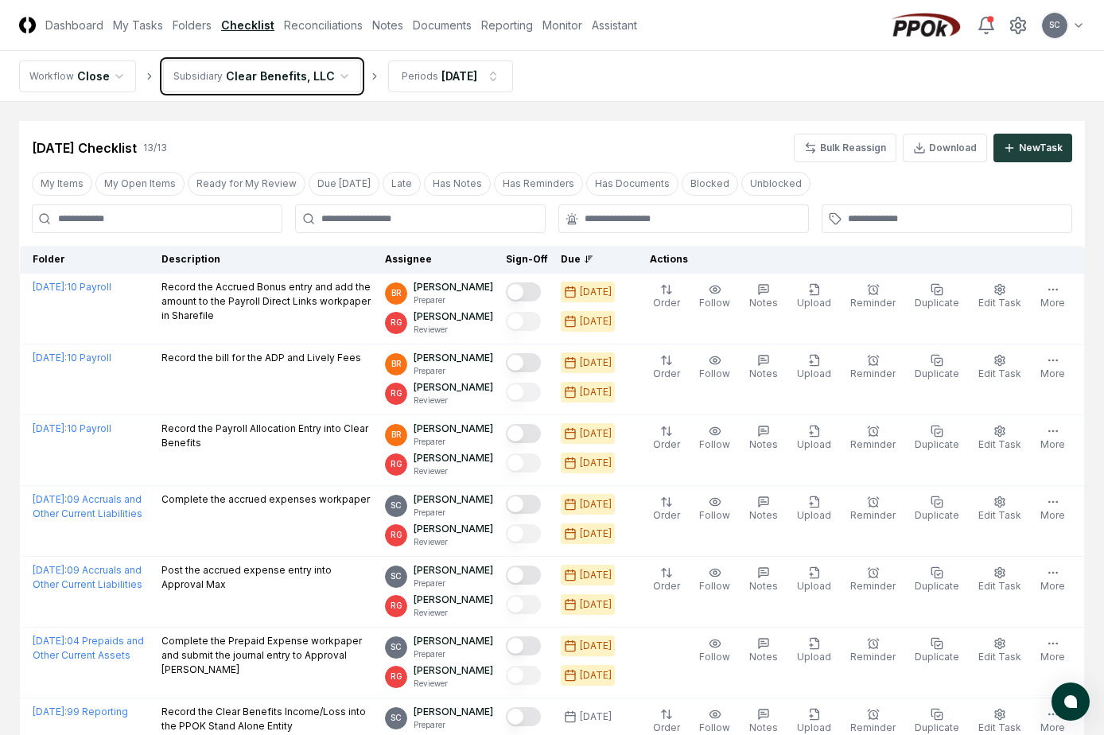
click at [257, 80] on html "CloseCore Dashboard My Tasks Folders Checklist Reconciliations Notes Documents …" at bounding box center [552, 654] width 1104 height 1309
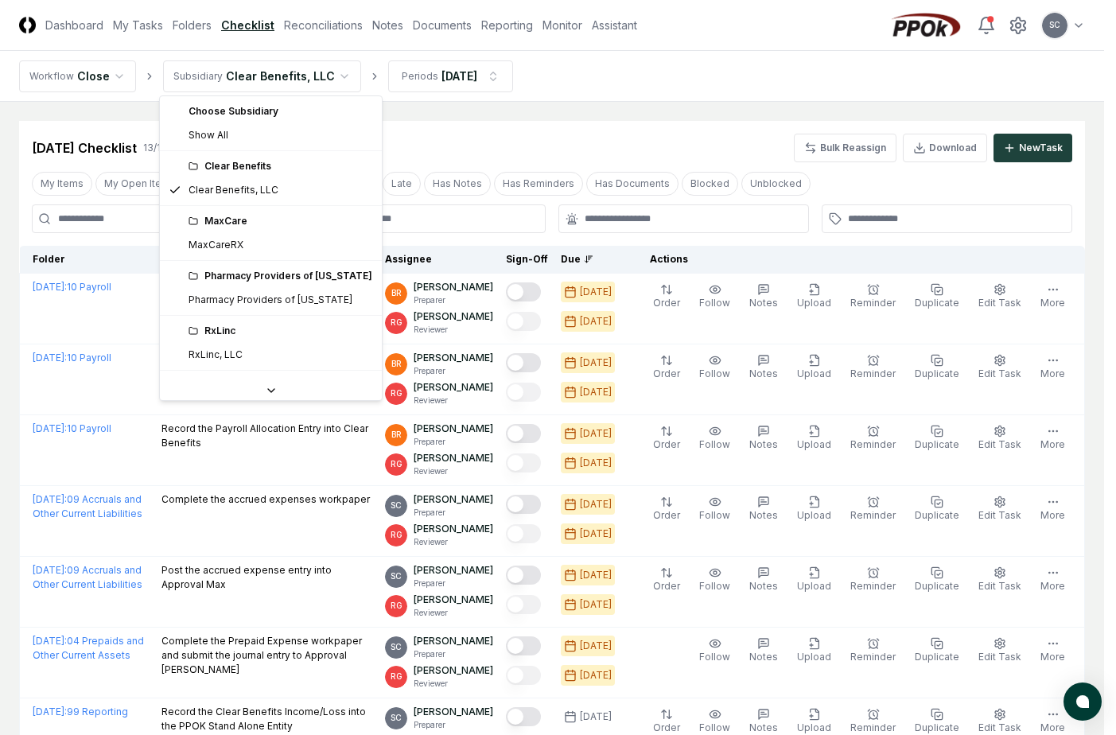
click at [257, 80] on html "CloseCore Dashboard My Tasks Folders Checklist Reconciliations Notes Documents …" at bounding box center [558, 654] width 1116 height 1309
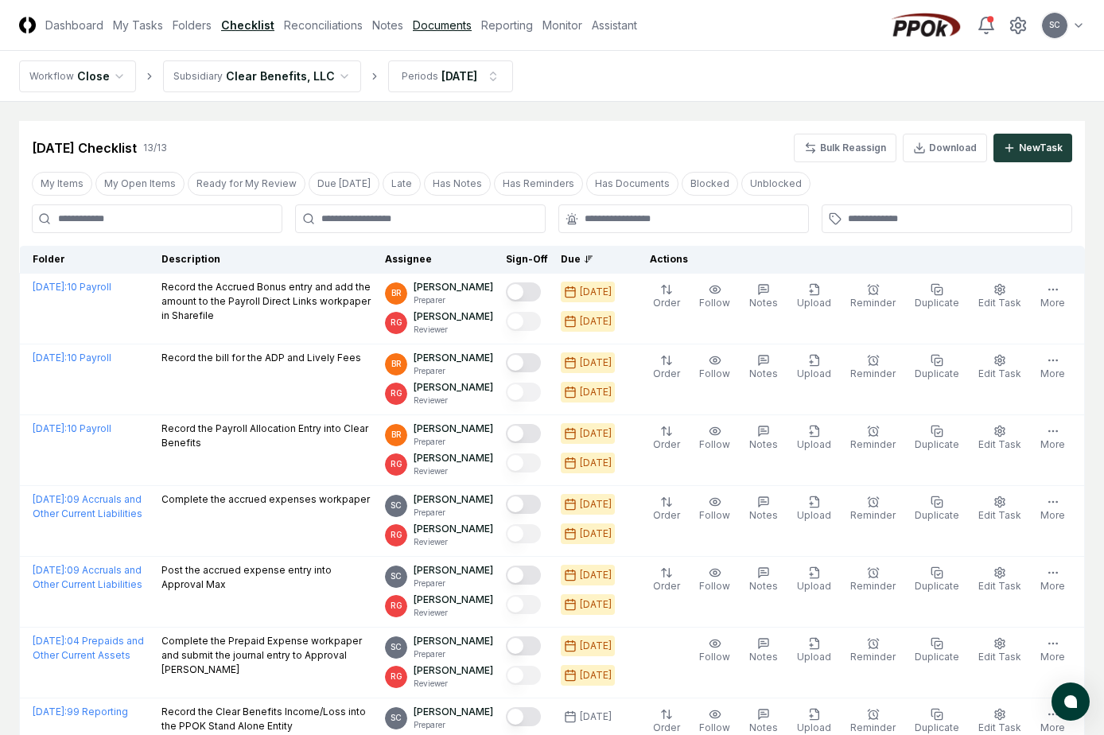
click at [452, 26] on link "Documents" at bounding box center [442, 25] width 59 height 17
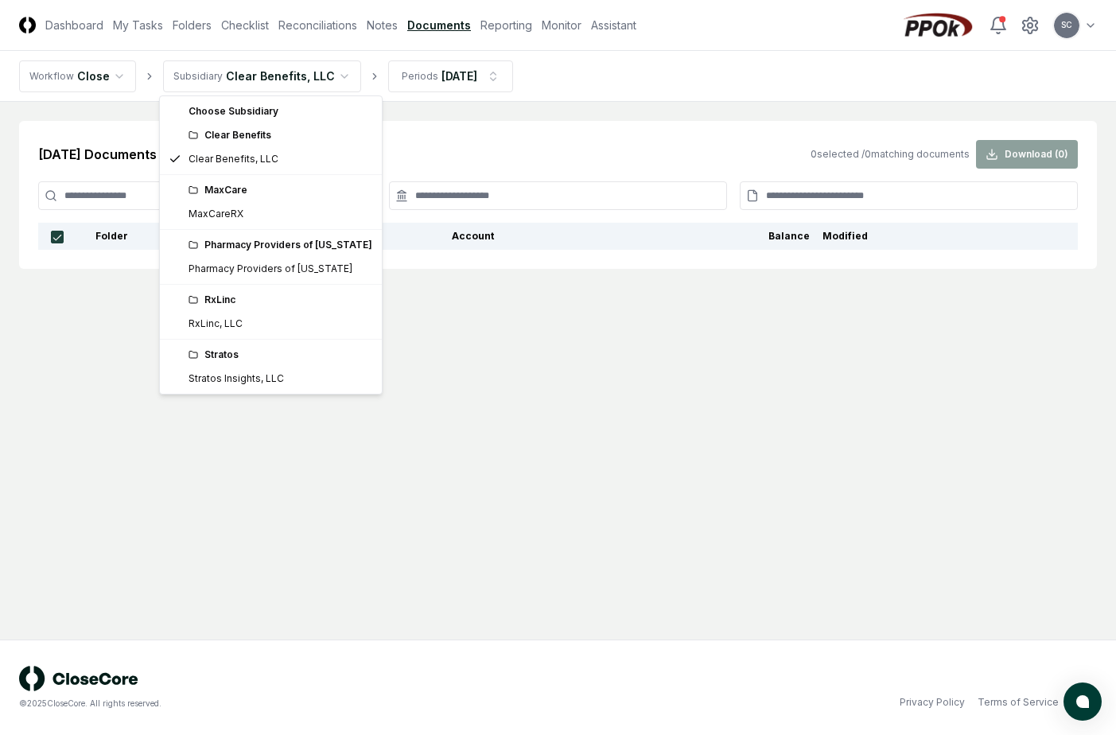
click at [274, 74] on html "CloseCore Dashboard My Tasks Folders Checklist Reconciliations Notes Documents …" at bounding box center [558, 367] width 1116 height 735
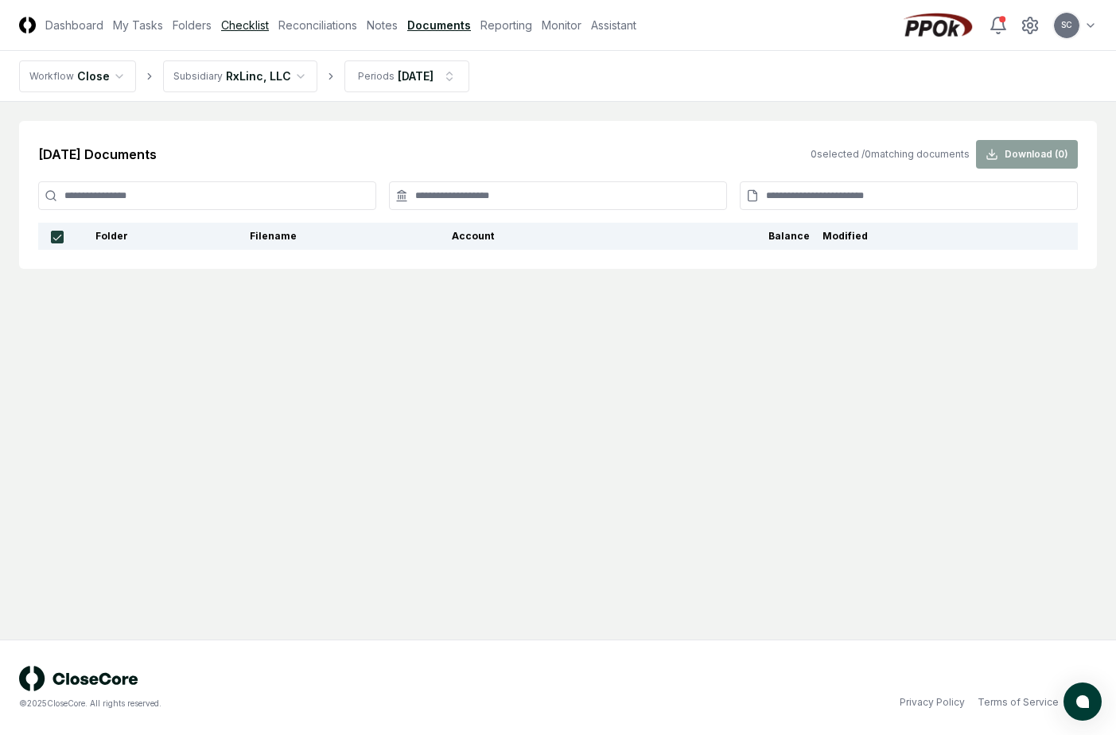
click at [251, 30] on link "Checklist" at bounding box center [245, 25] width 48 height 17
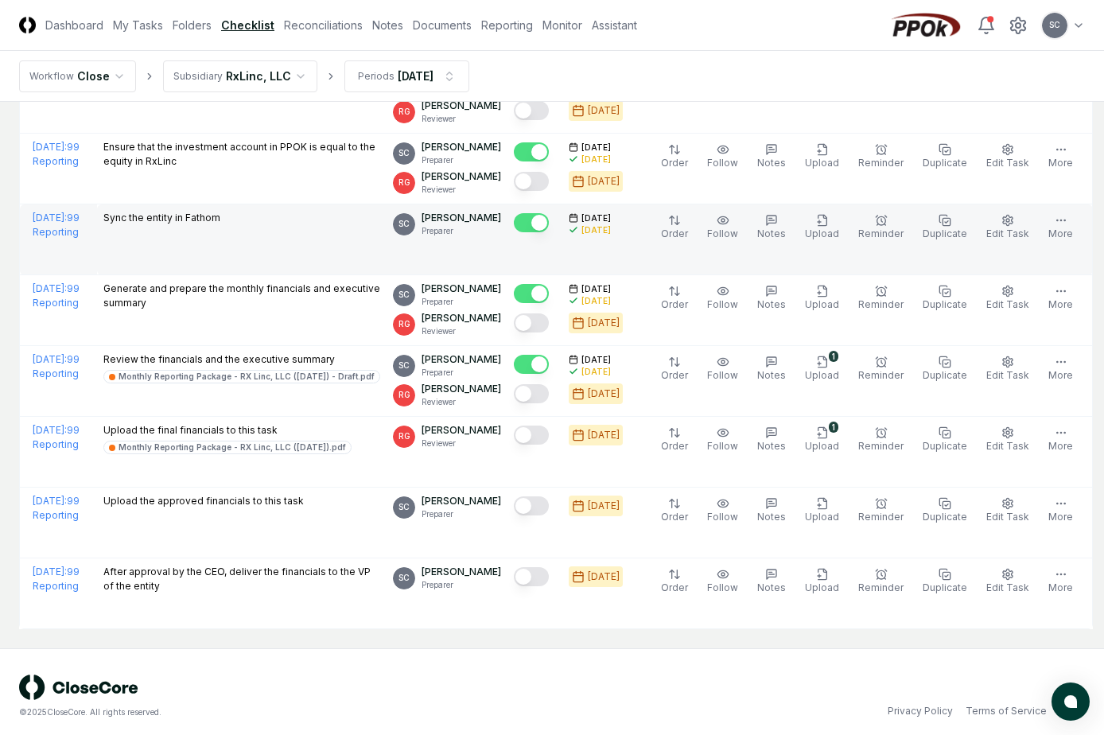
scroll to position [361, 0]
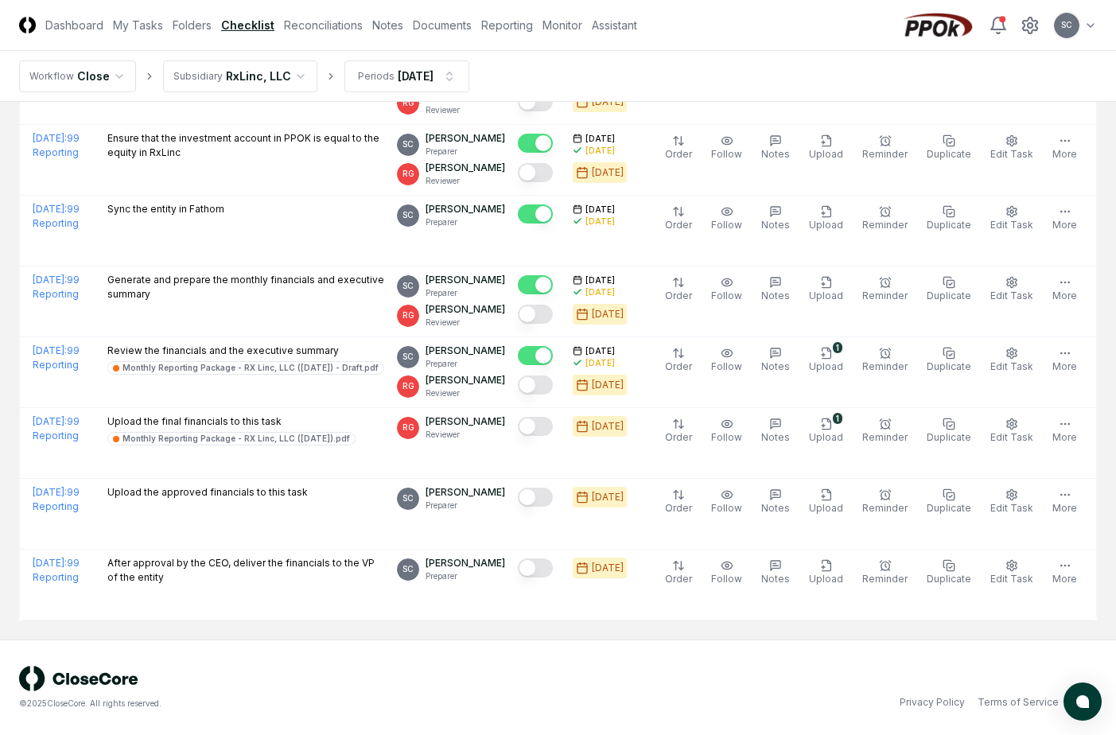
click at [235, 75] on html "CloseCore Dashboard My Tasks Folders Checklist Reconciliations Notes Documents …" at bounding box center [558, 187] width 1116 height 1096
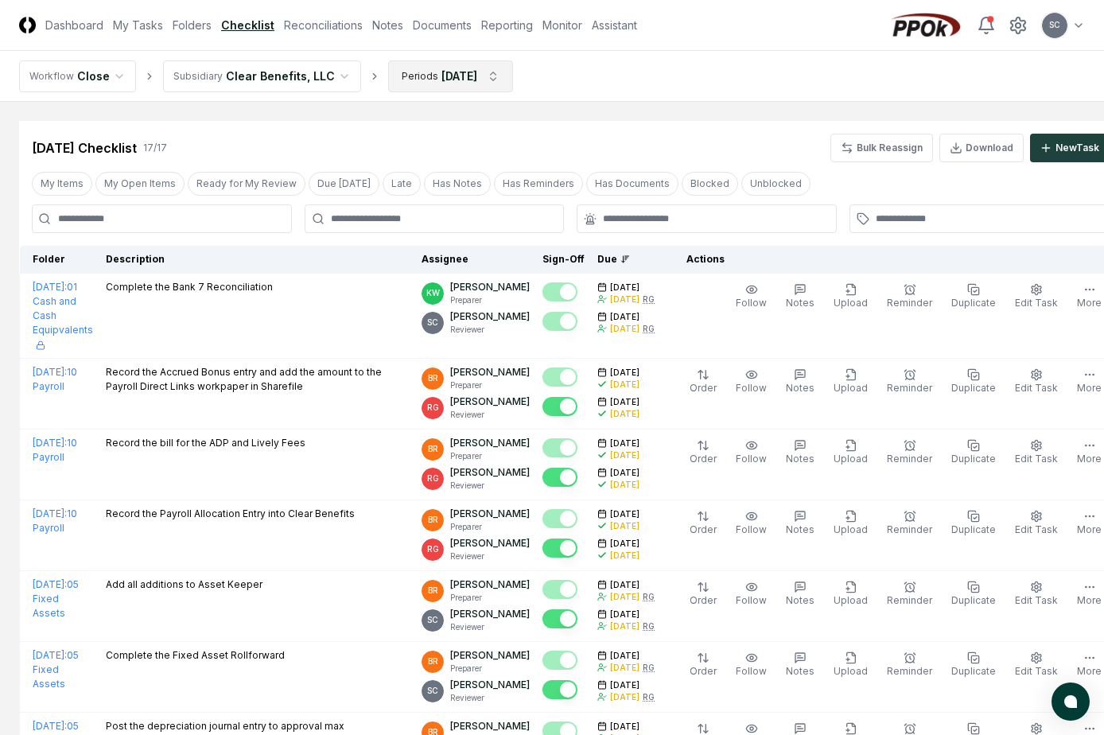
click at [462, 60] on nav "Workflow Close Subsidiary Clear Benefits, LLC Periods [DATE]" at bounding box center [552, 76] width 1104 height 51
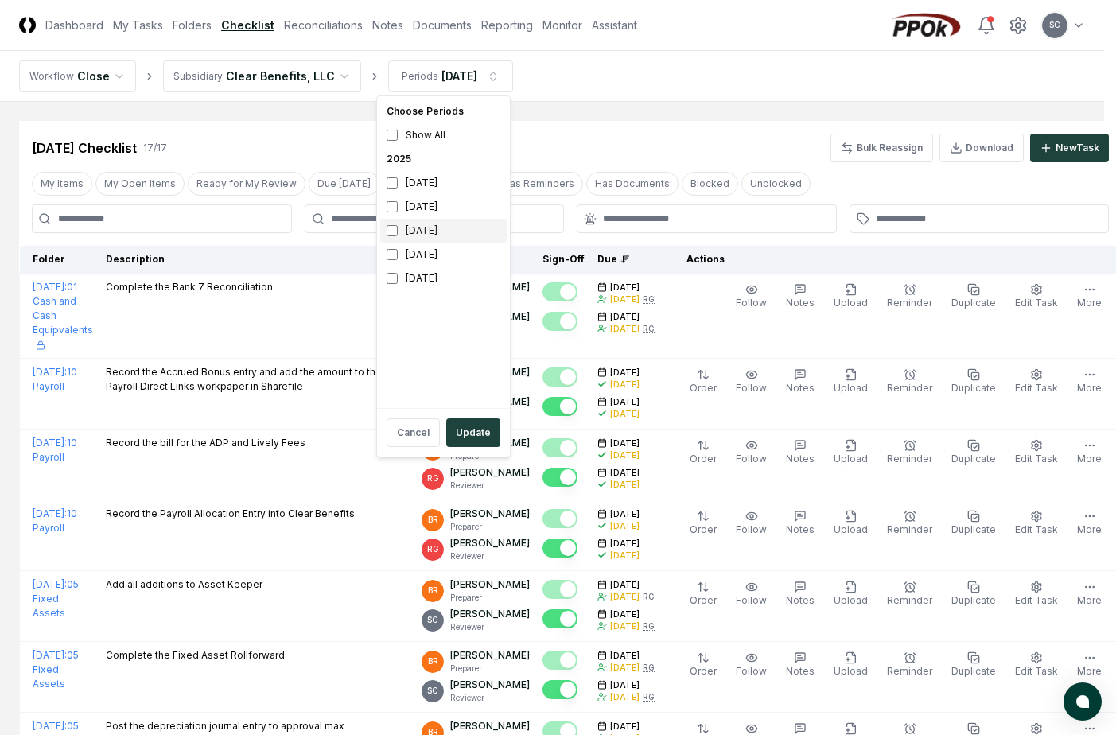
click at [394, 239] on div "[DATE]" at bounding box center [443, 231] width 126 height 24
click at [469, 429] on button "Update" at bounding box center [473, 432] width 54 height 29
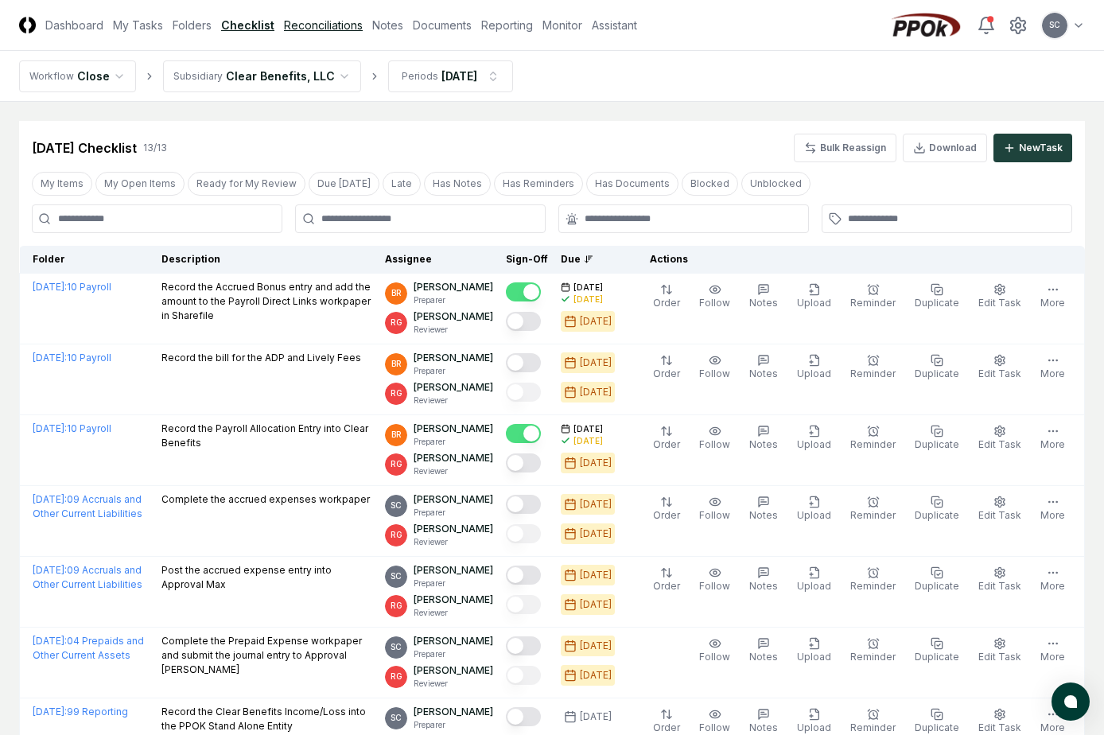
click at [323, 25] on link "Reconciliations" at bounding box center [323, 25] width 79 height 17
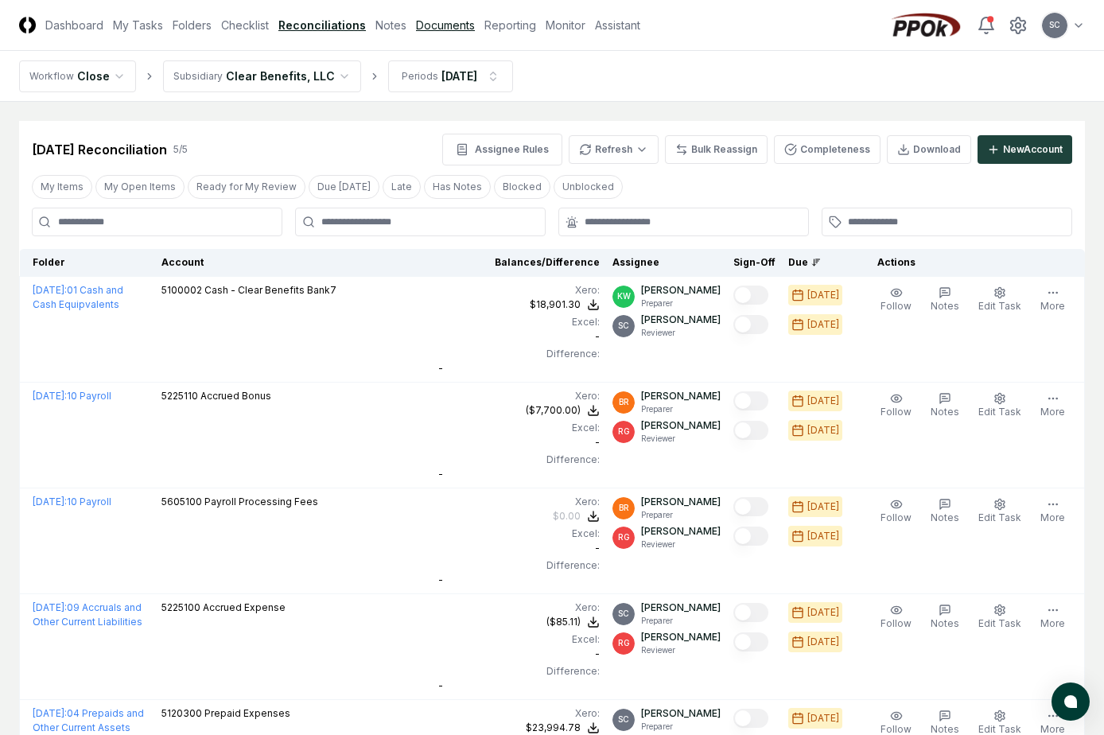
click at [441, 25] on link "Documents" at bounding box center [445, 25] width 59 height 17
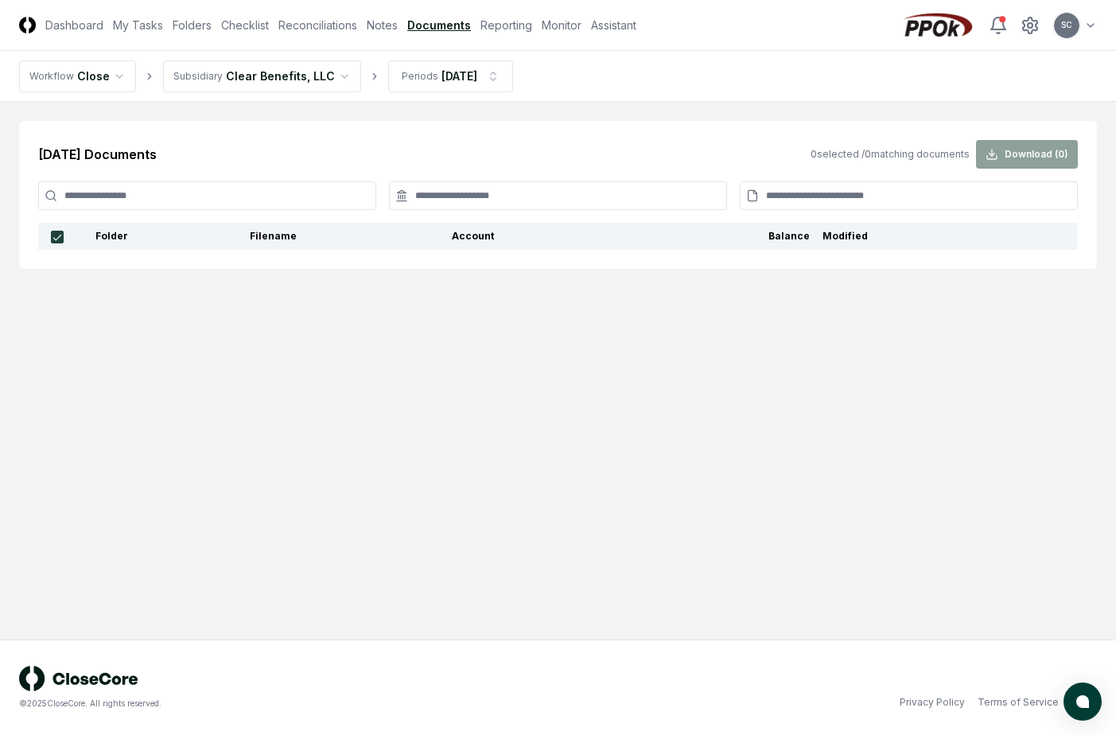
click at [1029, 142] on div "0 selected / 0 matching documents Download ( 0 )" at bounding box center [944, 154] width 267 height 29
click at [1026, 157] on div "0 selected / 0 matching documents Download ( 0 )" at bounding box center [944, 154] width 267 height 29
click at [641, 440] on main "[DATE] Documents 0 selected / 0 matching documents Download ( 0 ) Folder Filena…" at bounding box center [558, 371] width 1116 height 538
click at [247, 27] on link "Checklist" at bounding box center [245, 25] width 48 height 17
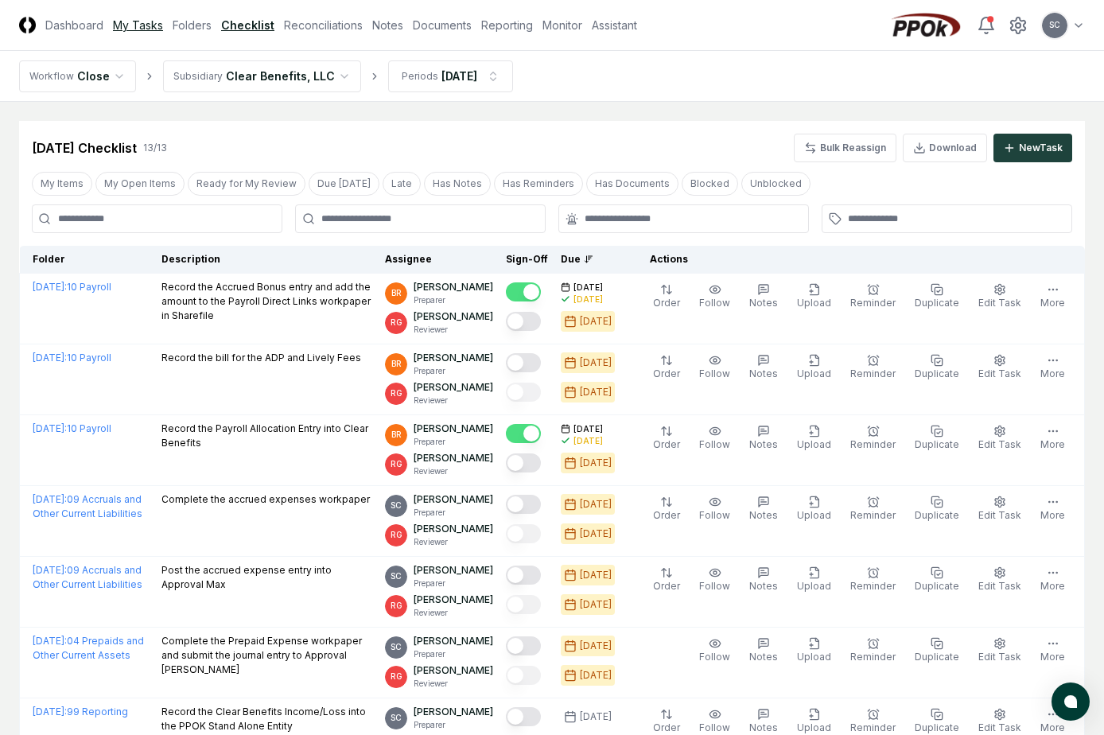
click at [142, 19] on link "My Tasks" at bounding box center [138, 25] width 50 height 17
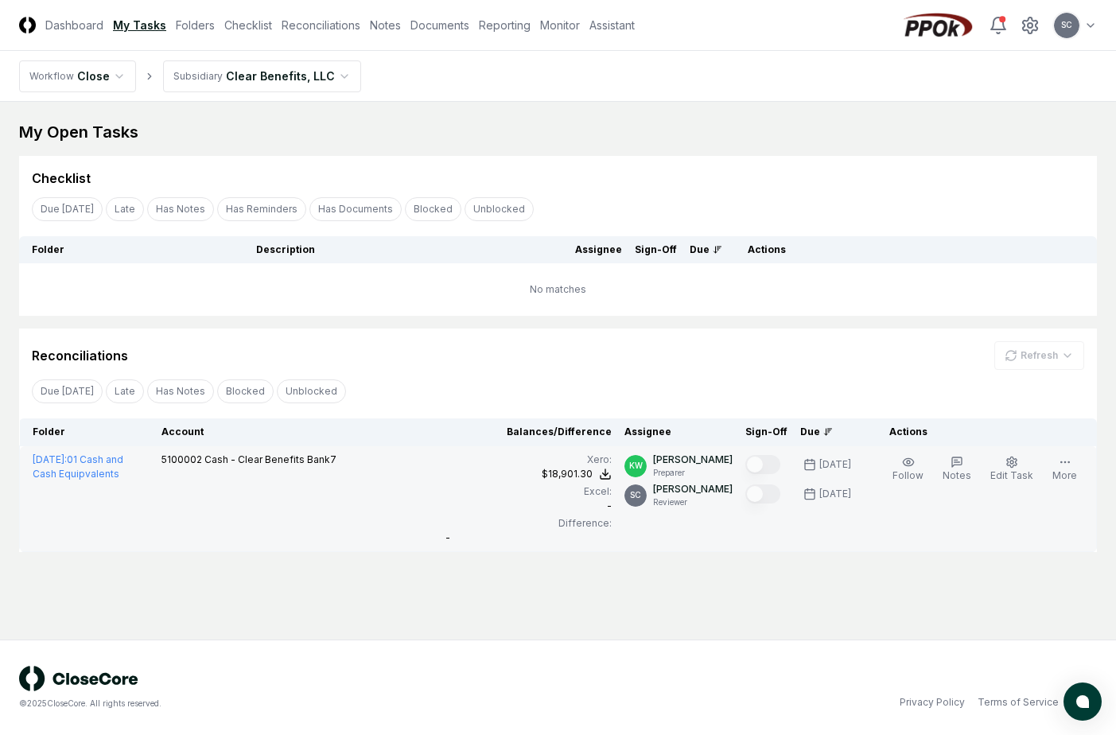
click at [134, 522] on td "[DATE] : 01 Cash and Cash Equipvalents" at bounding box center [87, 499] width 135 height 106
click at [322, 537] on td "5100002 Cash - Clear Benefits Bank7" at bounding box center [297, 499] width 285 height 106
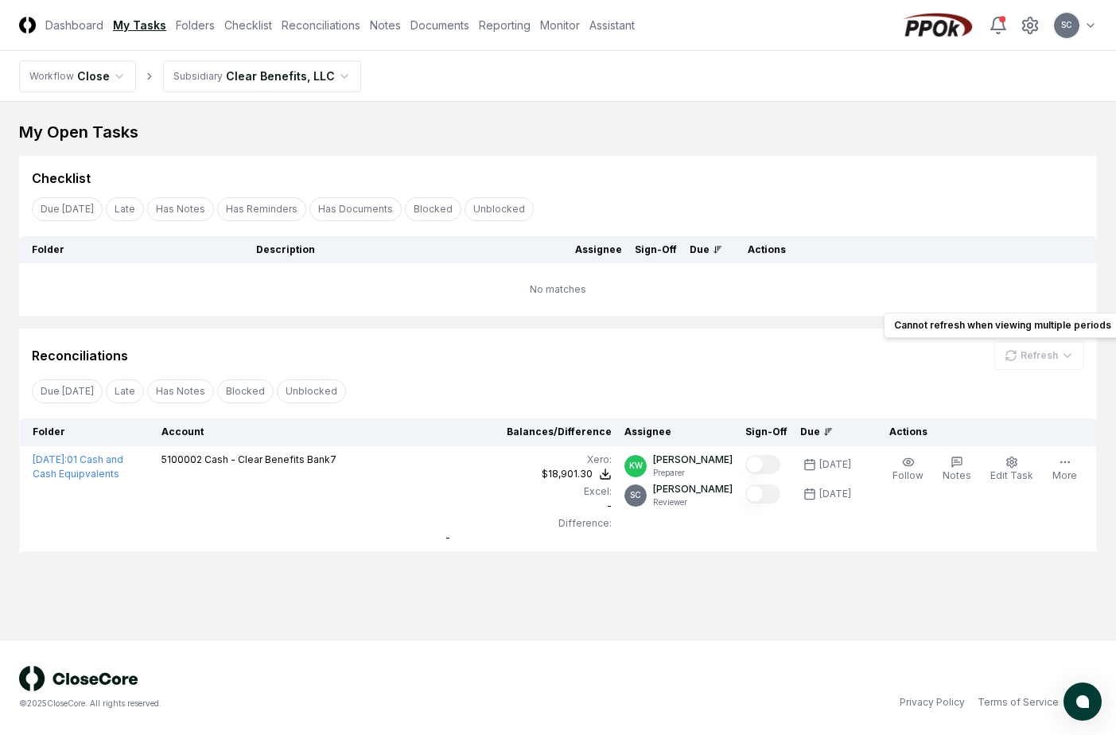
click at [1034, 360] on div "Refresh" at bounding box center [1039, 355] width 90 height 29
click at [302, 391] on button "Unblocked" at bounding box center [311, 391] width 69 height 24
click at [311, 17] on link "Reconciliations" at bounding box center [321, 25] width 79 height 17
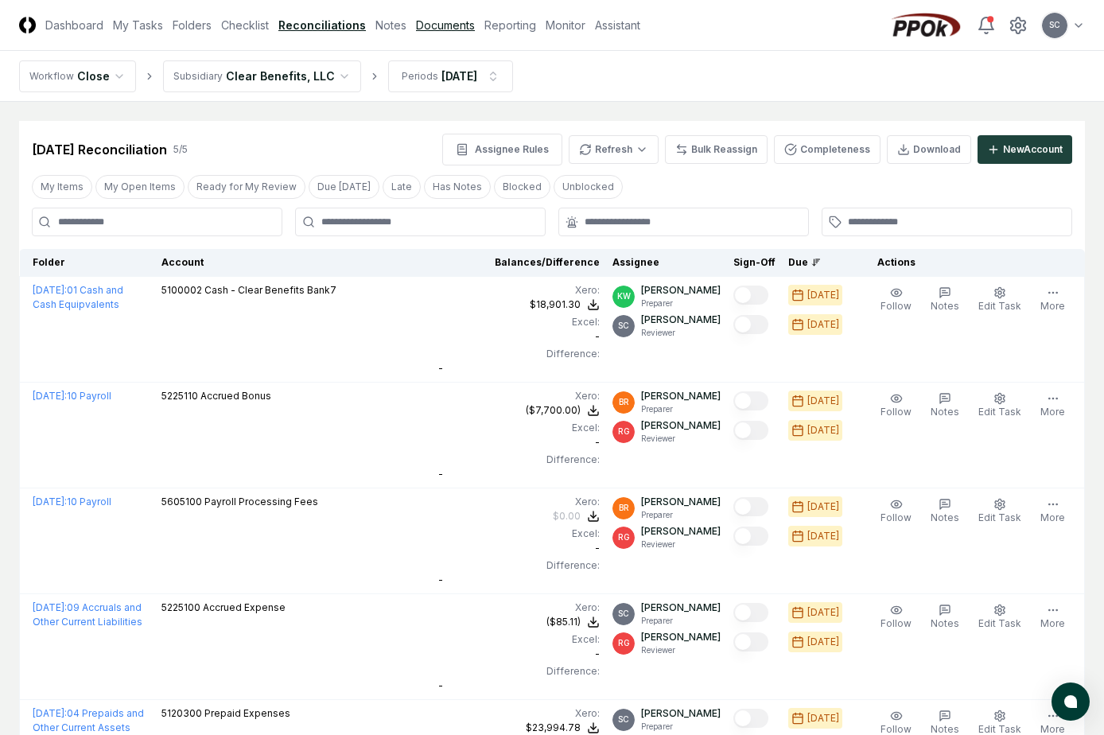
click at [448, 26] on link "Documents" at bounding box center [445, 25] width 59 height 17
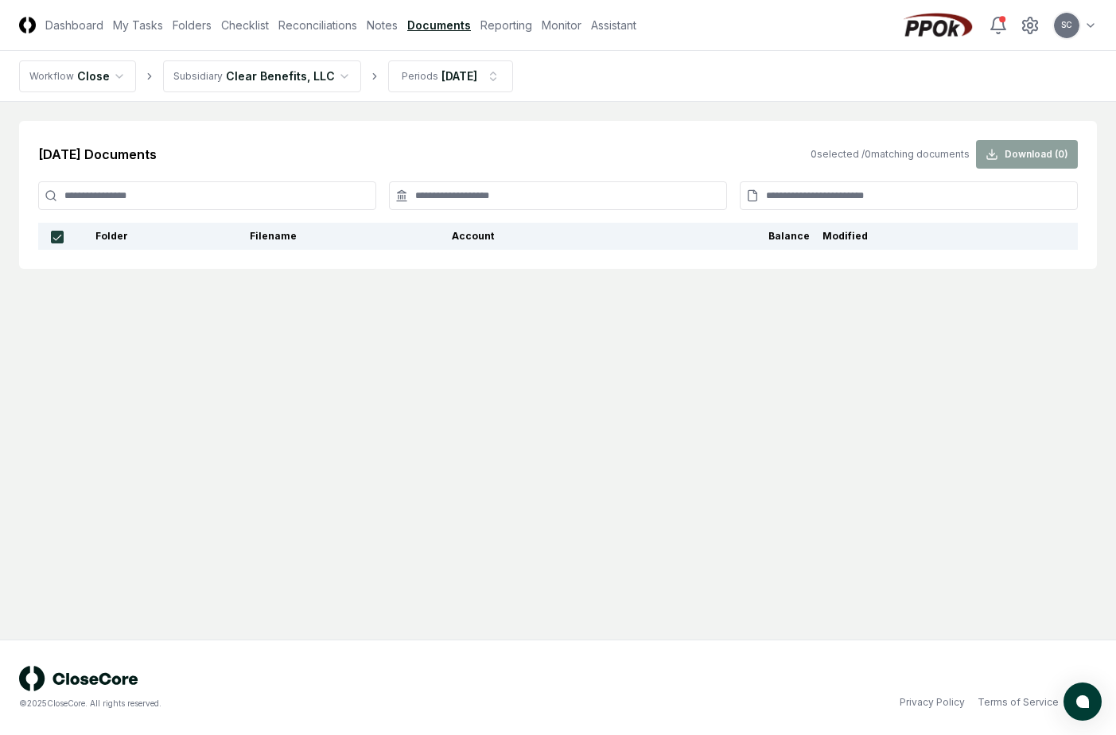
click at [313, 367] on main "[DATE] Documents 0 selected / 0 matching documents Download ( 0 ) Folder Filena…" at bounding box center [558, 371] width 1116 height 538
click at [177, 202] on input at bounding box center [207, 195] width 338 height 29
click at [204, 418] on main "[DATE] Documents 0 selected / 0 matching documents Download ( 0 ) Folder Filena…" at bounding box center [558, 371] width 1116 height 538
click at [538, 397] on main "[DATE] Documents 0 selected / 0 matching documents Download ( 0 ) Folder Filena…" at bounding box center [558, 371] width 1116 height 538
